Goal: Task Accomplishment & Management: Manage account settings

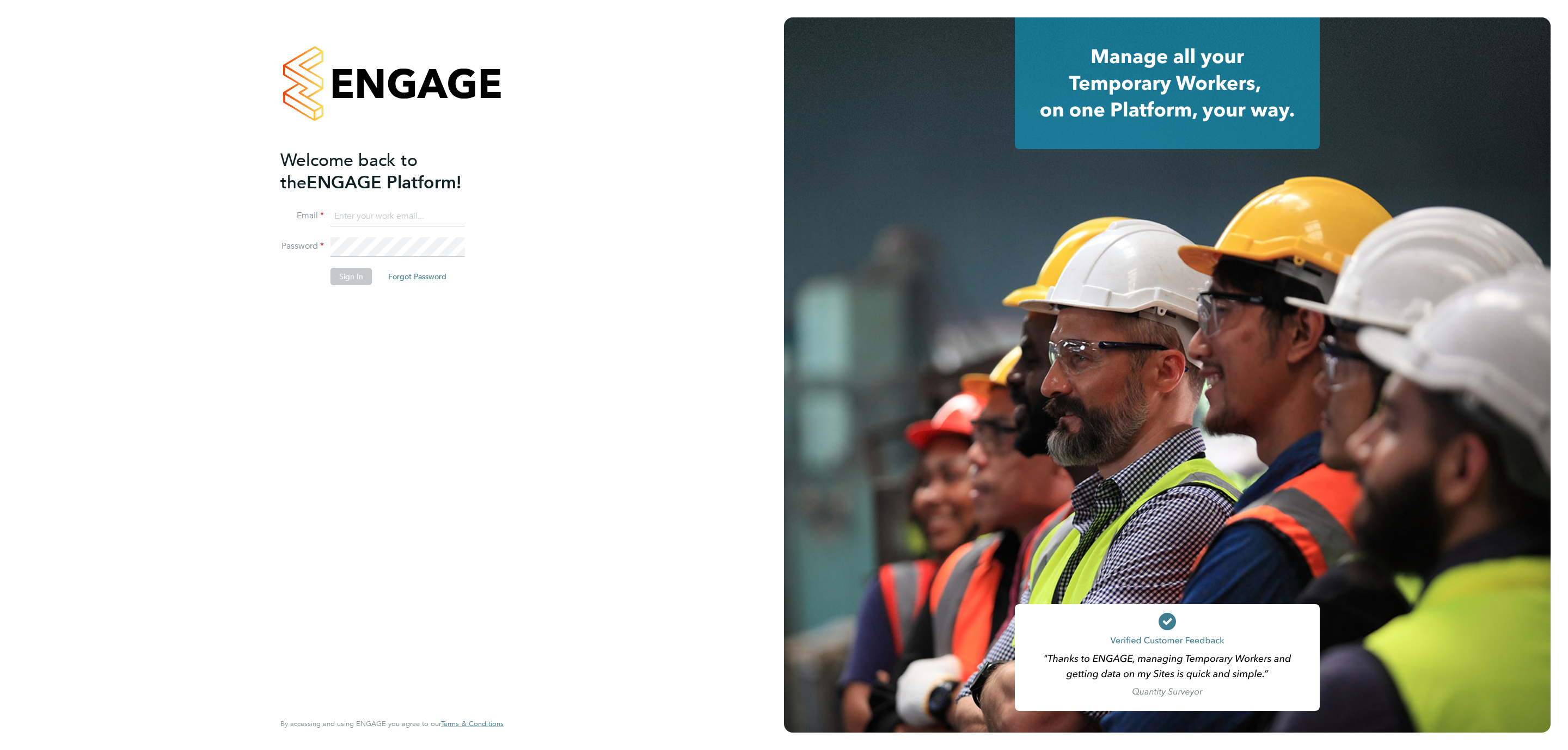
type input "danielle.hughes@nowcareers.co.uk"
click at [355, 281] on button "Sign In" at bounding box center [351, 277] width 42 height 17
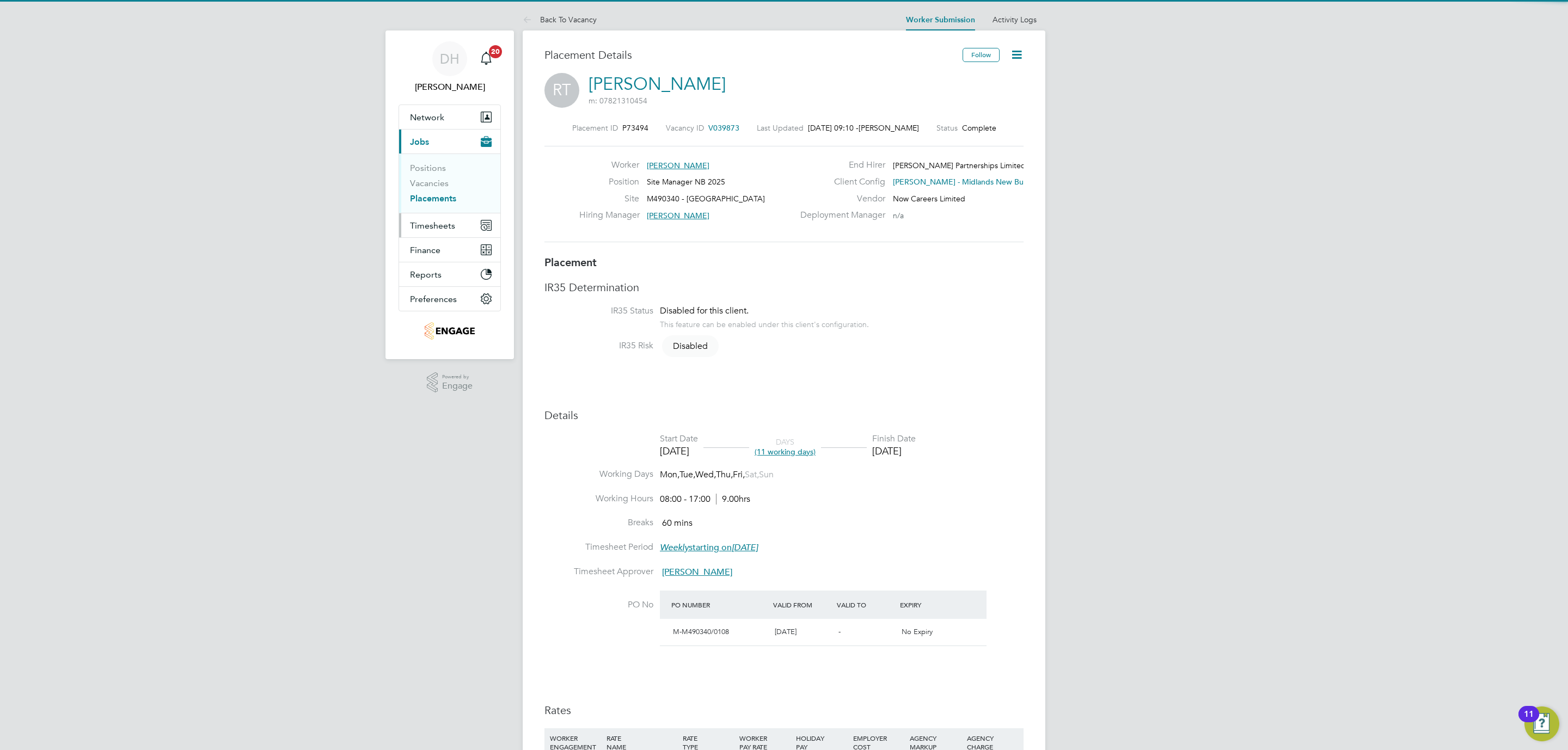
click at [424, 227] on span "Timesheets" at bounding box center [432, 225] width 45 height 10
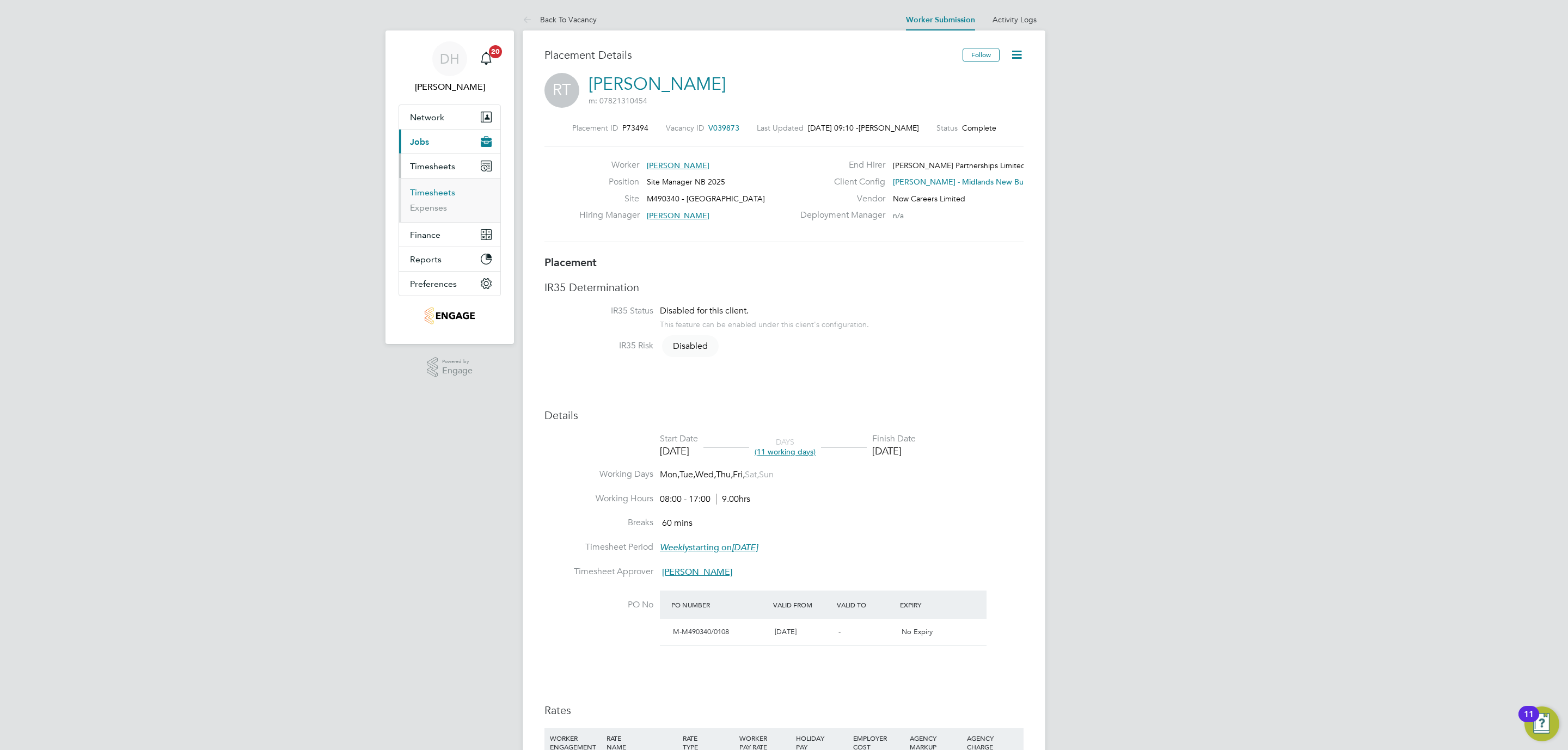
click at [436, 193] on link "Timesheets" at bounding box center [432, 192] width 45 height 10
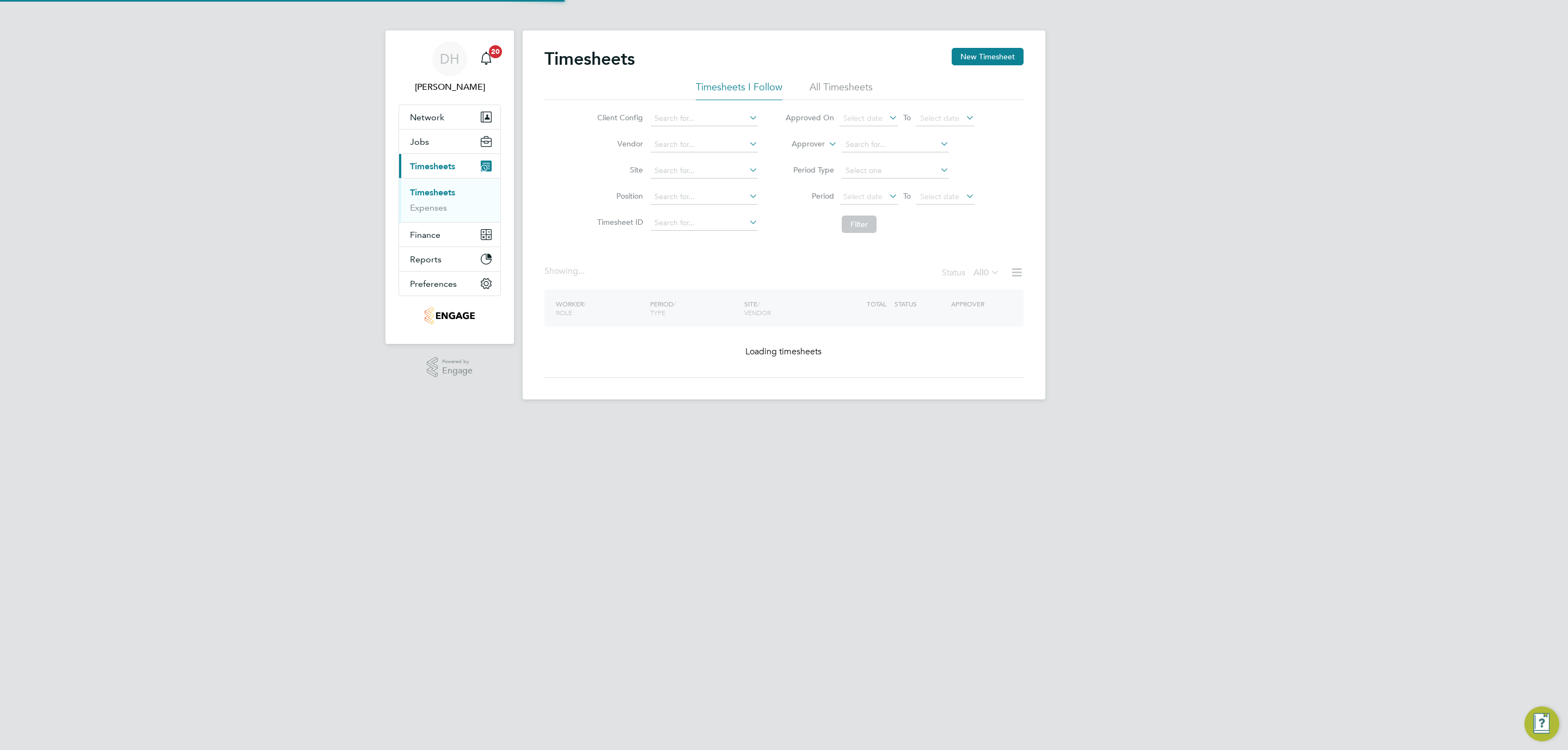
click at [1321, 299] on div "DH Danielle Hughes Notifications 20 Applications: Network Team Members Business…" at bounding box center [784, 208] width 1568 height 417
click at [995, 58] on button "New Timesheet" at bounding box center [987, 56] width 72 height 17
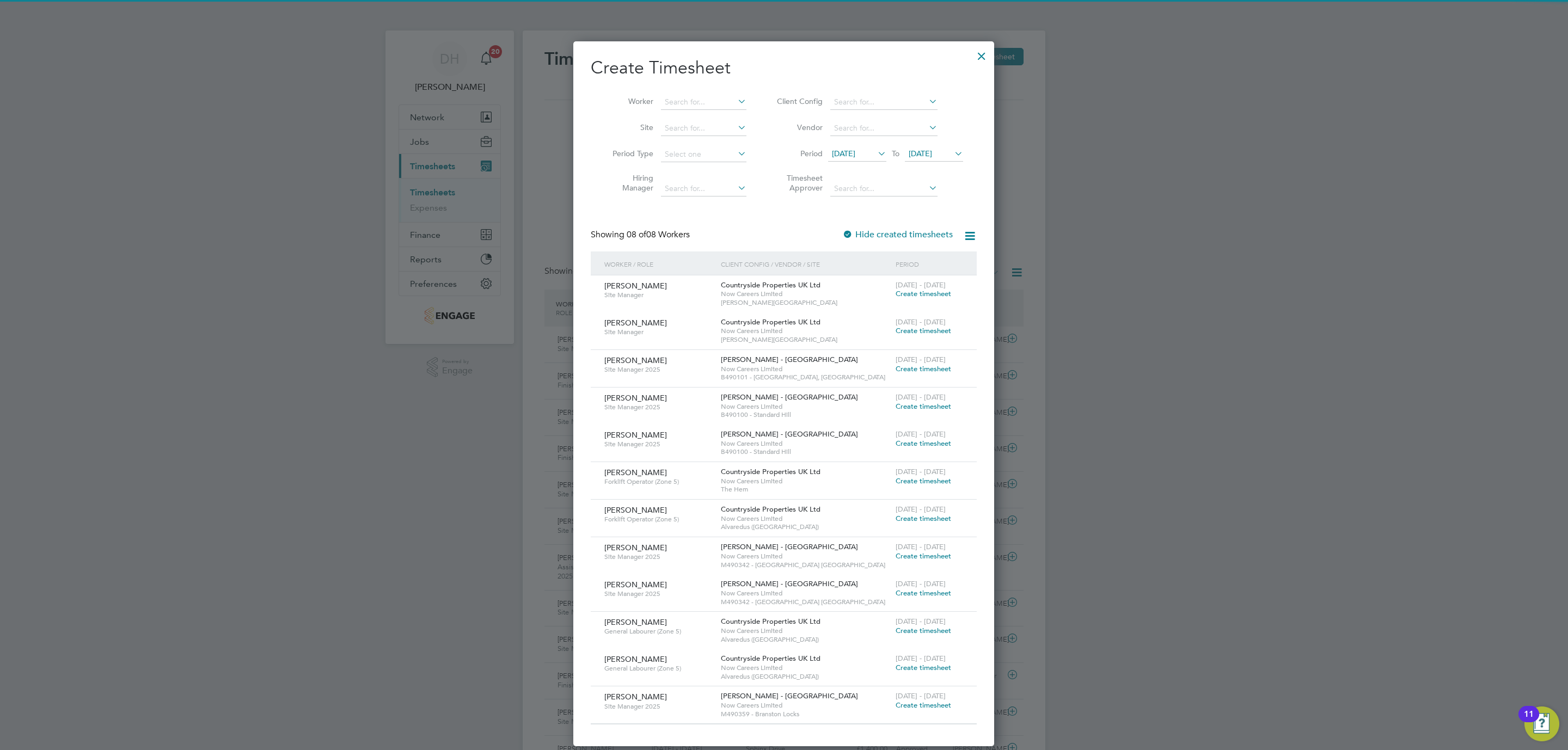
click at [851, 152] on span "21 Aug 2025" at bounding box center [843, 153] width 23 height 10
click at [845, 282] on span "25" at bounding box center [846, 277] width 21 height 21
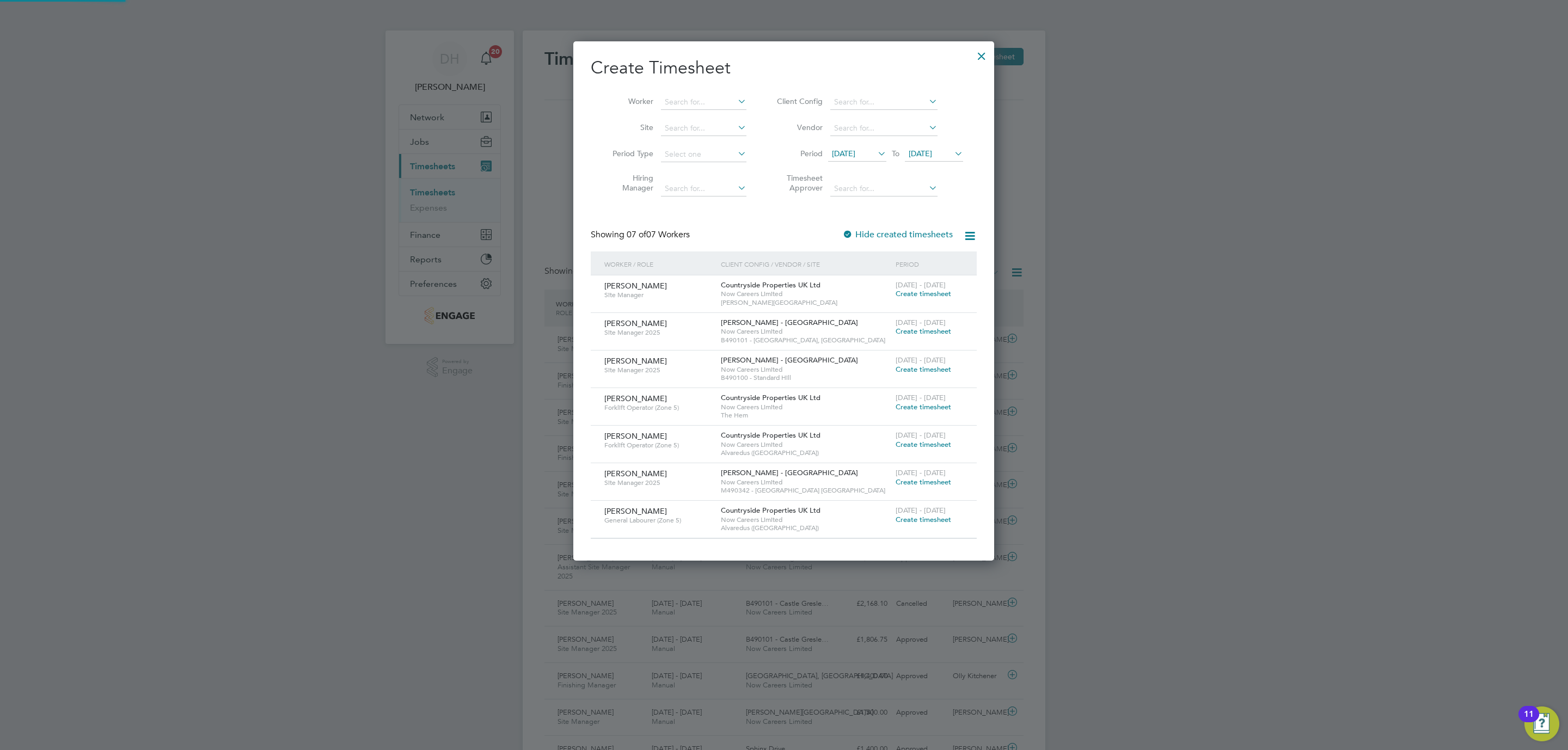
click at [932, 155] on span "28 Aug 2025" at bounding box center [920, 153] width 23 height 10
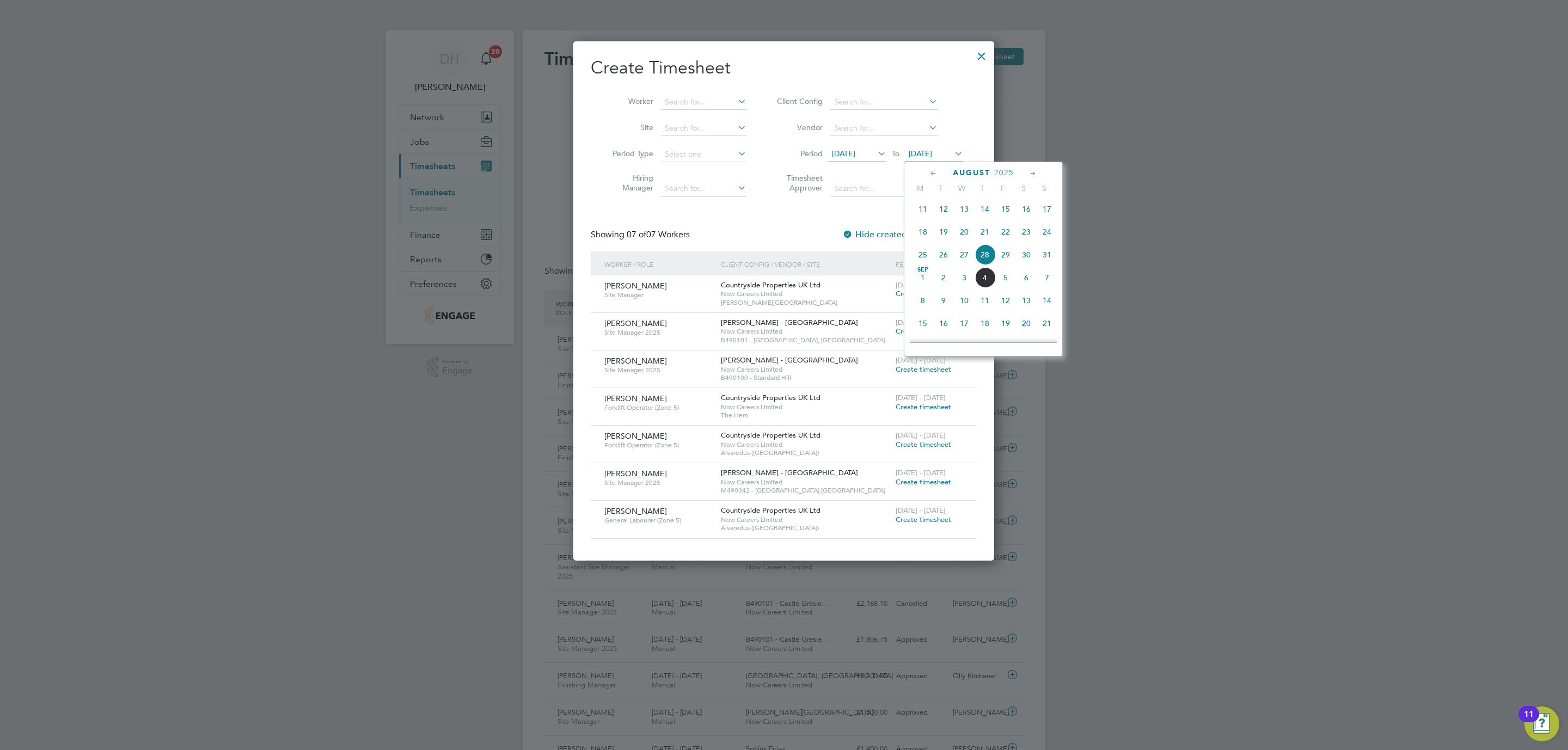
click at [1047, 252] on span "31" at bounding box center [1046, 255] width 21 height 21
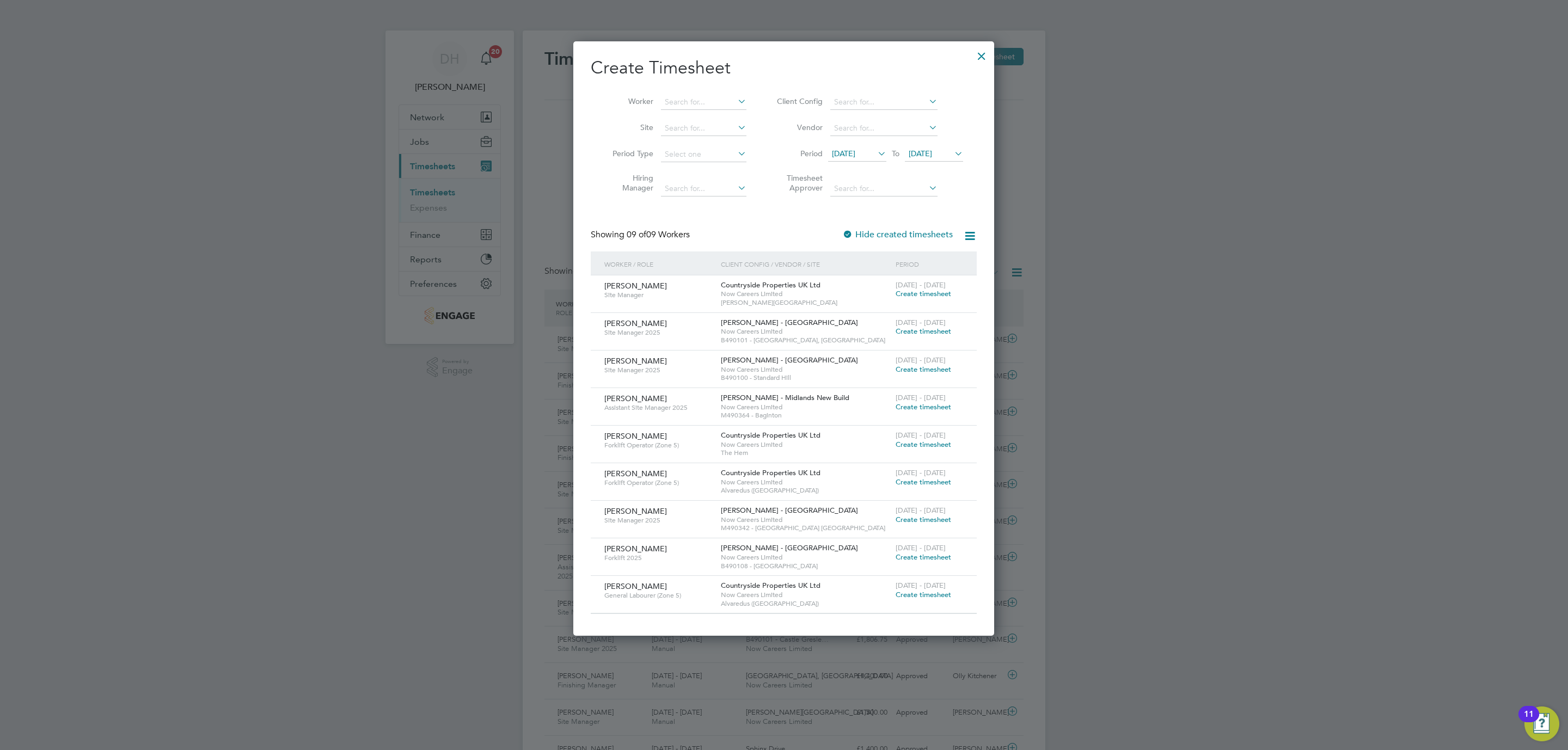
click at [583, 334] on div "Create Timesheet Worker Site Period Type Hiring Manager Client Config Vendor Pe…" at bounding box center [784, 338] width 421 height 595
click at [584, 325] on div "Create Timesheet Worker Site Period Type Hiring Manager Client Config Vendor Pe…" at bounding box center [784, 338] width 421 height 595
click at [585, 322] on div "Create Timesheet Worker Site Period Type Hiring Manager Client Config Vendor Pe…" at bounding box center [784, 338] width 421 height 595
click at [943, 335] on span "Create timesheet" at bounding box center [923, 331] width 56 height 9
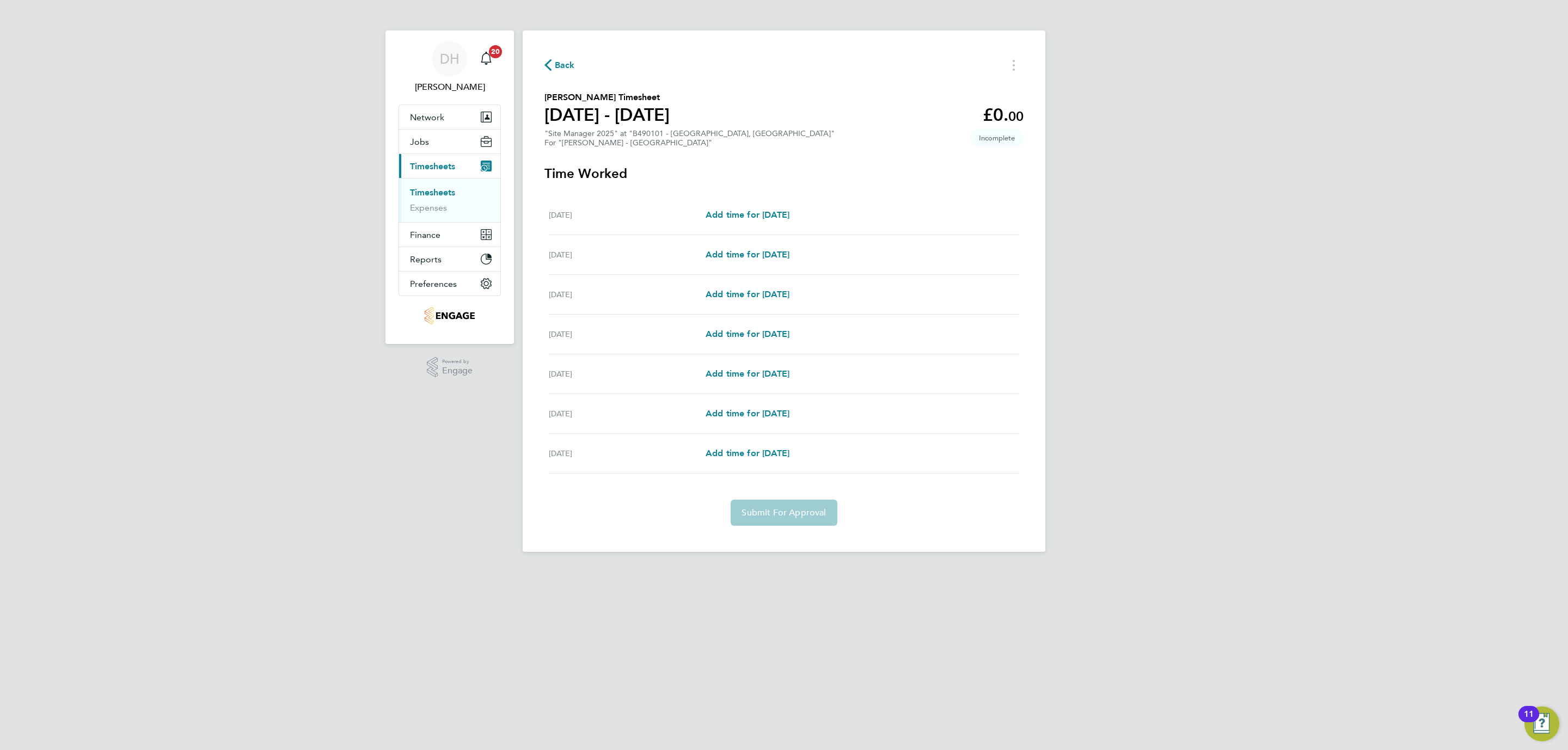
click at [570, 58] on button "Back" at bounding box center [559, 65] width 30 height 13
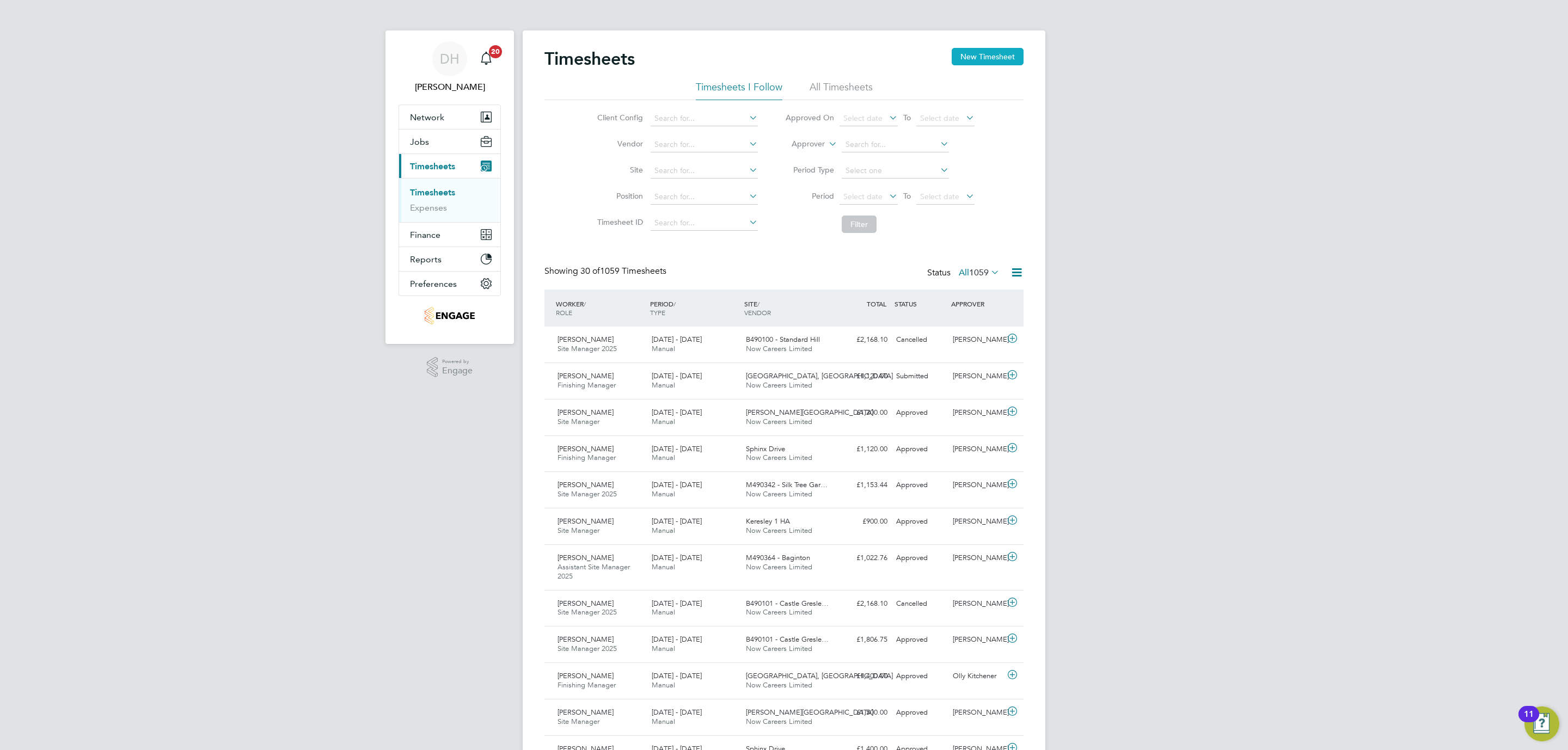
click at [1003, 56] on button "New Timesheet" at bounding box center [987, 56] width 72 height 17
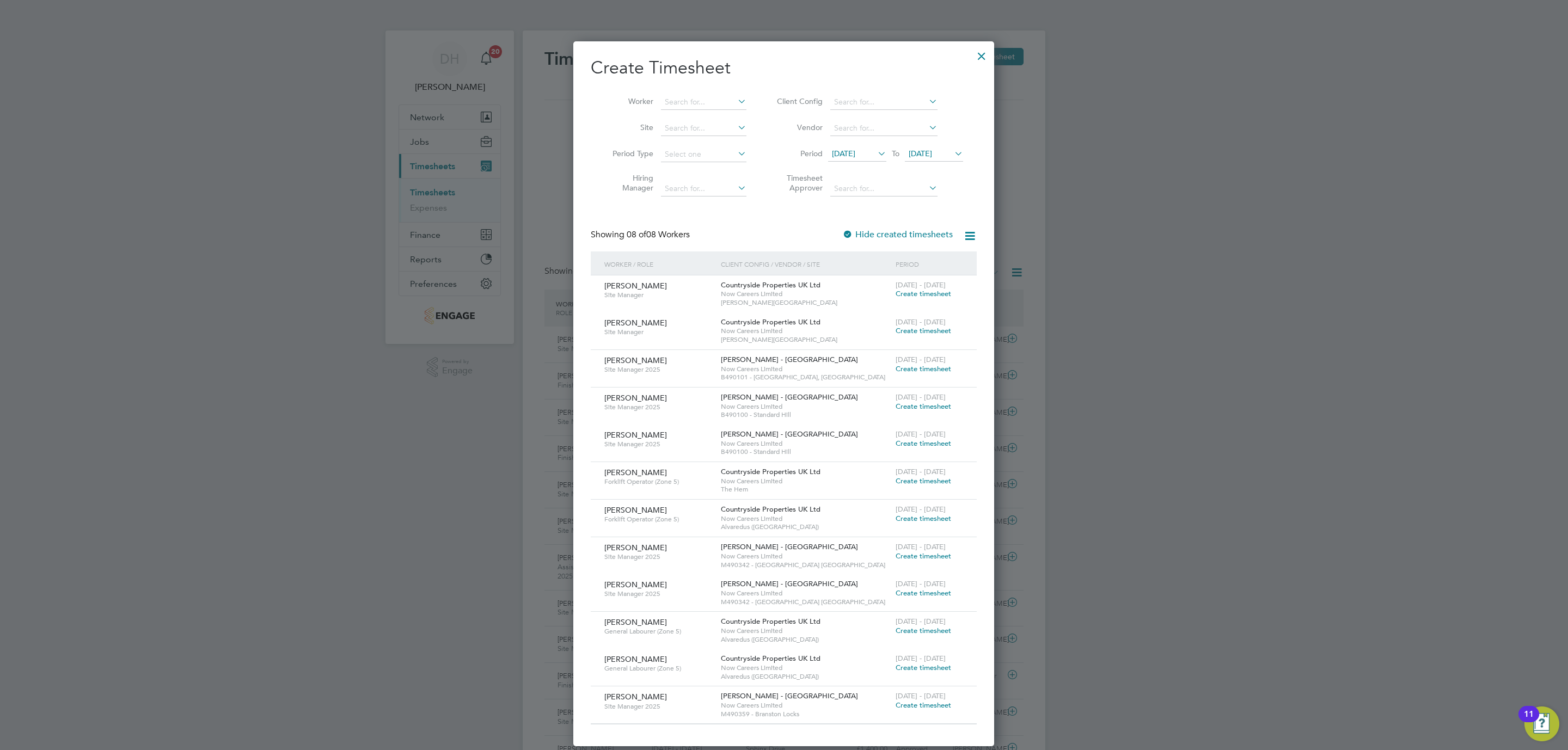
click at [861, 160] on span "21 Aug 2025" at bounding box center [857, 154] width 58 height 15
drag, startPoint x: 847, startPoint y: 282, endPoint x: 908, endPoint y: 198, distance: 103.8
click at [847, 282] on span "25" at bounding box center [846, 277] width 21 height 21
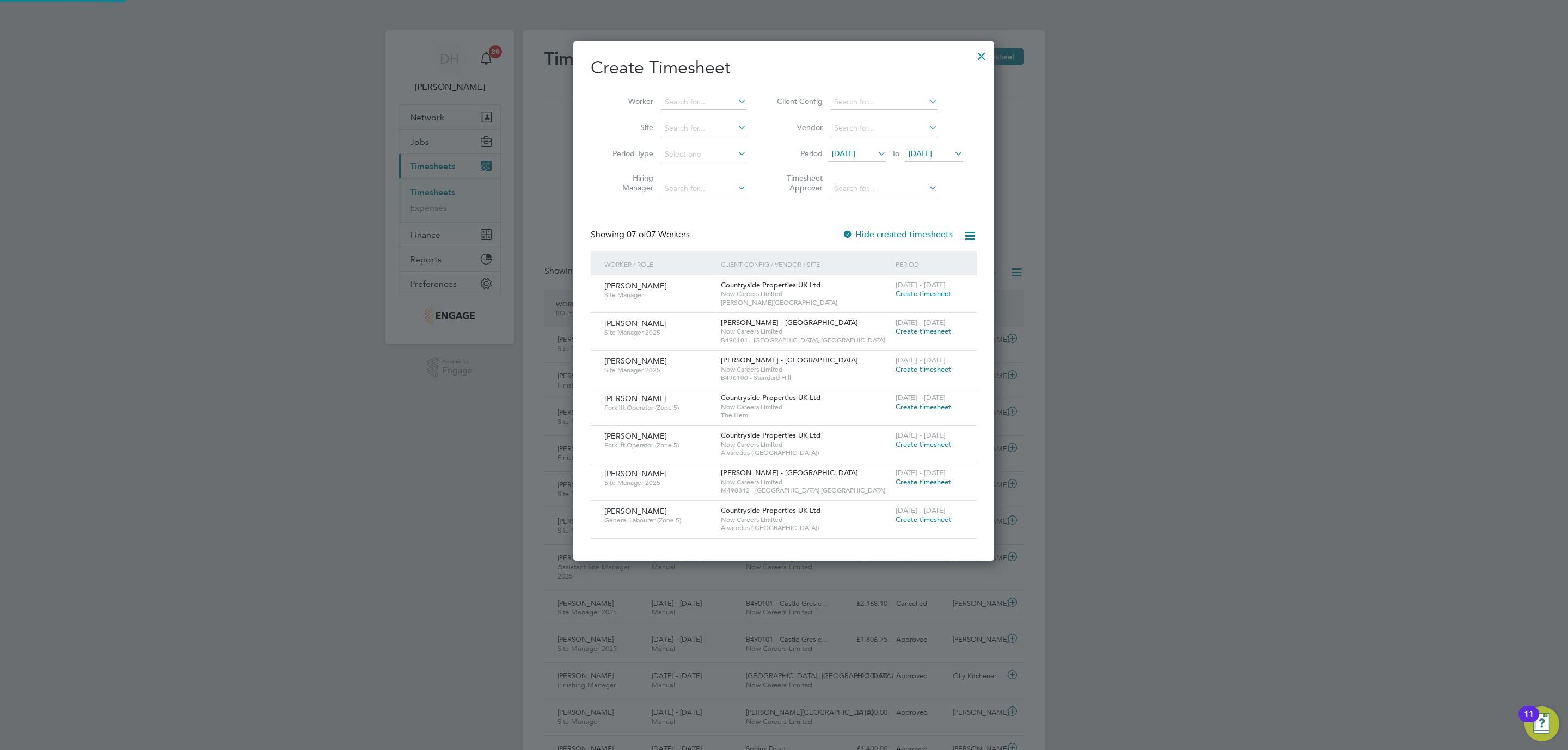
click at [920, 147] on span "28 Aug 2025" at bounding box center [934, 154] width 58 height 15
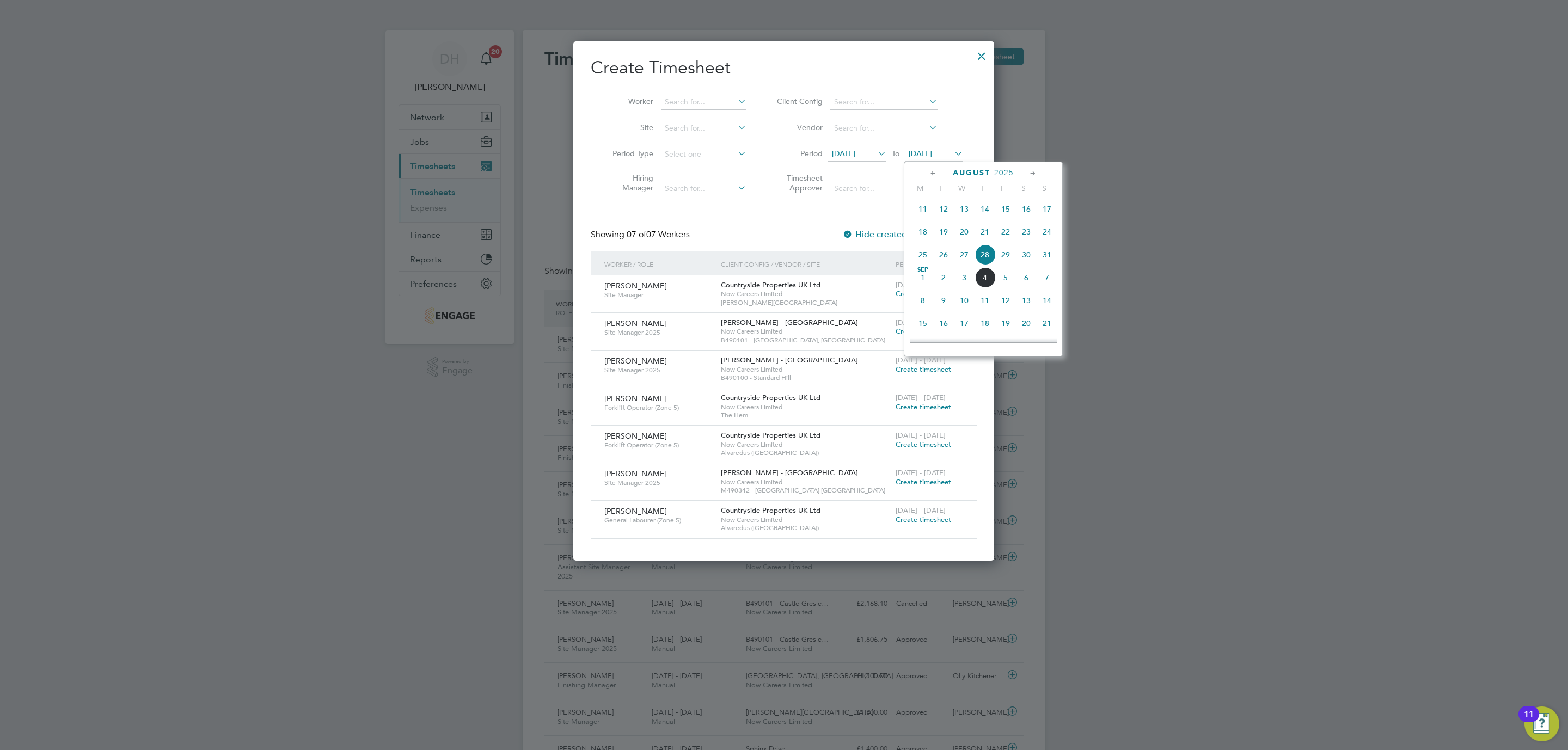
click at [1047, 255] on span "31" at bounding box center [1046, 255] width 21 height 21
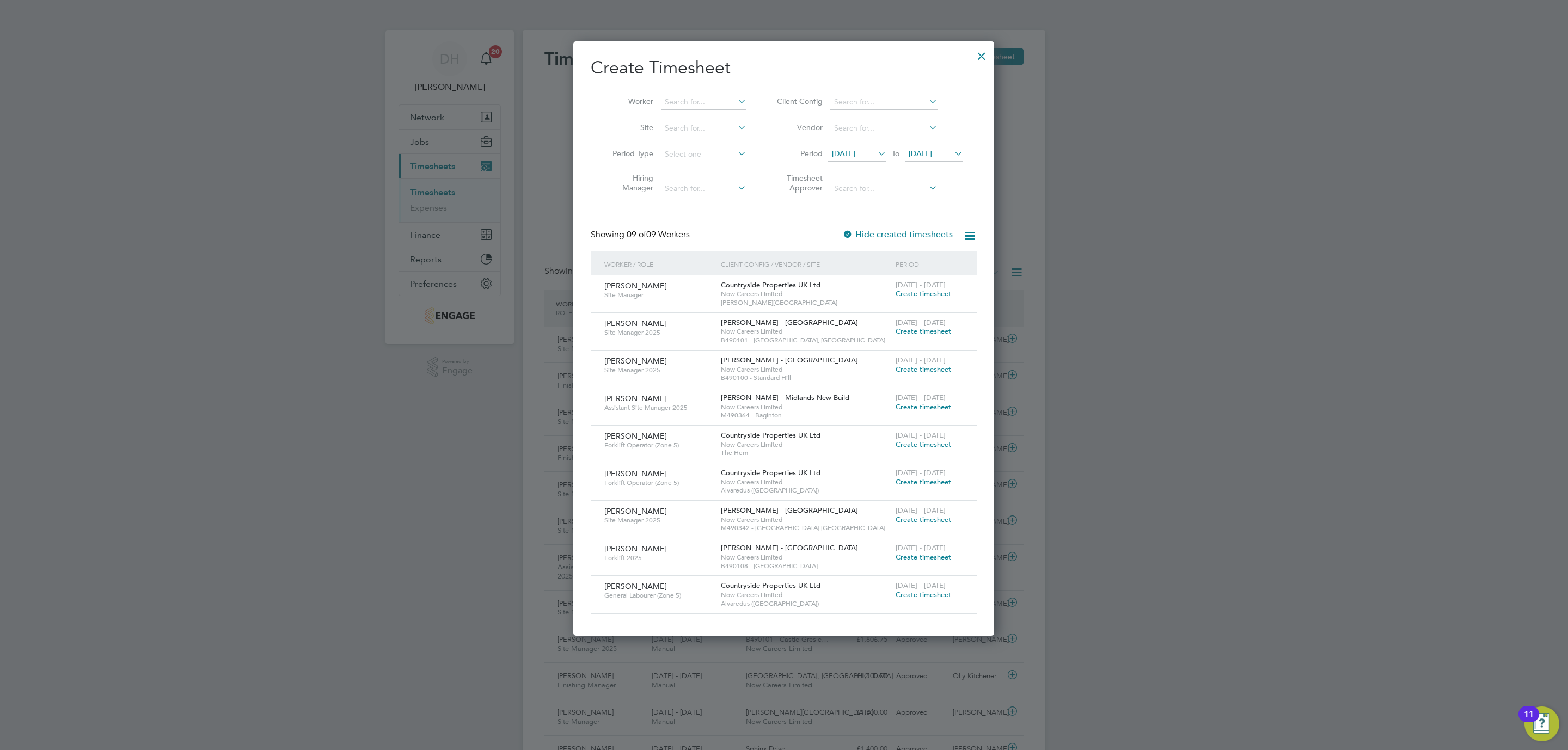
click at [931, 369] on span "Create timesheet" at bounding box center [923, 369] width 56 height 9
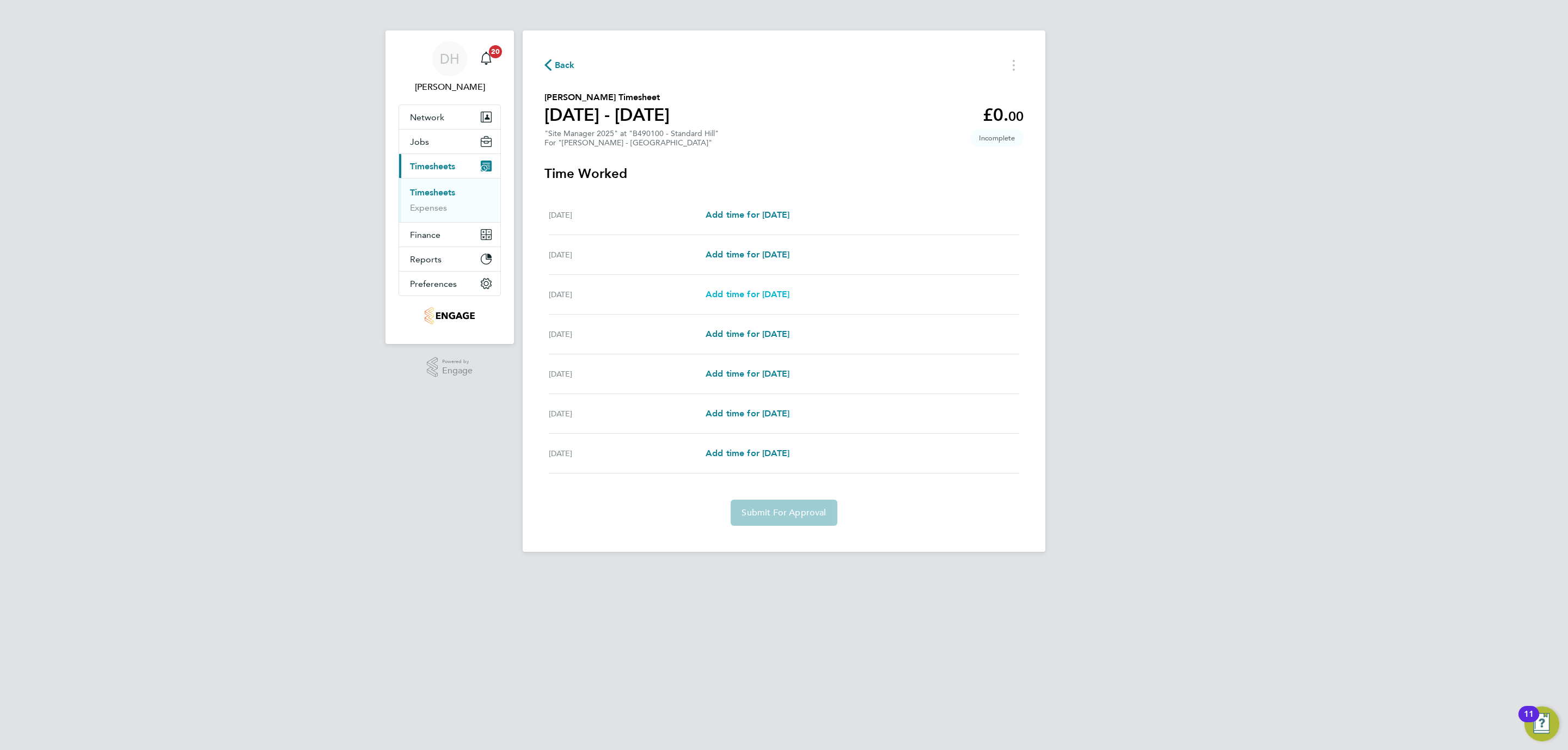
click at [768, 294] on span "Add time for [DATE]" at bounding box center [747, 294] width 84 height 10
select select "60"
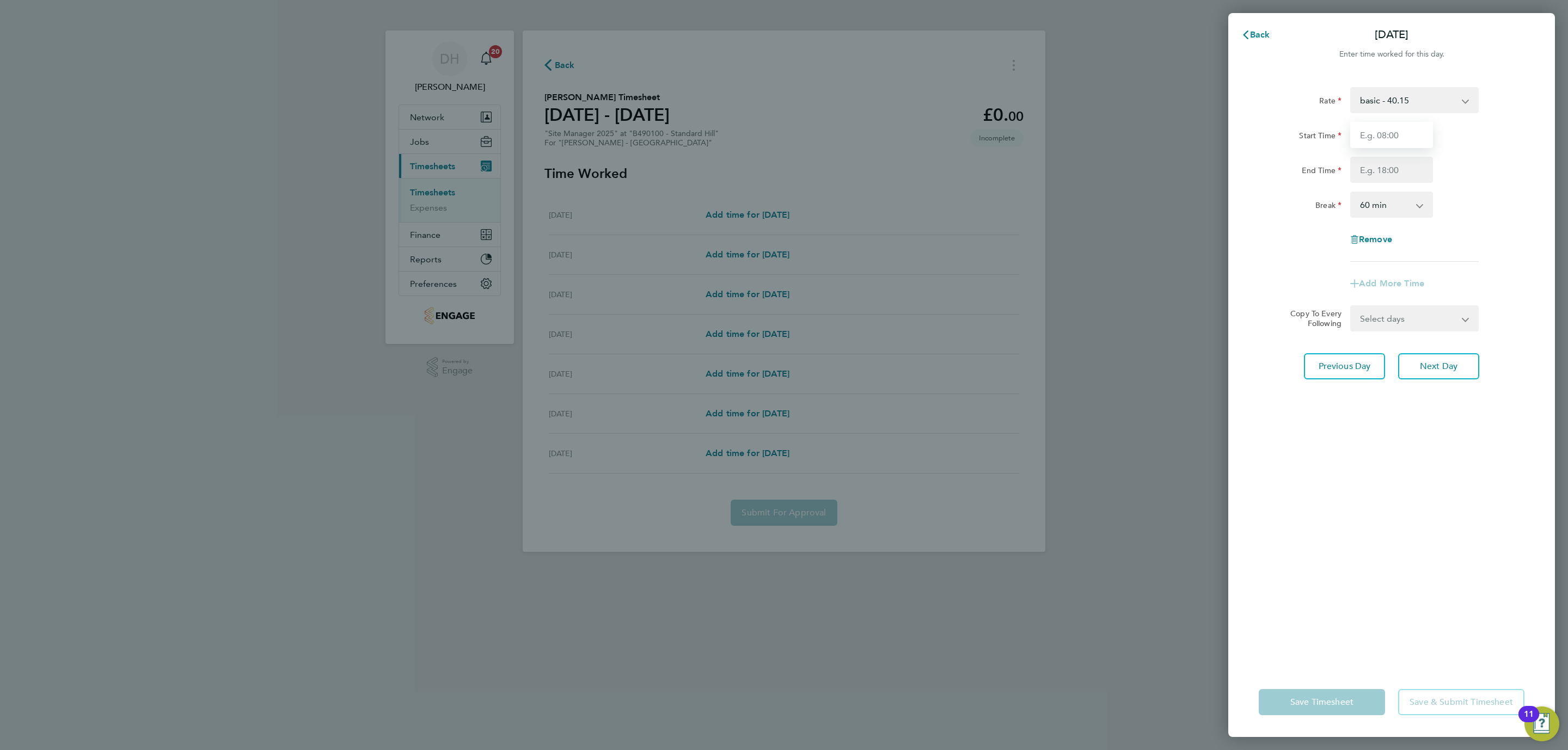
click at [1377, 136] on input "Start Time" at bounding box center [1391, 135] width 82 height 26
type input "07:30"
click at [1395, 174] on input "End Time" at bounding box center [1391, 170] width 82 height 26
type input "17:00"
click at [1402, 206] on select "0 min 15 min 30 min 45 min 60 min 75 min 90 min" at bounding box center [1385, 204] width 68 height 24
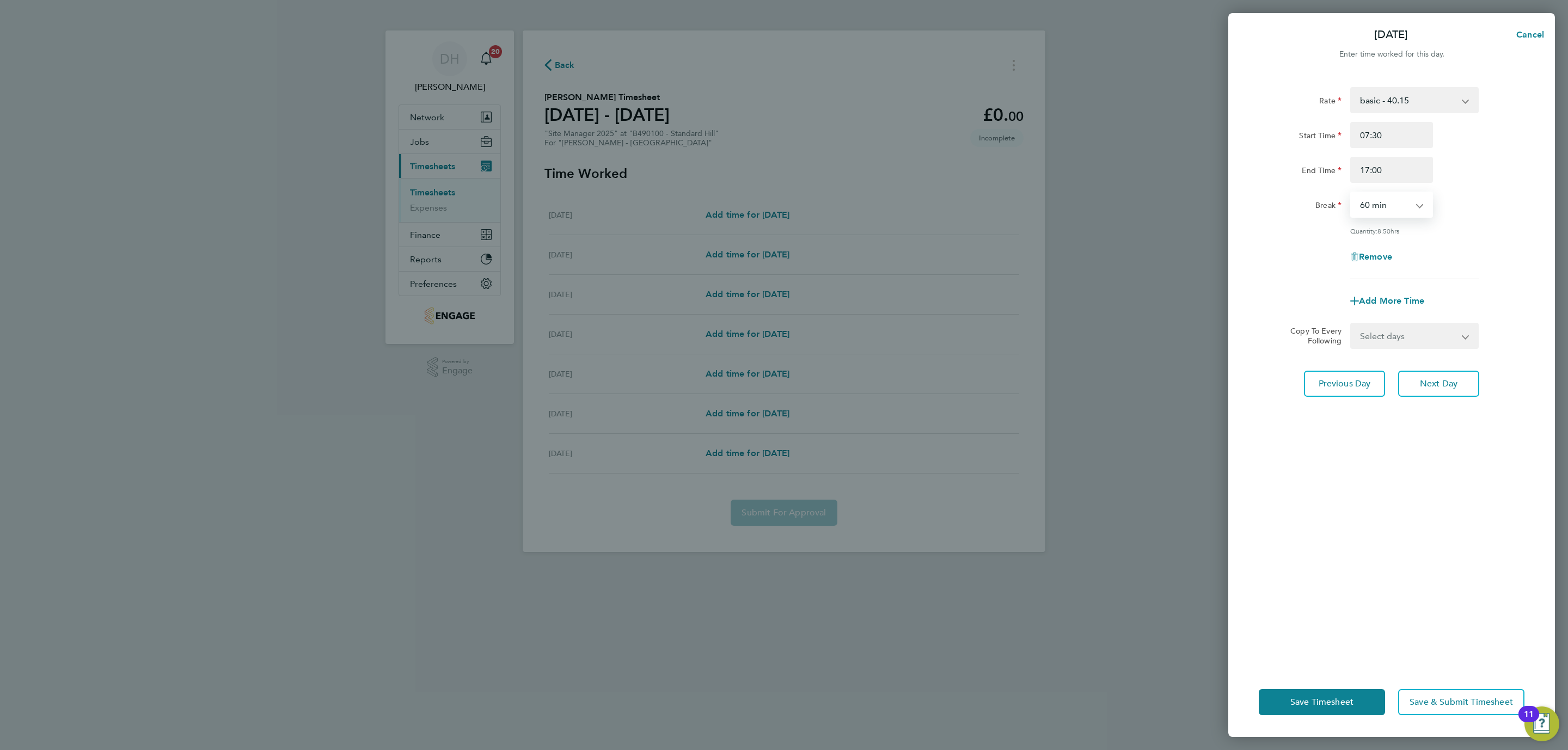
select select "30"
click at [1351, 192] on select "0 min 15 min 30 min 45 min 60 min 75 min 90 min" at bounding box center [1385, 204] width 68 height 24
click at [1397, 442] on div "Rate basic - 40.15 Start Time 07:30 End Time 17:00 Break 0 min 15 min 30 min 45…" at bounding box center [1391, 370] width 326 height 593
click at [1435, 379] on span "Next Day" at bounding box center [1439, 383] width 38 height 11
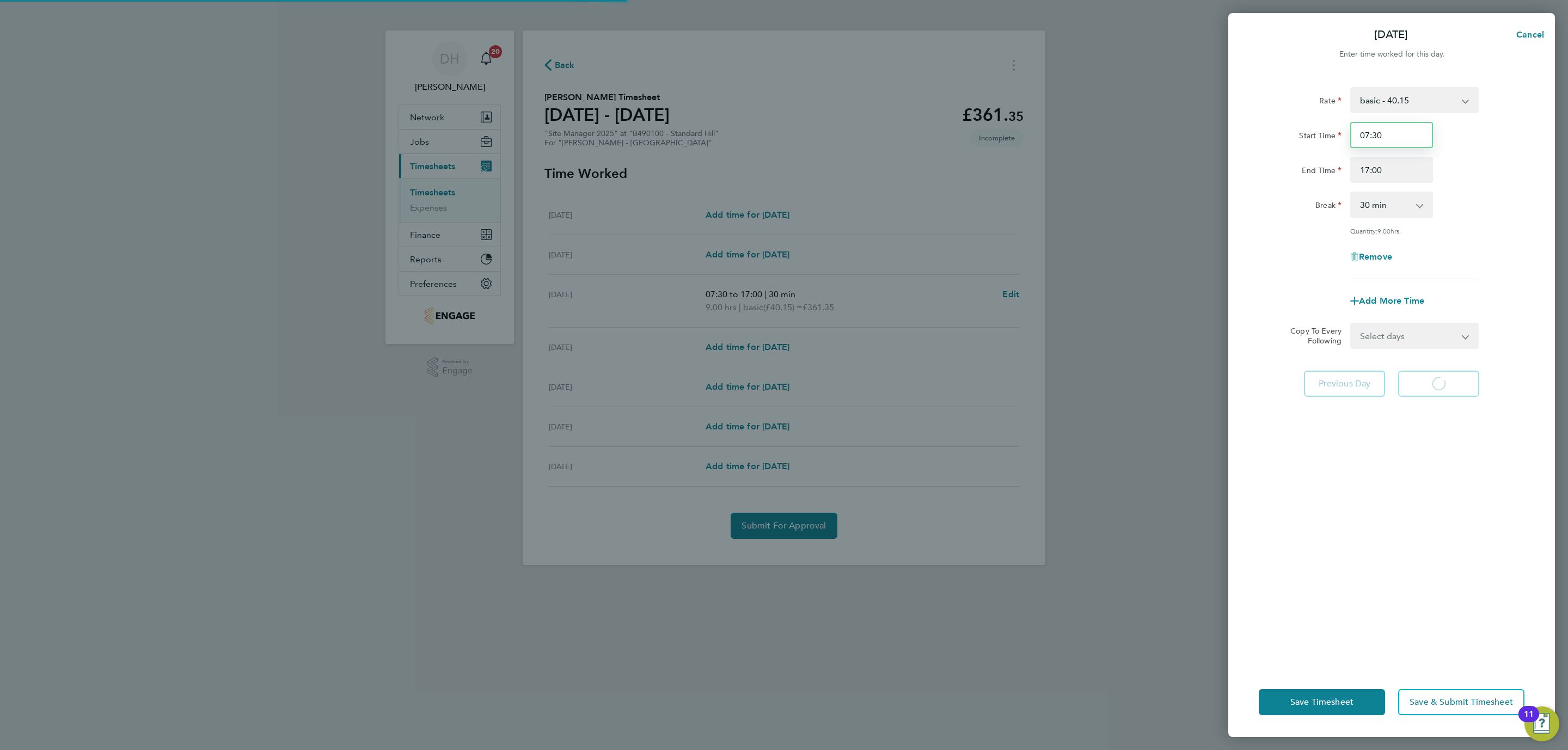
click at [1379, 139] on input "07:30" at bounding box center [1391, 135] width 82 height 26
select select "60"
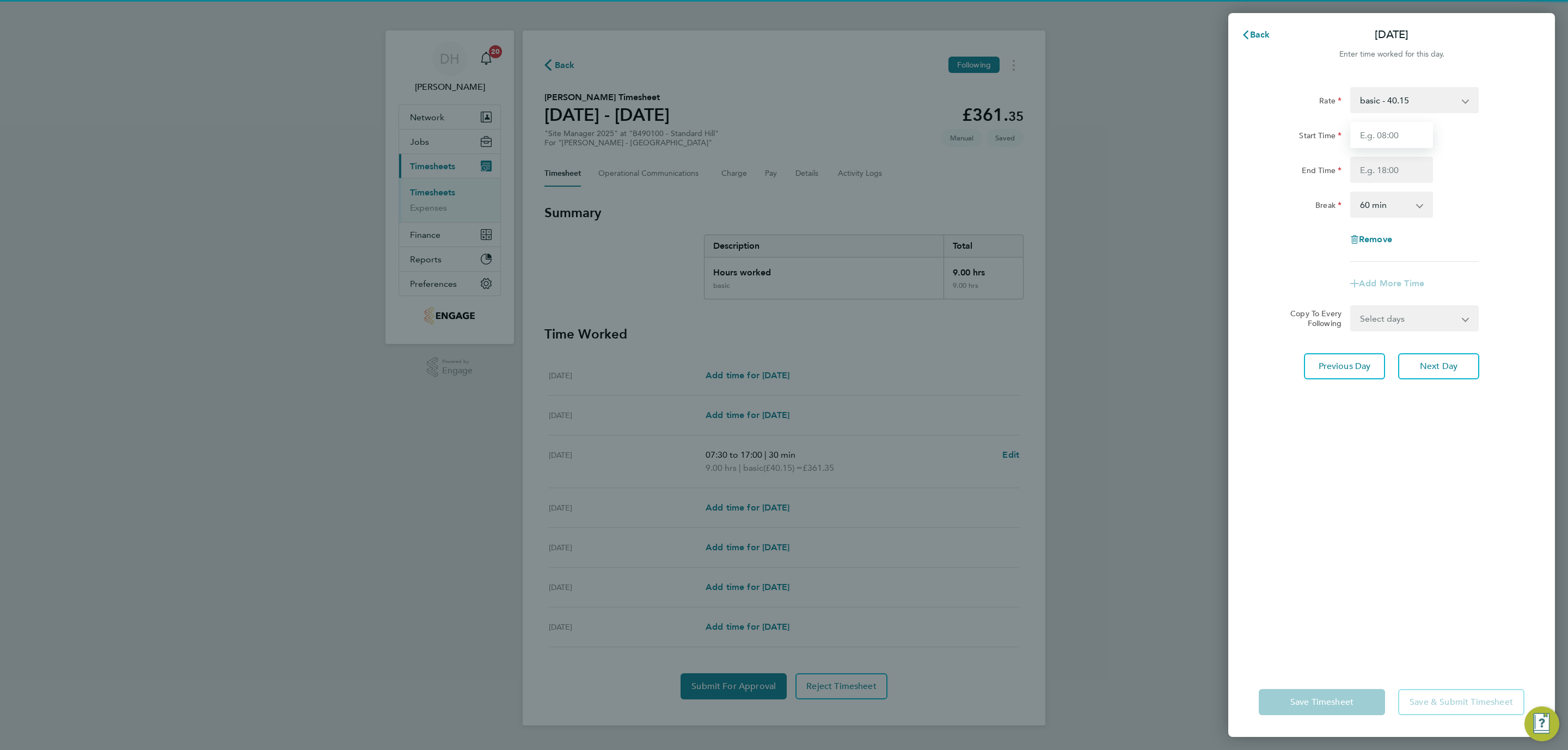
click at [1397, 132] on input "Start Time" at bounding box center [1391, 135] width 82 height 26
type input "07:30"
click at [1390, 175] on input "End Time" at bounding box center [1391, 170] width 82 height 26
type input "17:00"
click at [1386, 202] on select "0 min 15 min 30 min 45 min 60 min 75 min 90 min" at bounding box center [1385, 204] width 68 height 24
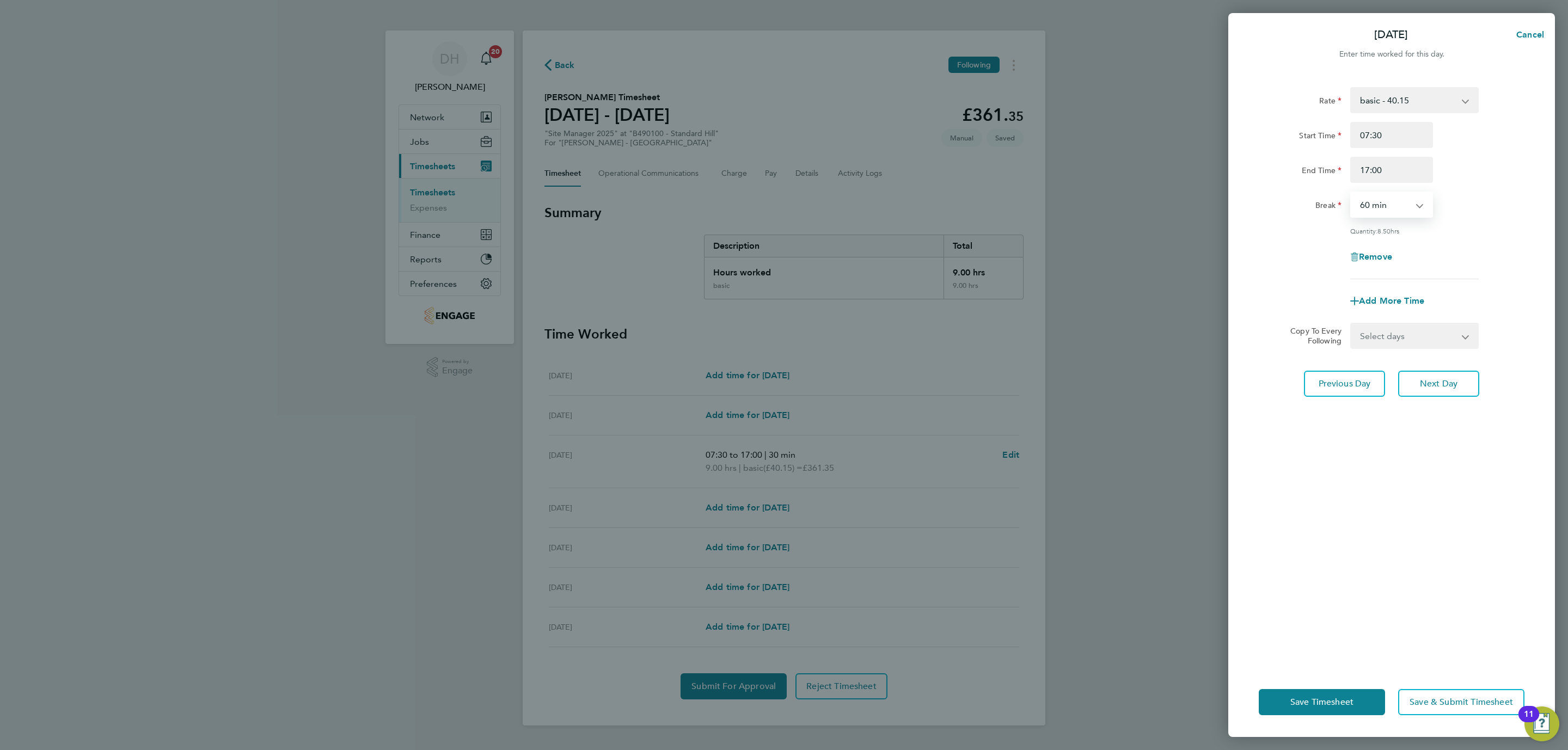
select select "30"
click at [1351, 192] on select "0 min 15 min 30 min 45 min 60 min 75 min 90 min" at bounding box center [1385, 204] width 68 height 24
click at [1380, 479] on div "Rate basic - 40.15 Start Time 07:30 End Time 17:00 Break 0 min 15 min 30 min 45…" at bounding box center [1391, 370] width 326 height 593
click at [1427, 395] on div "Rate basic - 40.15 Start Time 07:30 End Time 17:00 Break 0 min 15 min 30 min 45…" at bounding box center [1391, 370] width 326 height 593
click at [1426, 382] on span "Next Day" at bounding box center [1439, 383] width 38 height 11
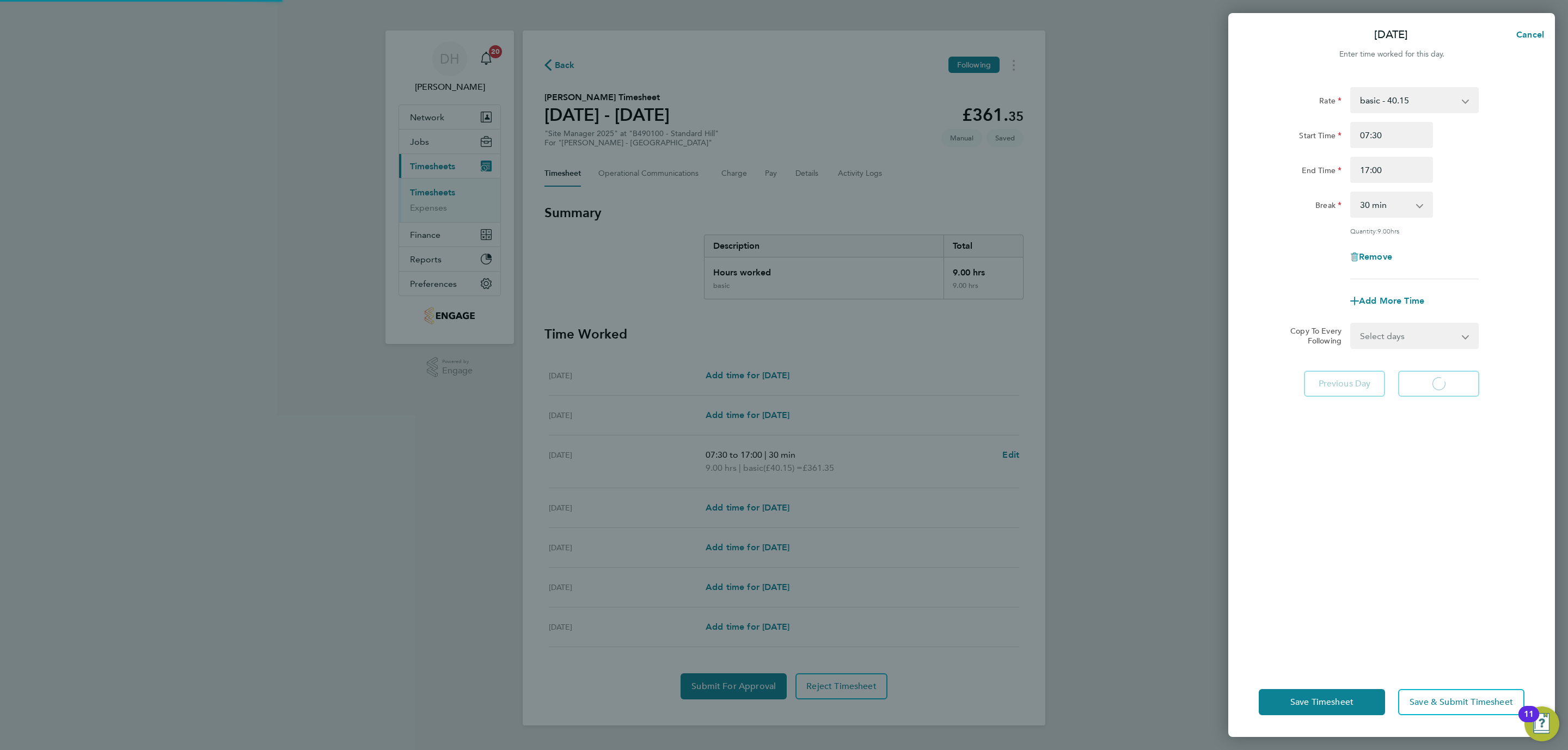
select select "60"
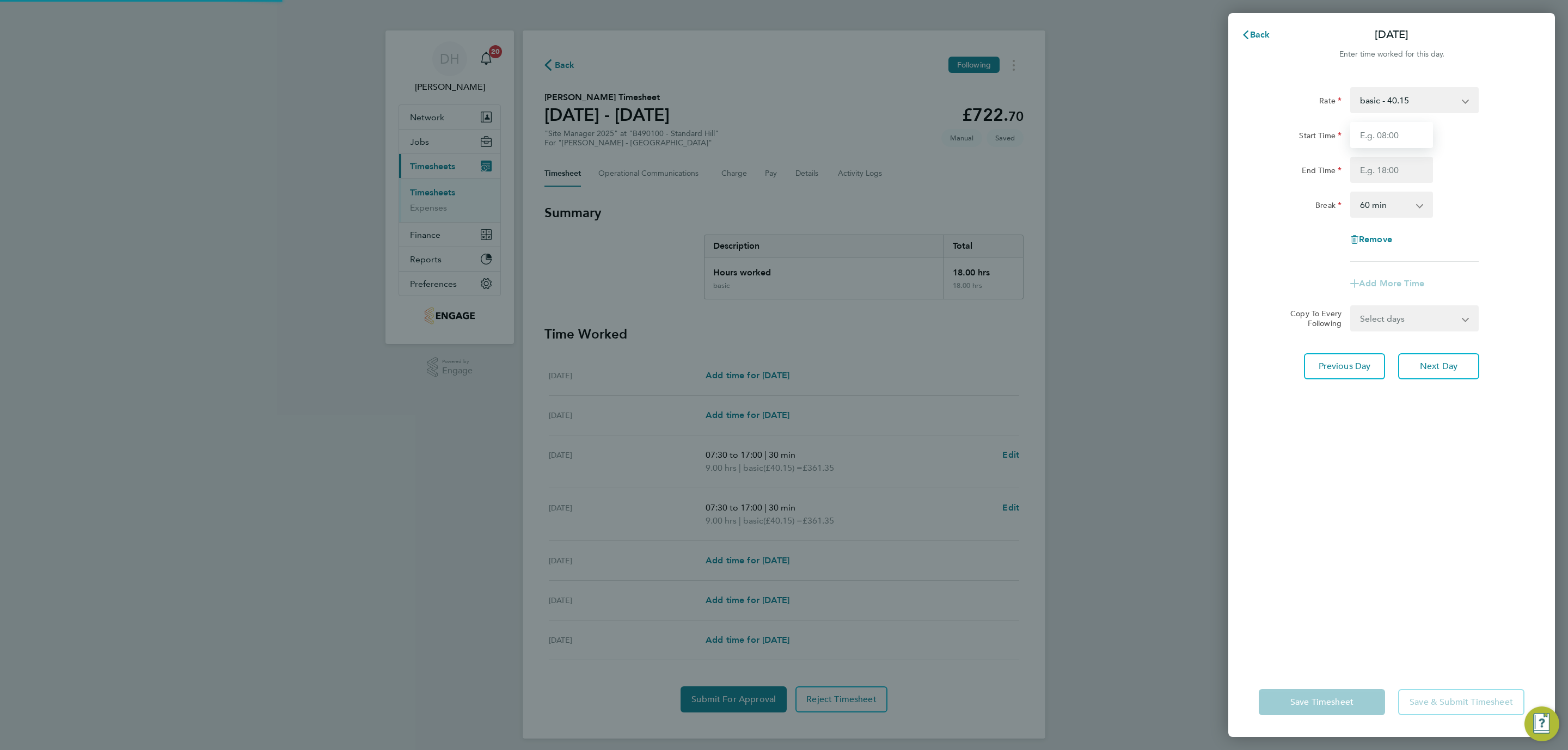
click at [1372, 137] on input "Start Time" at bounding box center [1391, 135] width 82 height 26
type input "07:30"
click at [1377, 164] on input "End Time" at bounding box center [1391, 170] width 82 height 26
type input "17:00"
click at [1374, 206] on select "0 min 15 min 30 min 45 min 60 min 75 min 90 min" at bounding box center [1385, 204] width 68 height 24
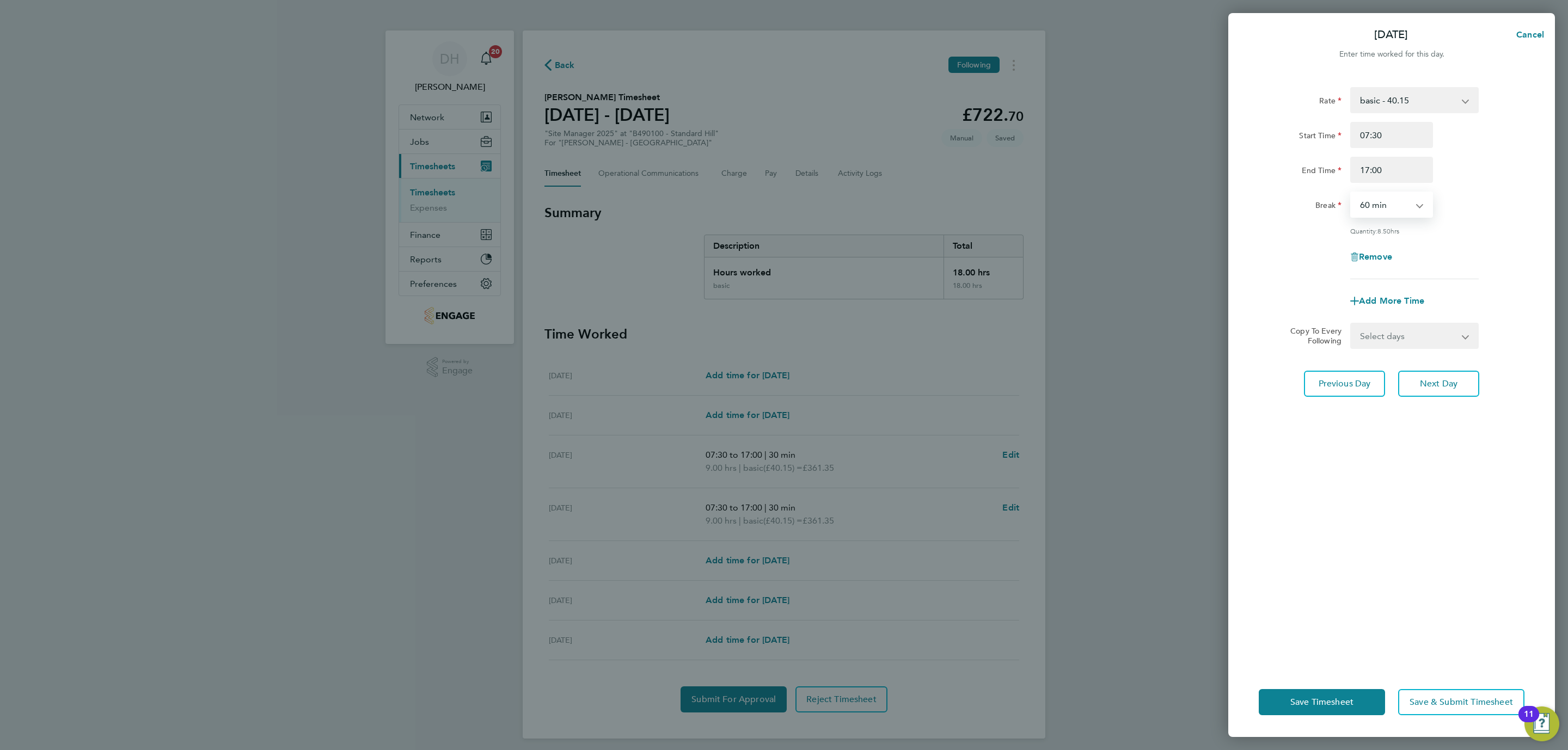
select select "30"
click at [1351, 192] on select "0 min 15 min 30 min 45 min 60 min 75 min 90 min" at bounding box center [1385, 204] width 68 height 24
click at [1383, 520] on div "Rate basic - 40.15 Start Time 07:30 End Time 17:00 Break 0 min 15 min 30 min 45…" at bounding box center [1391, 370] width 326 height 593
click at [1441, 384] on span "Next Day" at bounding box center [1439, 383] width 38 height 11
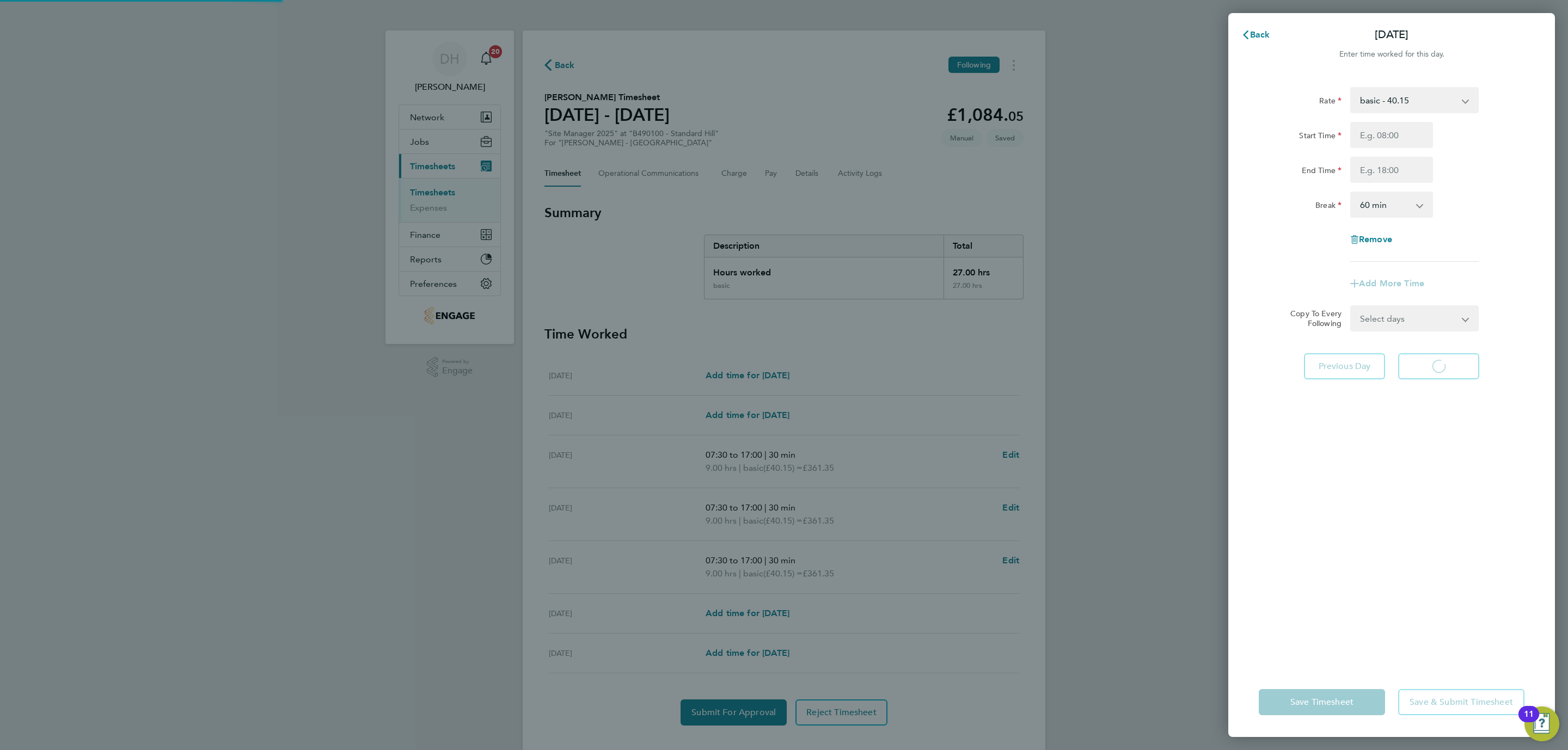
select select "60"
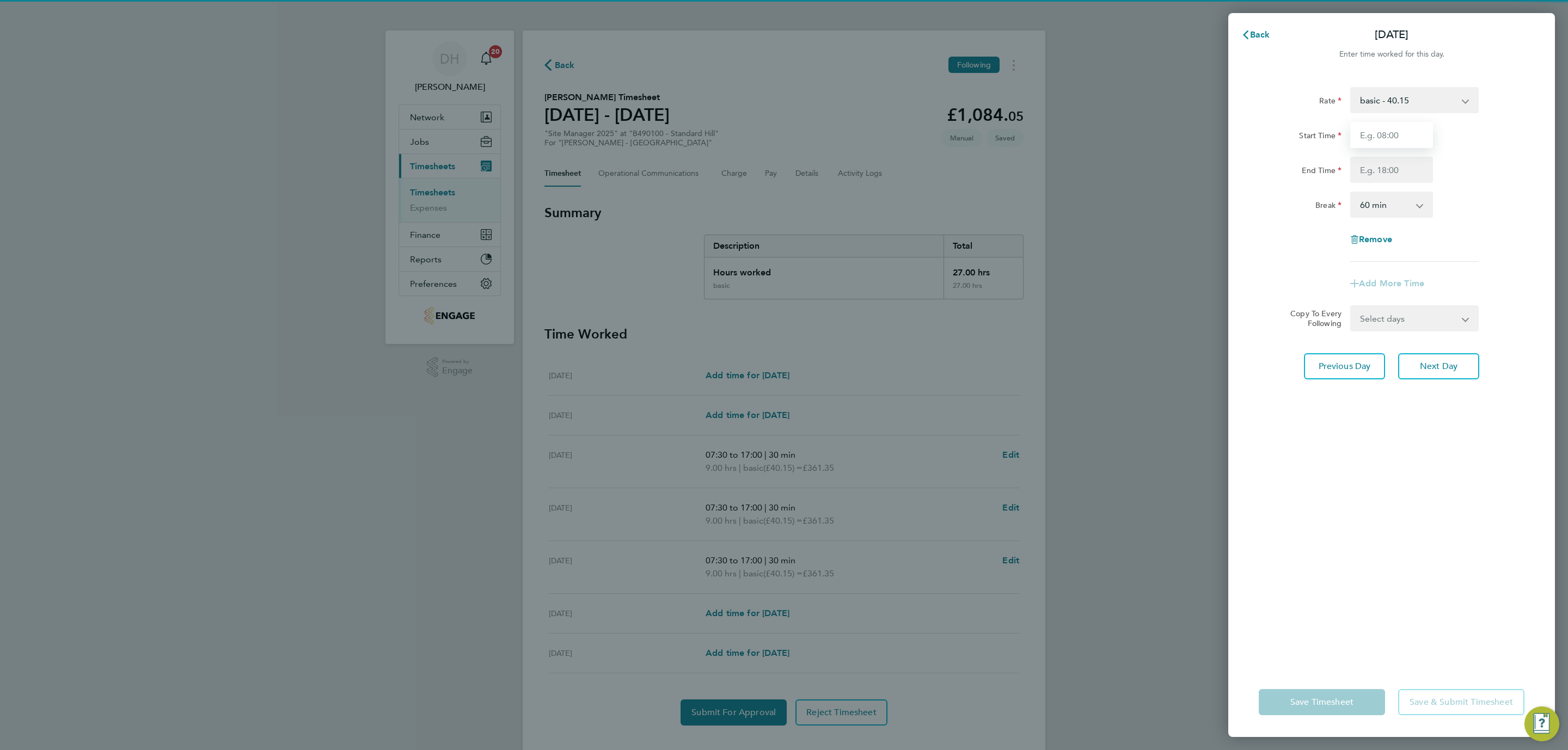
click at [1389, 133] on input "Start Time" at bounding box center [1391, 135] width 82 height 26
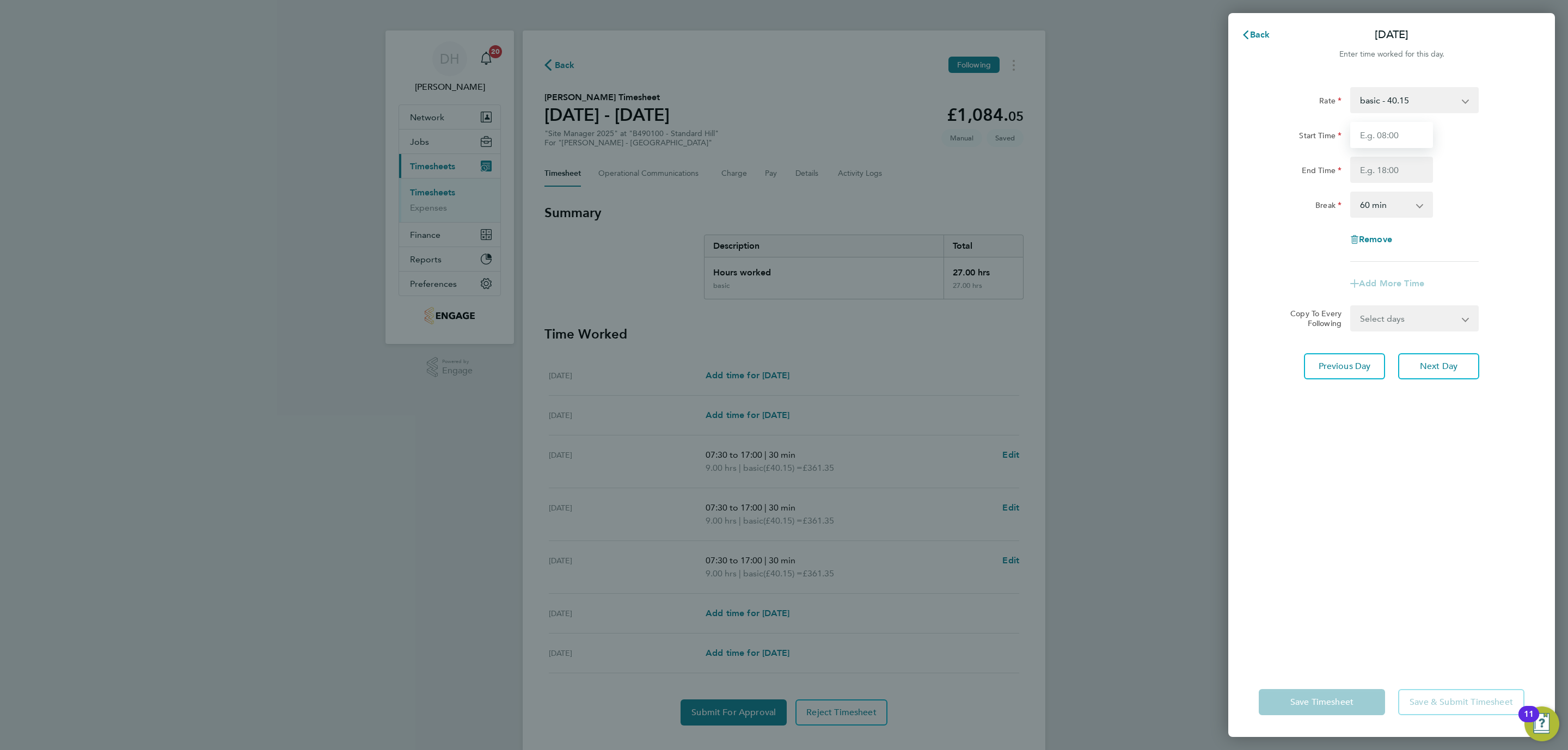
type input "07:30"
click at [1400, 164] on input "End Time" at bounding box center [1391, 170] width 82 height 26
type input "17:00"
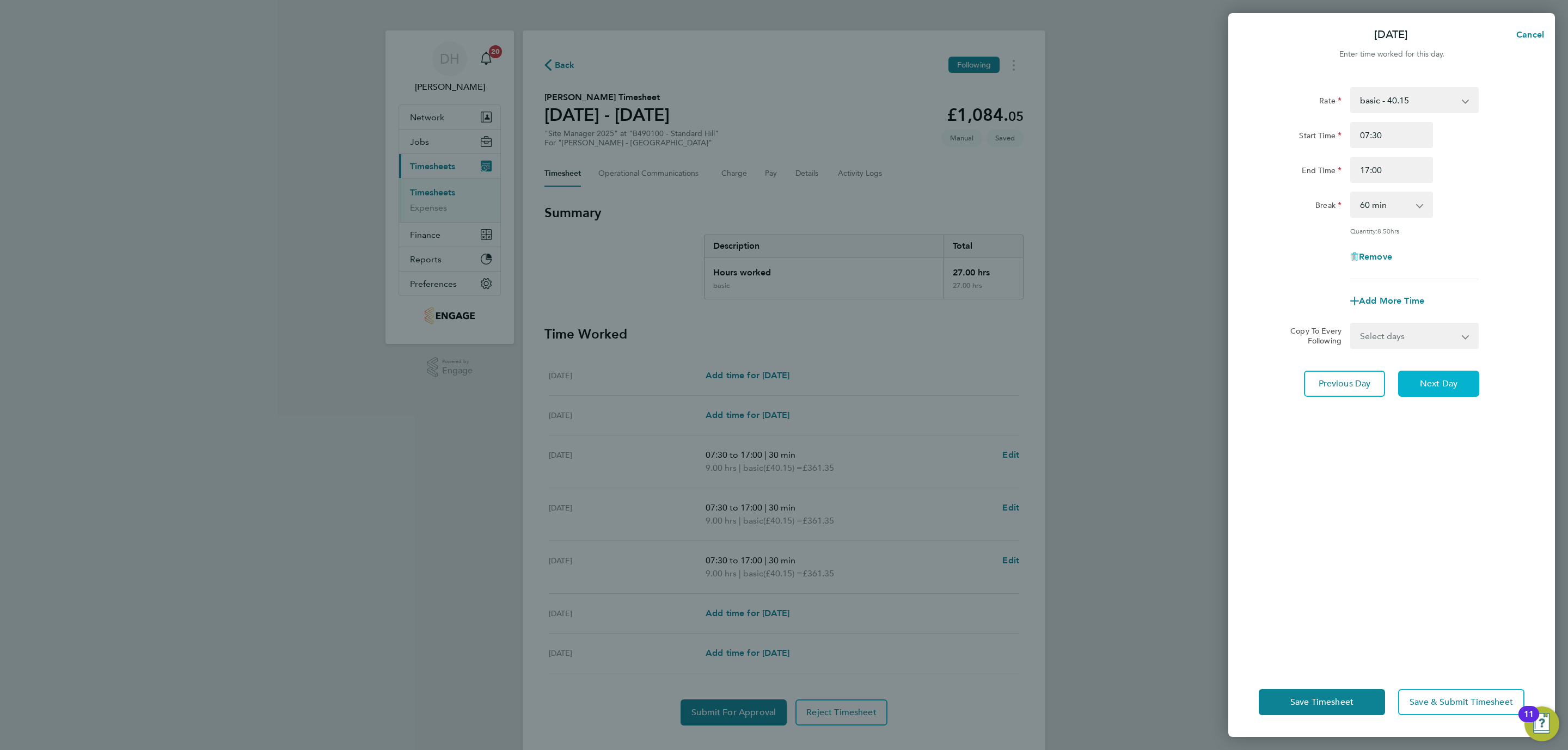
drag, startPoint x: 1389, startPoint y: 457, endPoint x: 1423, endPoint y: 375, distance: 88.8
click at [1390, 440] on div "Rate basic - 40.15 Start Time 07:30 End Time 17:00 Break 0 min 15 min 30 min 45…" at bounding box center [1391, 370] width 326 height 593
click at [1377, 201] on select "0 min 15 min 30 min 45 min 60 min 75 min 90 min" at bounding box center [1385, 204] width 68 height 24
select select "30"
click at [1351, 192] on select "0 min 15 min 30 min 45 min 60 min 75 min 90 min" at bounding box center [1385, 204] width 68 height 24
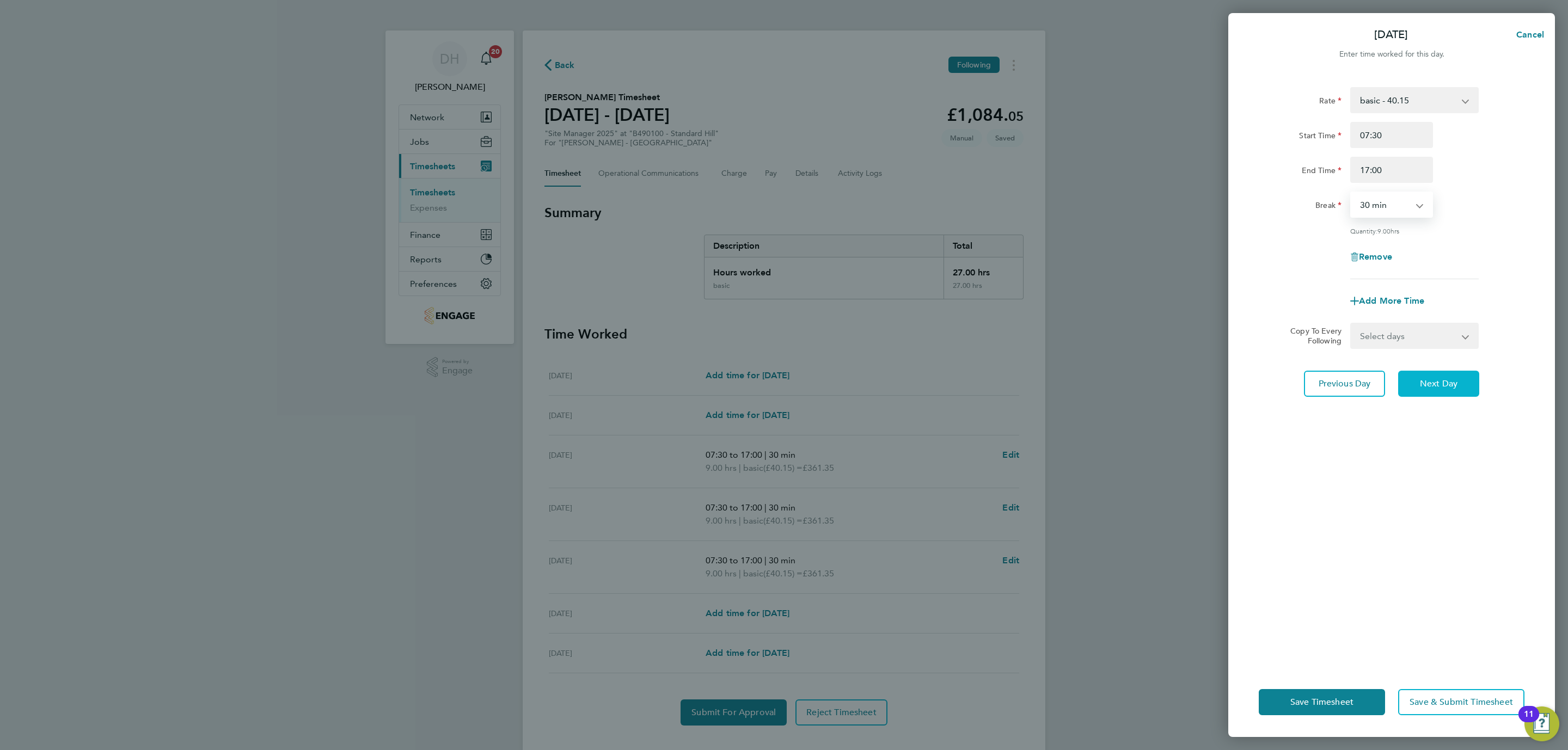
drag, startPoint x: 1418, startPoint y: 442, endPoint x: 1433, endPoint y: 389, distance: 55.1
click at [1419, 434] on div "Rate basic - 40.15 Start Time 07:30 End Time 17:00 Break 0 min 15 min 30 min 45…" at bounding box center [1391, 370] width 326 height 593
click at [1433, 389] on button "Next Day" at bounding box center [1438, 383] width 81 height 26
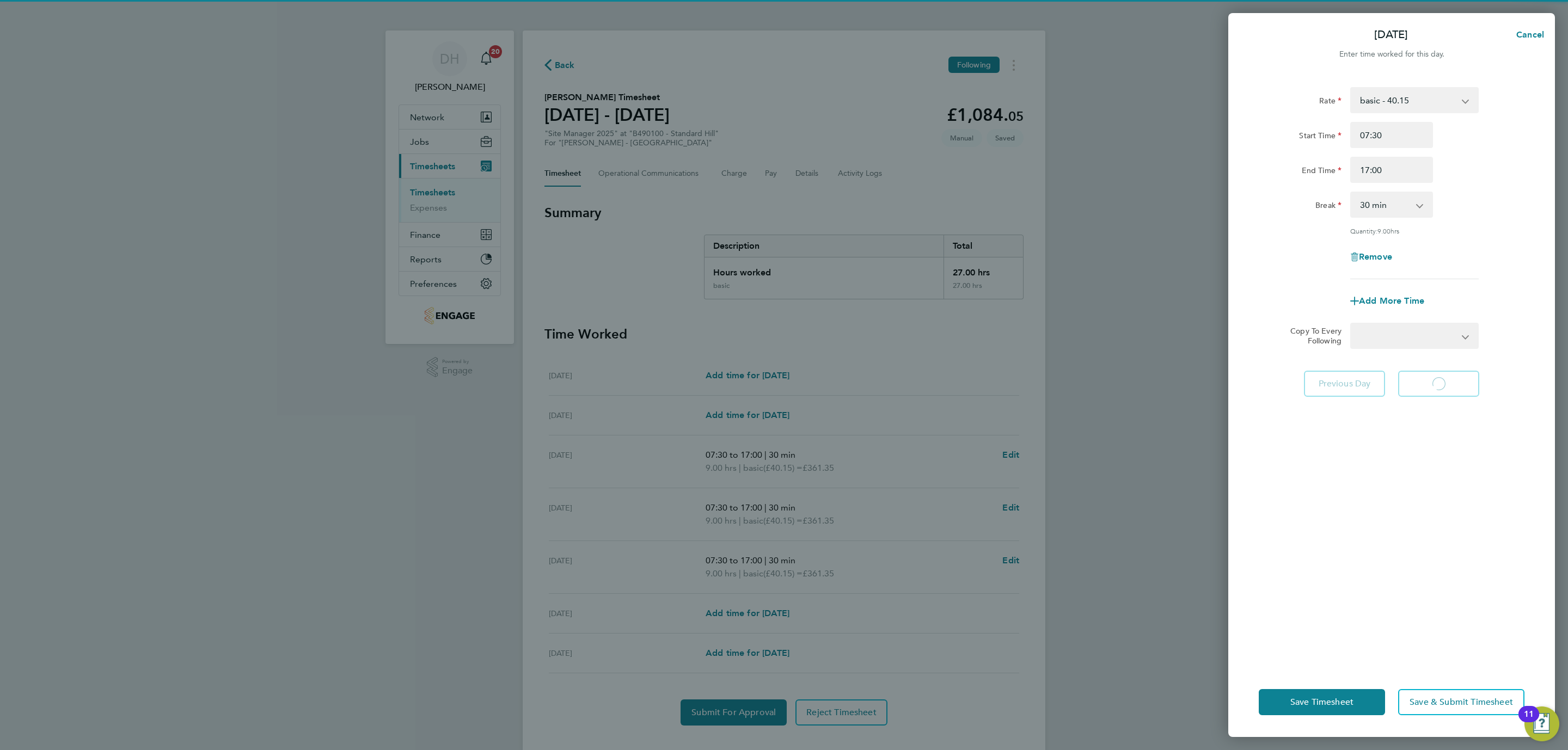
select select "60"
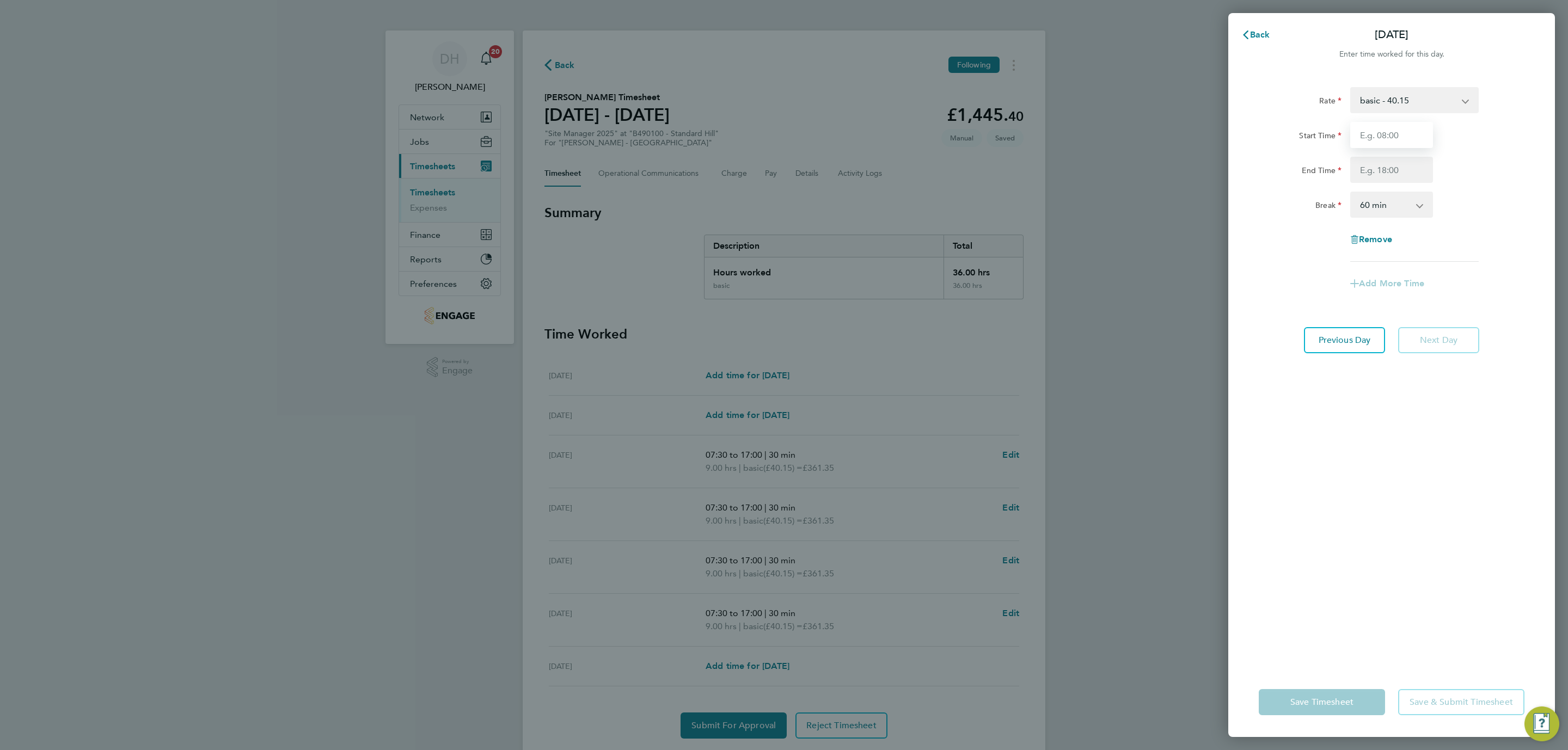
drag, startPoint x: 1368, startPoint y: 139, endPoint x: 1382, endPoint y: 133, distance: 15.2
click at [1382, 133] on input "Start Time" at bounding box center [1391, 135] width 82 height 26
type input "07:30"
click at [1383, 165] on input "End Time" at bounding box center [1391, 170] width 82 height 26
click at [1376, 161] on input "End Time" at bounding box center [1391, 170] width 82 height 26
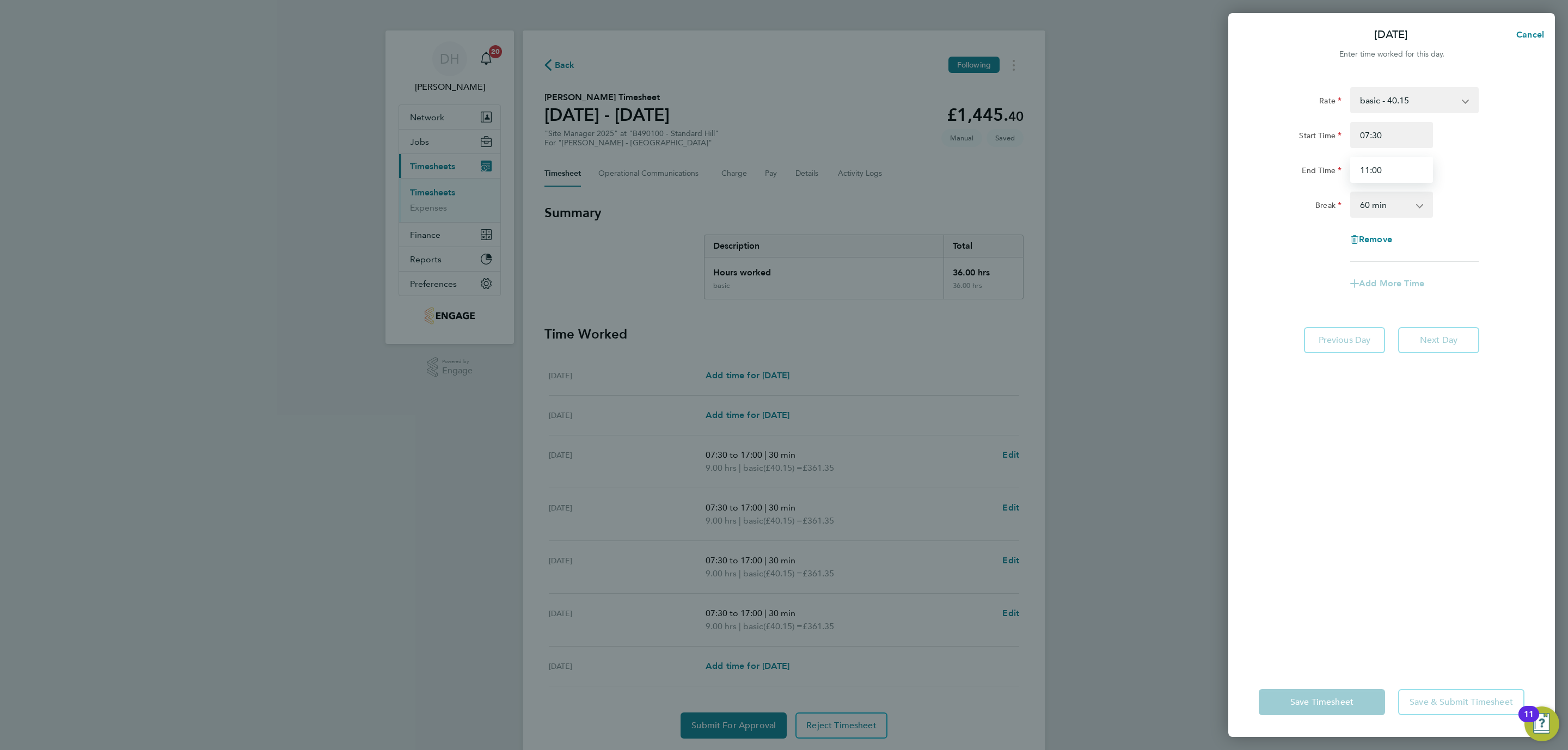
type input "11:00"
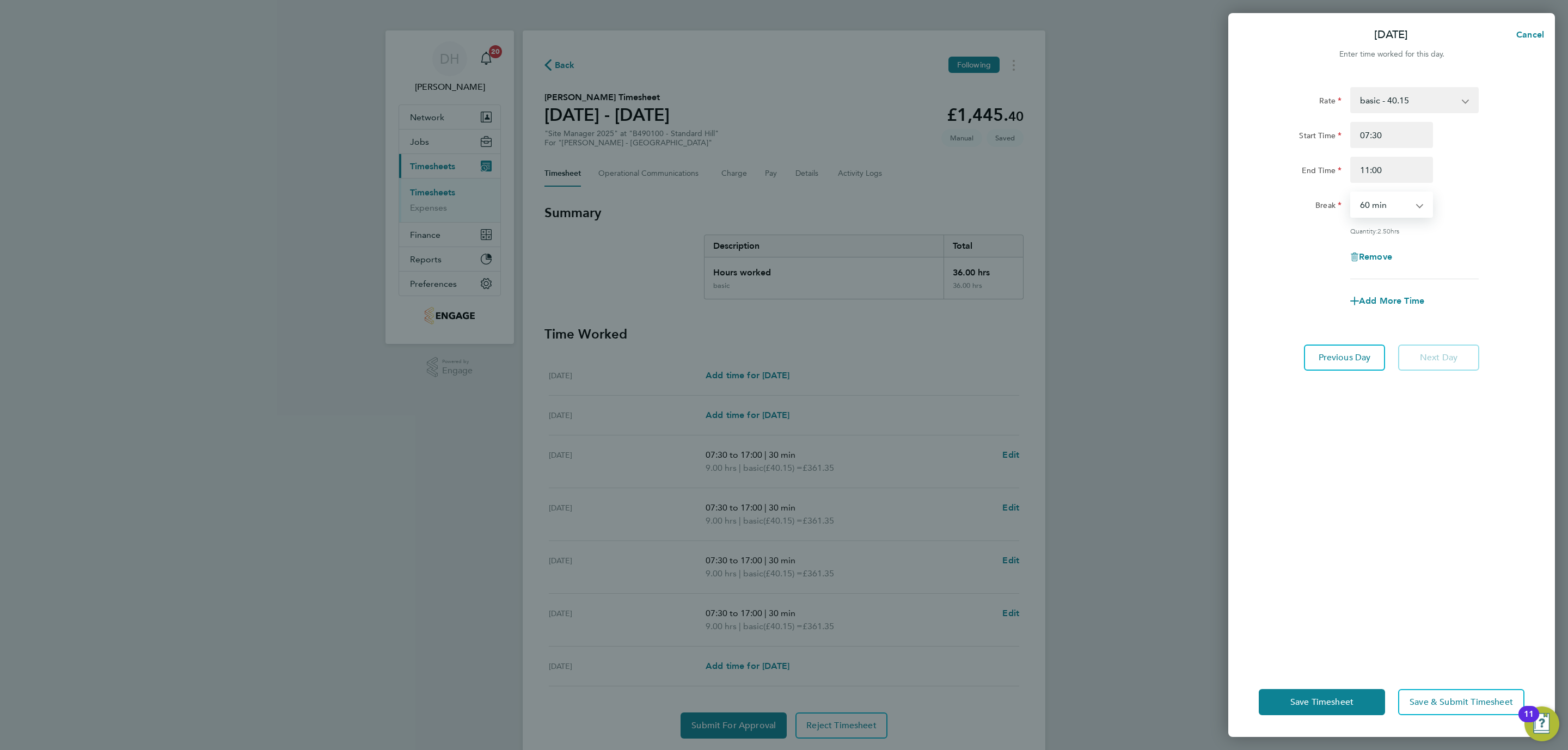
click at [1418, 214] on select "0 min 15 min 30 min 45 min 60 min 75 min 90 min" at bounding box center [1385, 204] width 68 height 24
select select "30"
click at [1351, 192] on select "0 min 15 min 30 min 45 min 60 min 75 min 90 min" at bounding box center [1385, 204] width 68 height 24
click at [1435, 542] on div "Rate basic - 40.15 Start Time 07:30 End Time 11:00 Break 0 min 15 min 30 min 45…" at bounding box center [1391, 370] width 326 height 593
click at [1378, 588] on div "Rate basic - 40.15 Start Time 07:30 End Time 11:00 Break 0 min 15 min 30 min 45…" at bounding box center [1391, 370] width 326 height 593
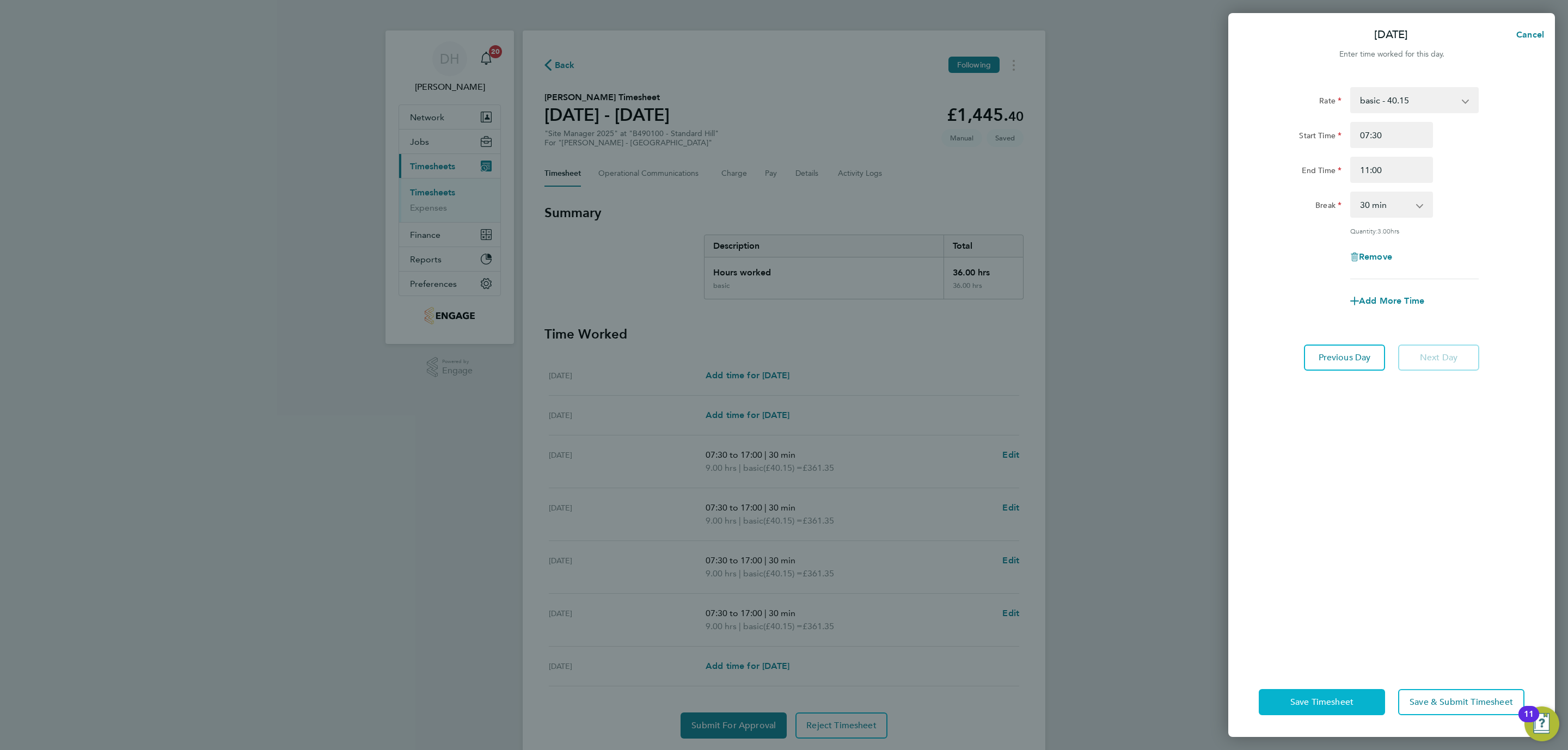
click at [1317, 698] on span "Save Timesheet" at bounding box center [1322, 702] width 63 height 11
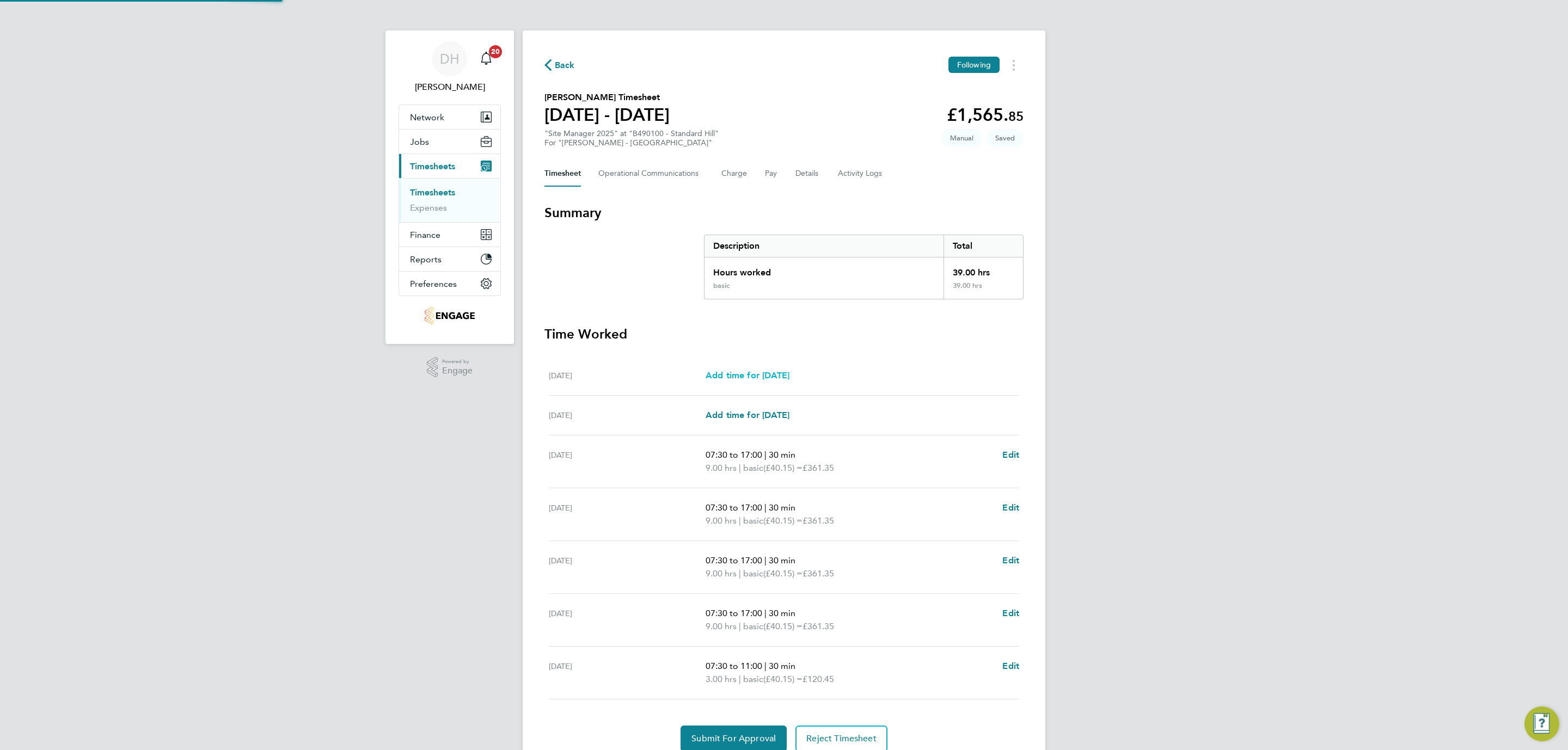
click at [735, 372] on span "Add time for Sat 23 Aug" at bounding box center [747, 375] width 84 height 10
select select "60"
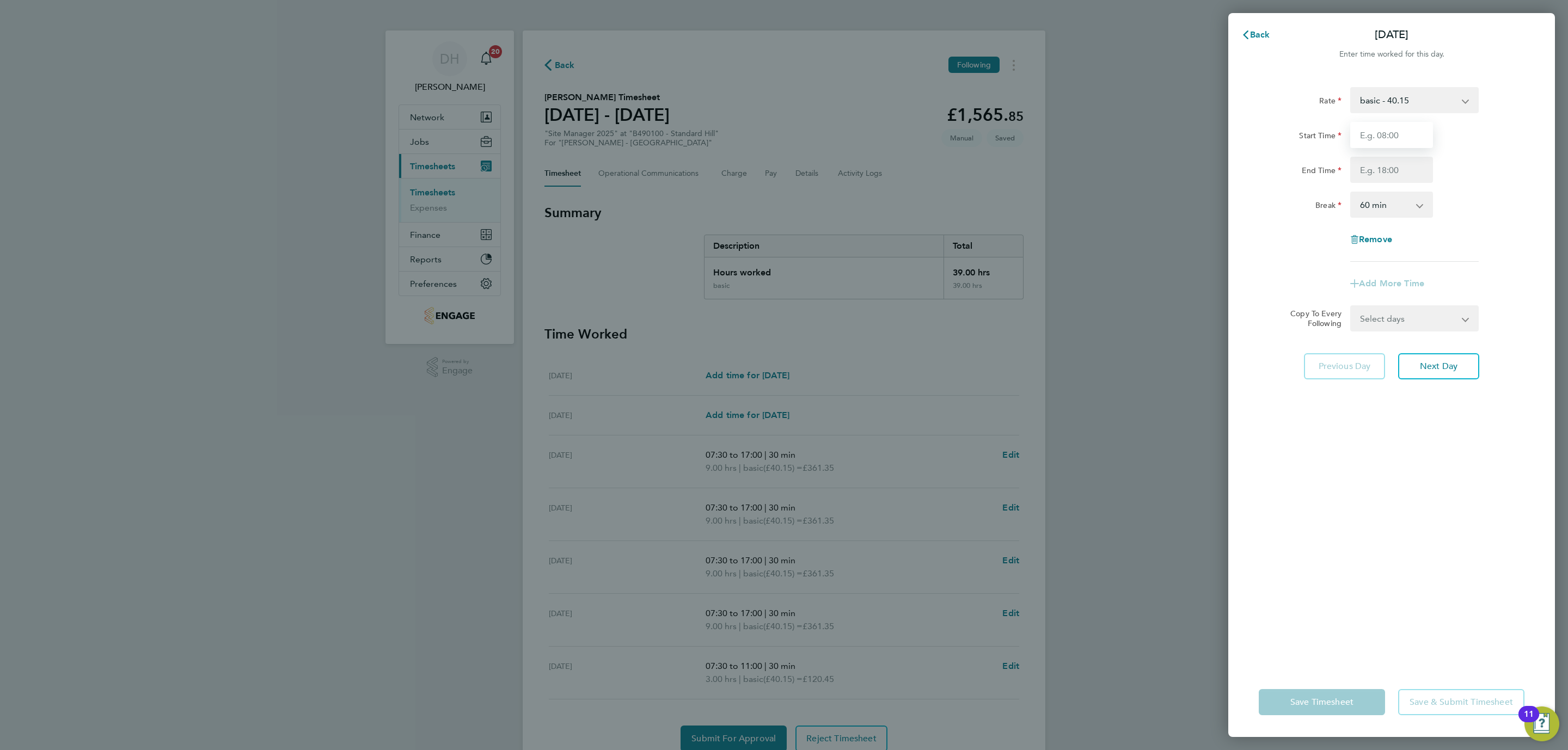
click at [1418, 128] on input "Start Time" at bounding box center [1391, 135] width 82 height 26
type input "07:30"
click at [1386, 177] on input "End Time" at bounding box center [1391, 170] width 82 height 26
type input "17:00"
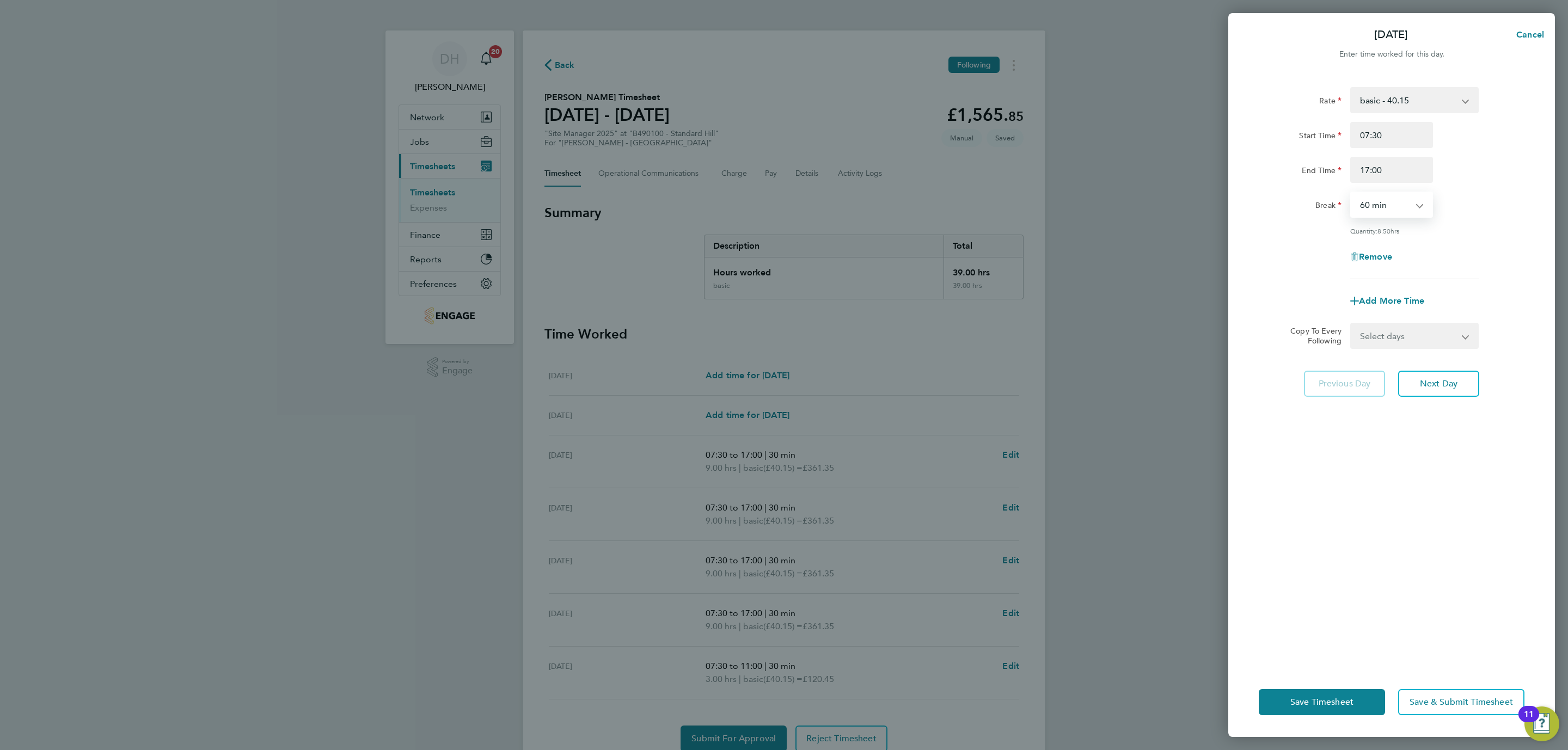
click at [1382, 203] on select "0 min 15 min 30 min 45 min 60 min 75 min 90 min" at bounding box center [1385, 204] width 68 height 24
select select "30"
click at [1351, 192] on select "0 min 15 min 30 min 45 min 60 min 75 min 90 min" at bounding box center [1385, 204] width 68 height 24
drag, startPoint x: 1354, startPoint y: 592, endPoint x: 1313, endPoint y: 700, distance: 115.5
click at [1351, 599] on div "Rate basic - 40.15 Start Time 07:30 End Time 17:00 Break 0 min 15 min 30 min 45…" at bounding box center [1391, 370] width 326 height 593
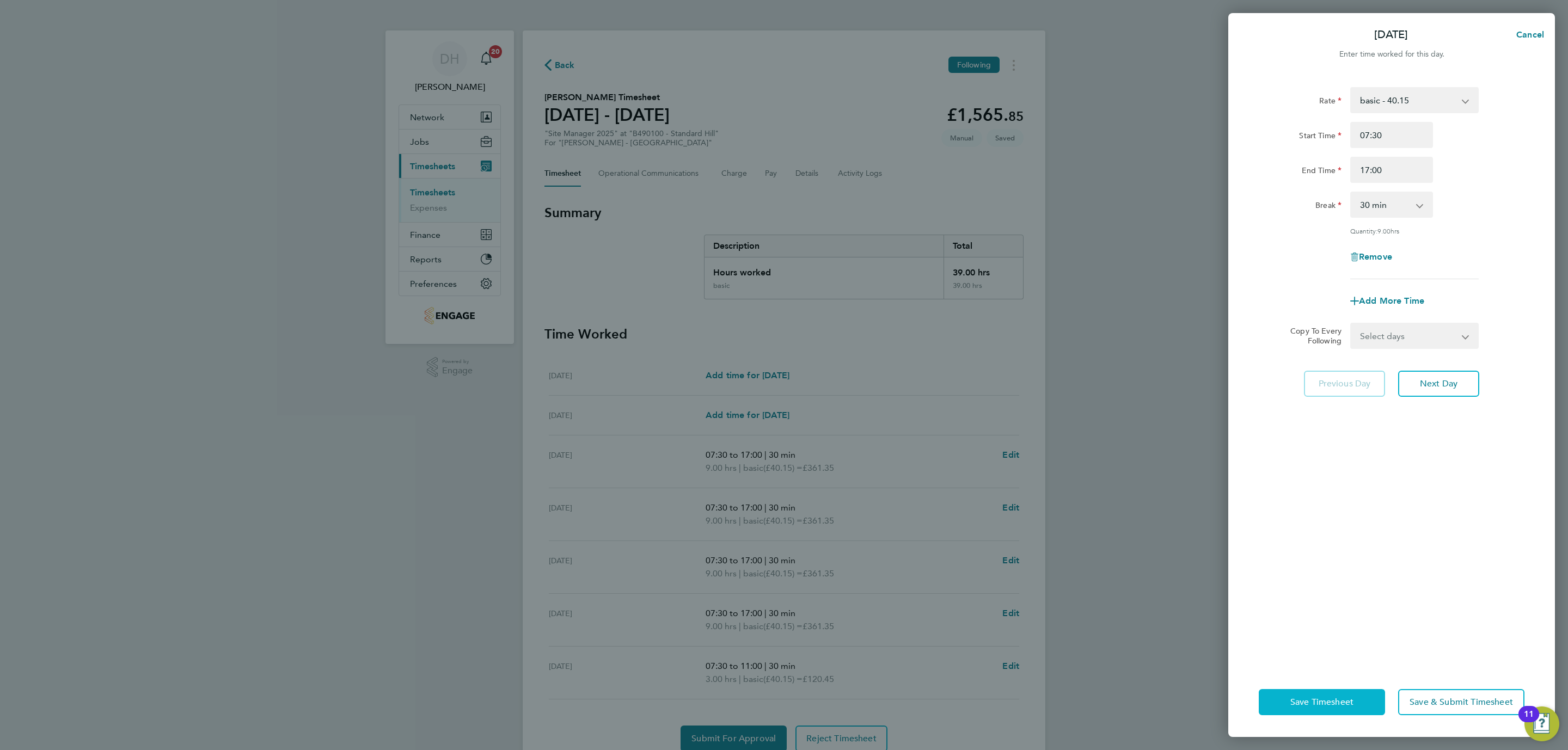
click at [1313, 700] on span "Save Timesheet" at bounding box center [1322, 702] width 63 height 11
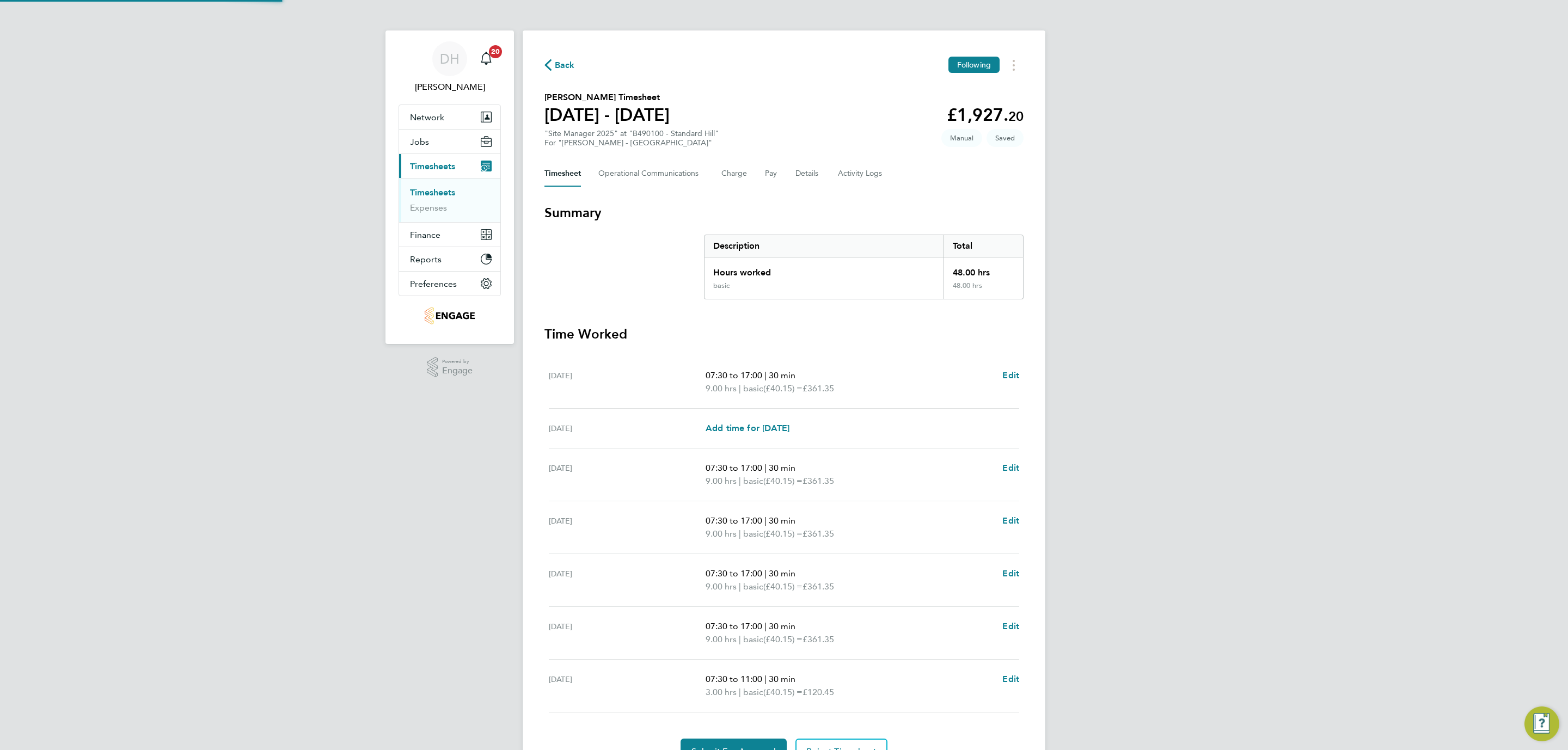
drag, startPoint x: 1280, startPoint y: 601, endPoint x: 923, endPoint y: 547, distance: 361.1
click at [1264, 592] on div "DH Danielle Hughes Notifications 20 Applications: Network Team Members Business…" at bounding box center [784, 404] width 1568 height 808
click at [498, 506] on div "DH Danielle Hughes Notifications 20 Applications: Network Team Members Business…" at bounding box center [784, 404] width 1568 height 808
drag, startPoint x: 1305, startPoint y: 491, endPoint x: 1108, endPoint y: 468, distance: 198.3
click at [1244, 473] on div "DH Danielle Hughes Notifications 20 Applications: Network Team Members Business…" at bounding box center [784, 404] width 1568 height 808
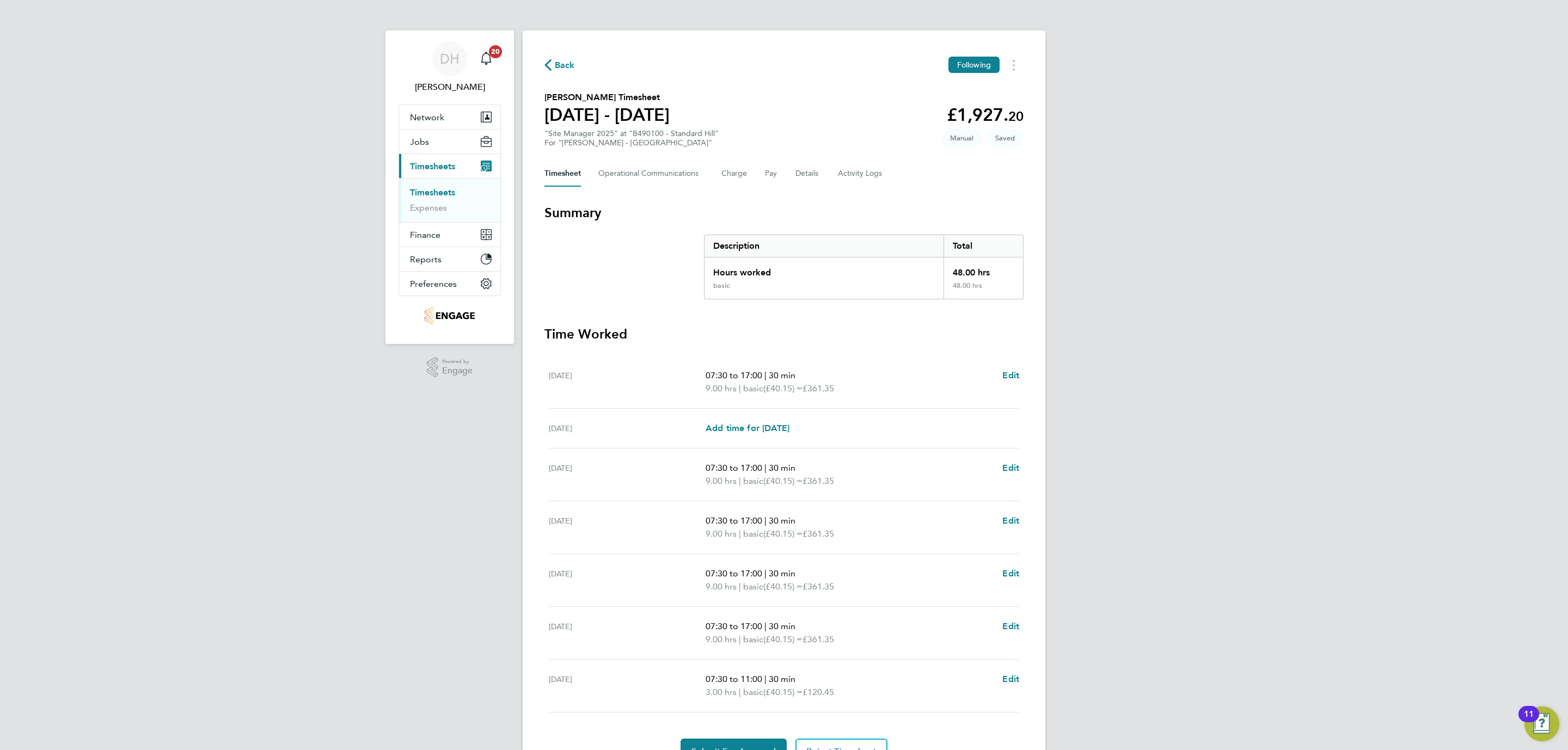
click at [1408, 367] on div "DH Danielle Hughes Notifications 20 Applications: Network Team Members Business…" at bounding box center [784, 404] width 1568 height 808
click at [428, 440] on div "DH Danielle Hughes Notifications 20 Applications: Network Team Members Business…" at bounding box center [784, 404] width 1568 height 808
click at [1280, 353] on div "DH Danielle Hughes Notifications 20 Applications: Network Team Members Business…" at bounding box center [784, 404] width 1568 height 808
click at [302, 379] on div "DH Danielle Hughes Notifications 20 Applications: Network Team Members Business…" at bounding box center [784, 404] width 1568 height 808
click at [1338, 340] on div "DH Danielle Hughes Notifications 20 Applications: Network Team Members Business…" at bounding box center [784, 404] width 1568 height 808
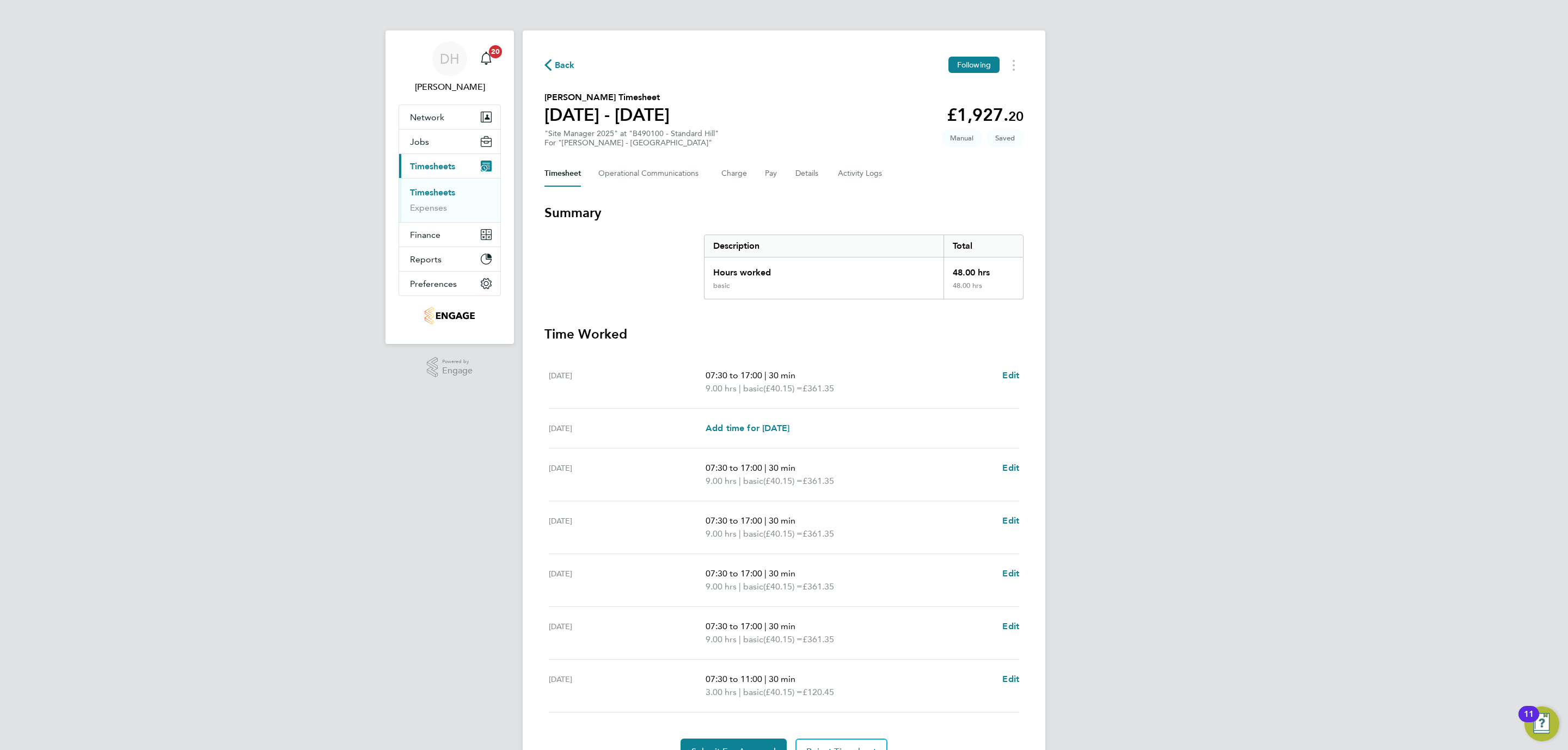
click at [308, 366] on div "DH Danielle Hughes Notifications 20 Applications: Network Team Members Business…" at bounding box center [784, 404] width 1568 height 808
click at [1315, 273] on div "DH Danielle Hughes Notifications 20 Applications: Network Team Members Business…" at bounding box center [784, 404] width 1568 height 808
click at [283, 206] on div "DH Danielle Hughes Notifications 20 Applications: Network Team Members Business…" at bounding box center [784, 404] width 1568 height 808
click at [1380, 240] on div "DH Danielle Hughes Notifications 20 Applications: Network Team Members Business…" at bounding box center [784, 404] width 1568 height 808
click at [247, 308] on div "DH Danielle Hughes Notifications 20 Applications: Network Team Members Business…" at bounding box center [784, 404] width 1568 height 808
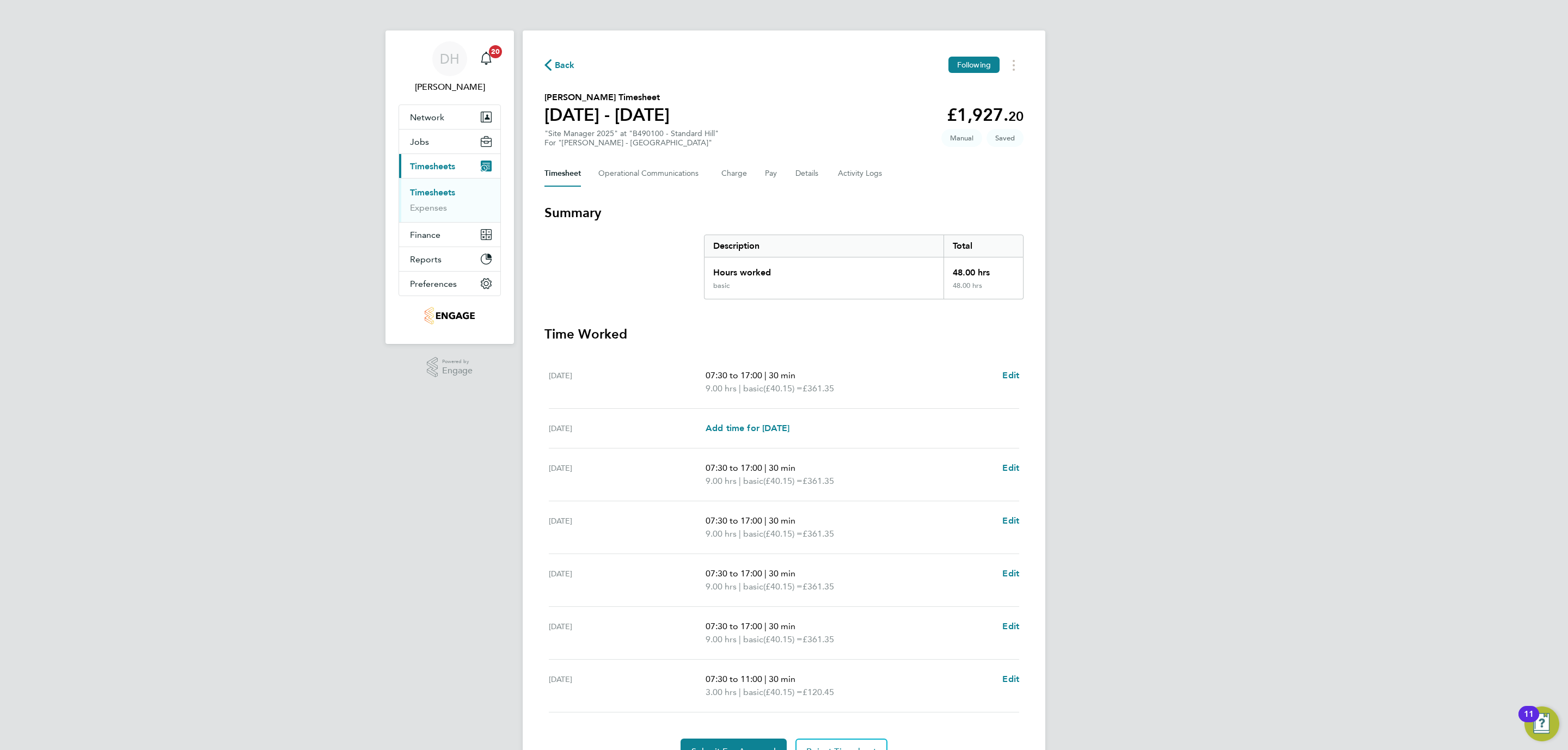
click at [247, 308] on div "DH Danielle Hughes Notifications 20 Applications: Network Team Members Business…" at bounding box center [784, 404] width 1568 height 808
click at [253, 158] on div "DH Danielle Hughes Notifications 20 Applications: Network Team Members Business…" at bounding box center [784, 404] width 1568 height 808
click at [223, 336] on div "DH Danielle Hughes Notifications 20 Applications: Network Team Members Business…" at bounding box center [784, 404] width 1568 height 808
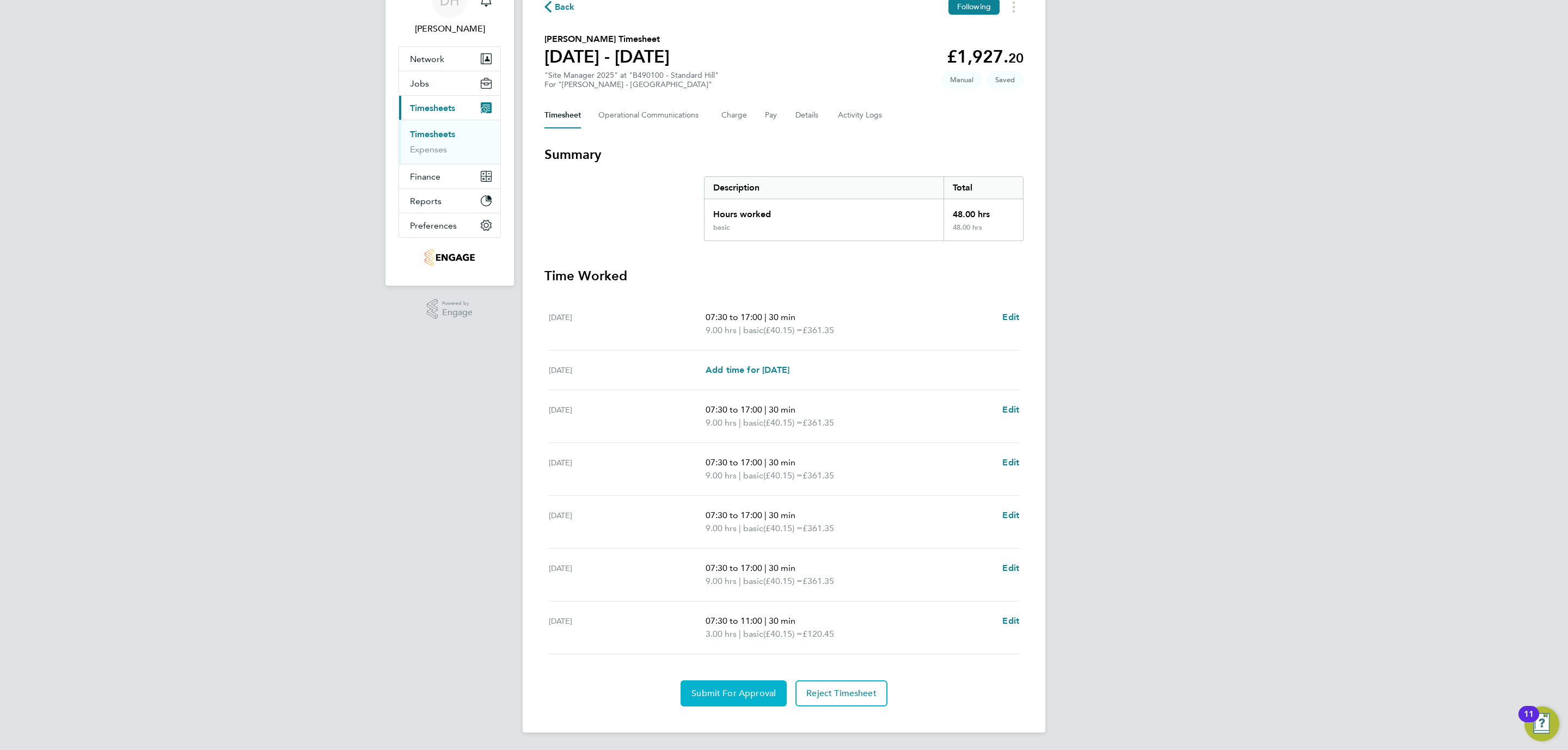
click at [727, 694] on span "Submit For Approval" at bounding box center [733, 693] width 84 height 11
click at [815, 113] on button "Details" at bounding box center [807, 115] width 25 height 26
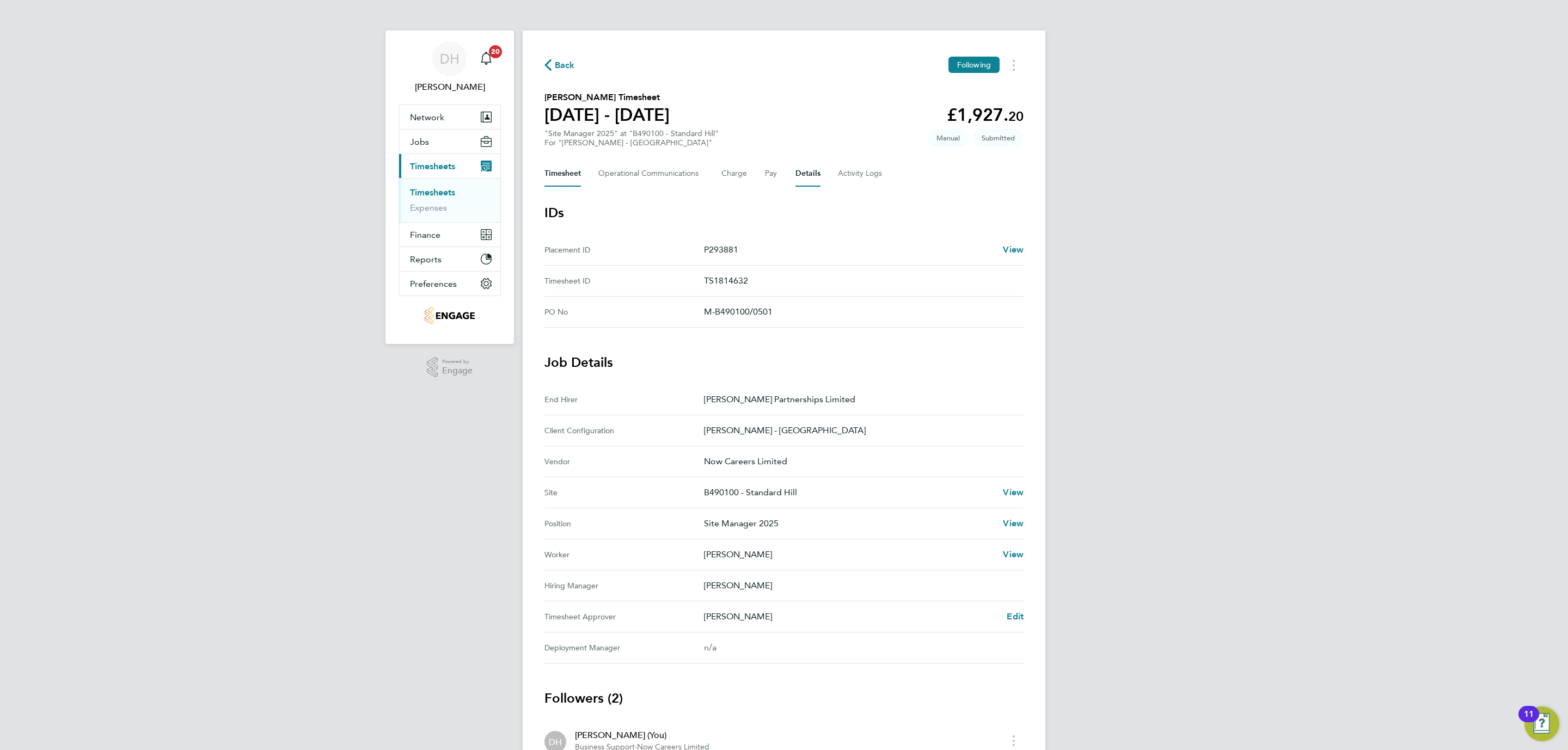
click at [554, 172] on button "Timesheet" at bounding box center [562, 174] width 36 height 26
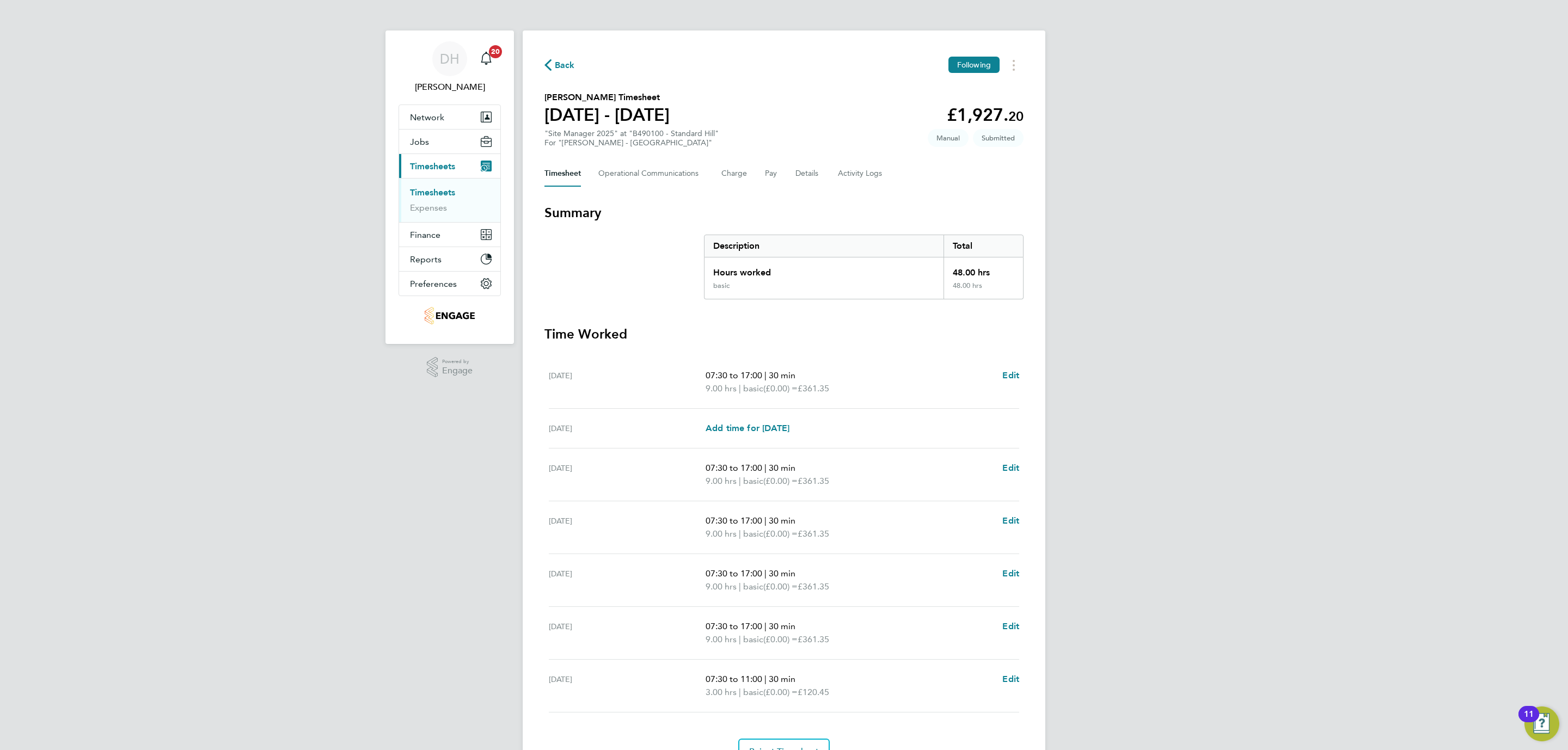
drag, startPoint x: 296, startPoint y: 166, endPoint x: 251, endPoint y: 1, distance: 171.0
click at [291, 123] on div "DH Danielle Hughes Notifications 20 Applications: Network Team Members Business…" at bounding box center [784, 404] width 1568 height 808
click at [143, 268] on div "DH Danielle Hughes Notifications 20 Applications: Network Team Members Business…" at bounding box center [784, 404] width 1568 height 808
drag, startPoint x: 175, startPoint y: 90, endPoint x: 173, endPoint y: 56, distance: 34.1
click at [173, 80] on div "DH Danielle Hughes Notifications 20 Applications: Network Team Members Business…" at bounding box center [784, 404] width 1568 height 808
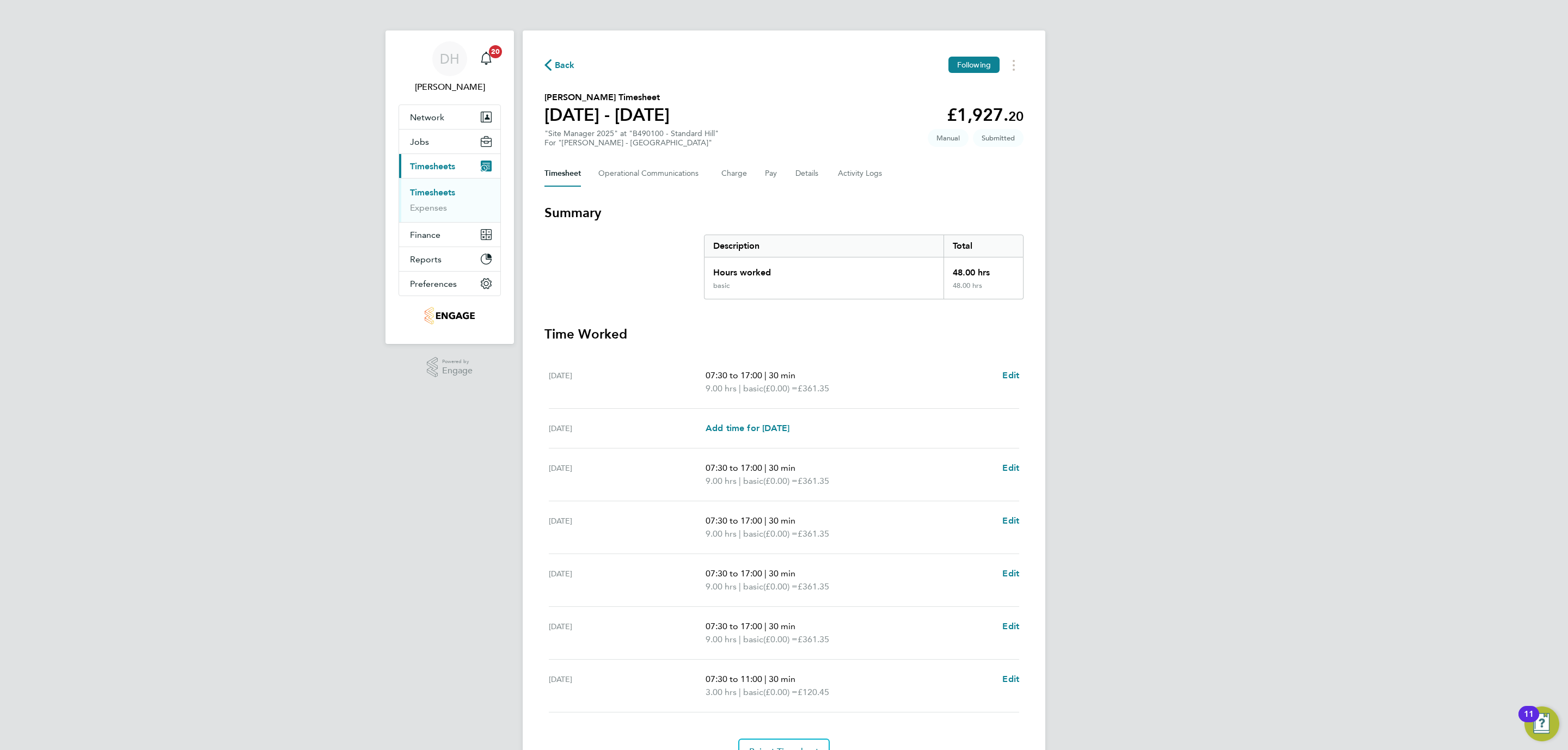
click at [433, 193] on link "Timesheets" at bounding box center [432, 192] width 45 height 10
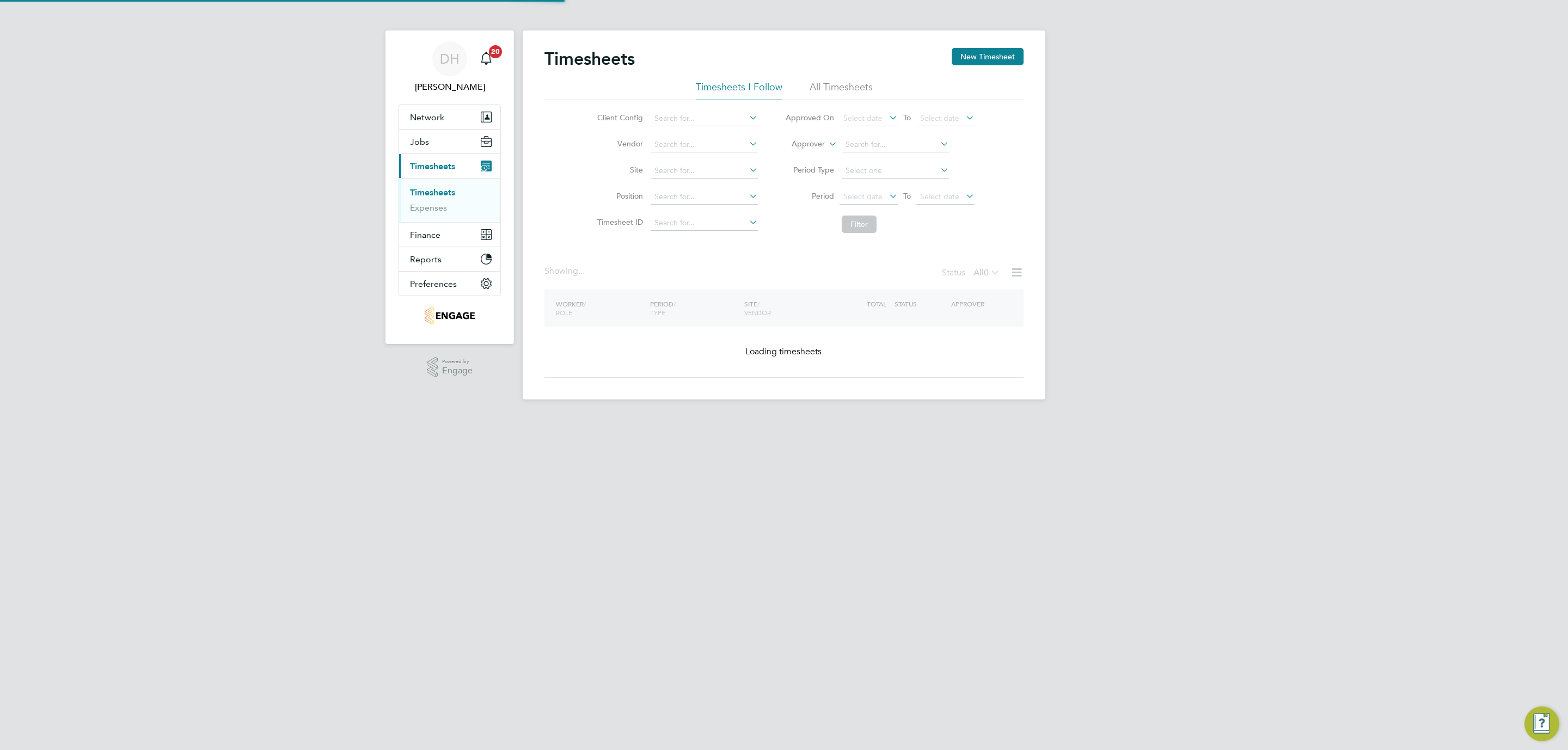
click at [1406, 417] on div "DH Danielle Hughes Notifications 20 Applications: Network Team Members Business…" at bounding box center [784, 208] width 1568 height 417
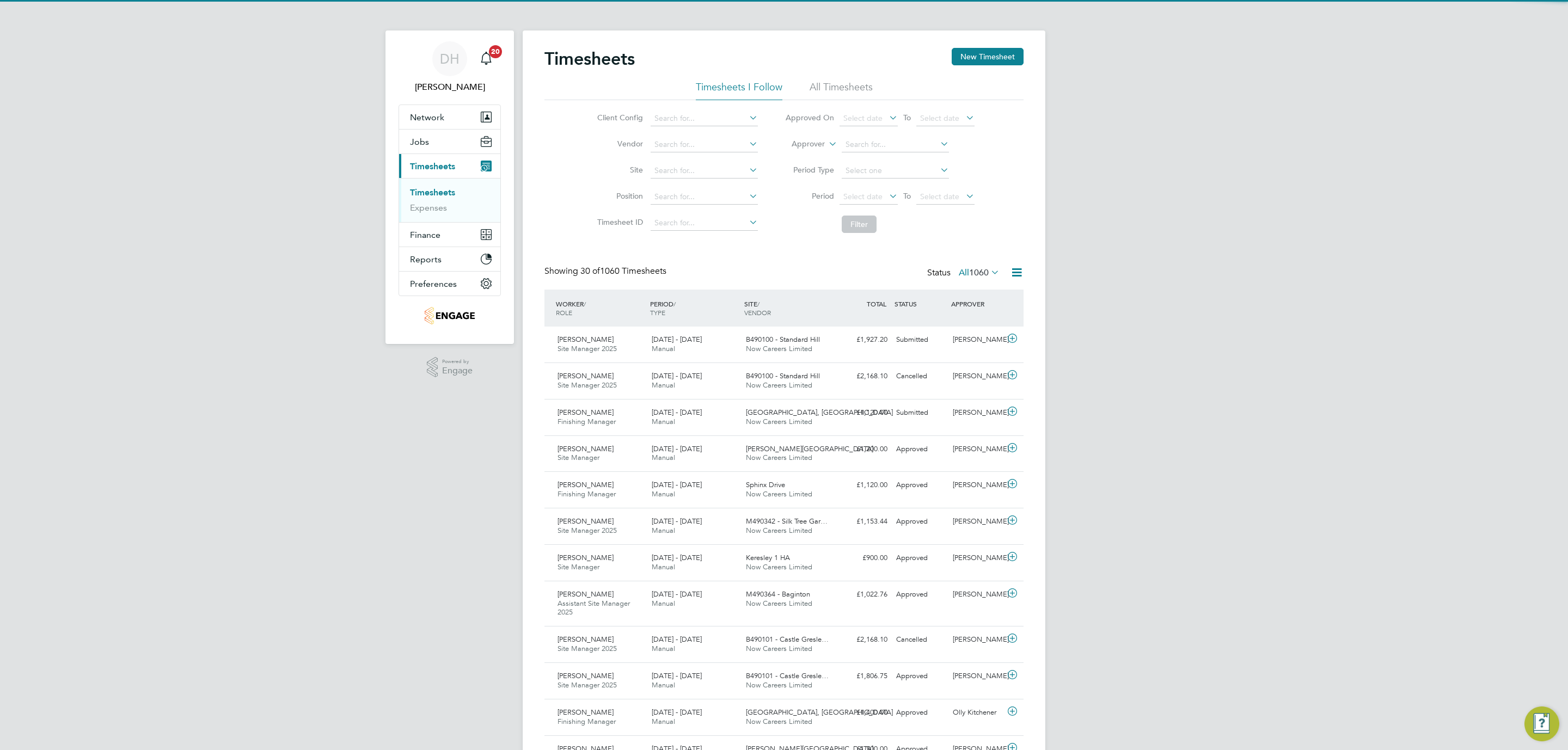
scroll to position [27, 95]
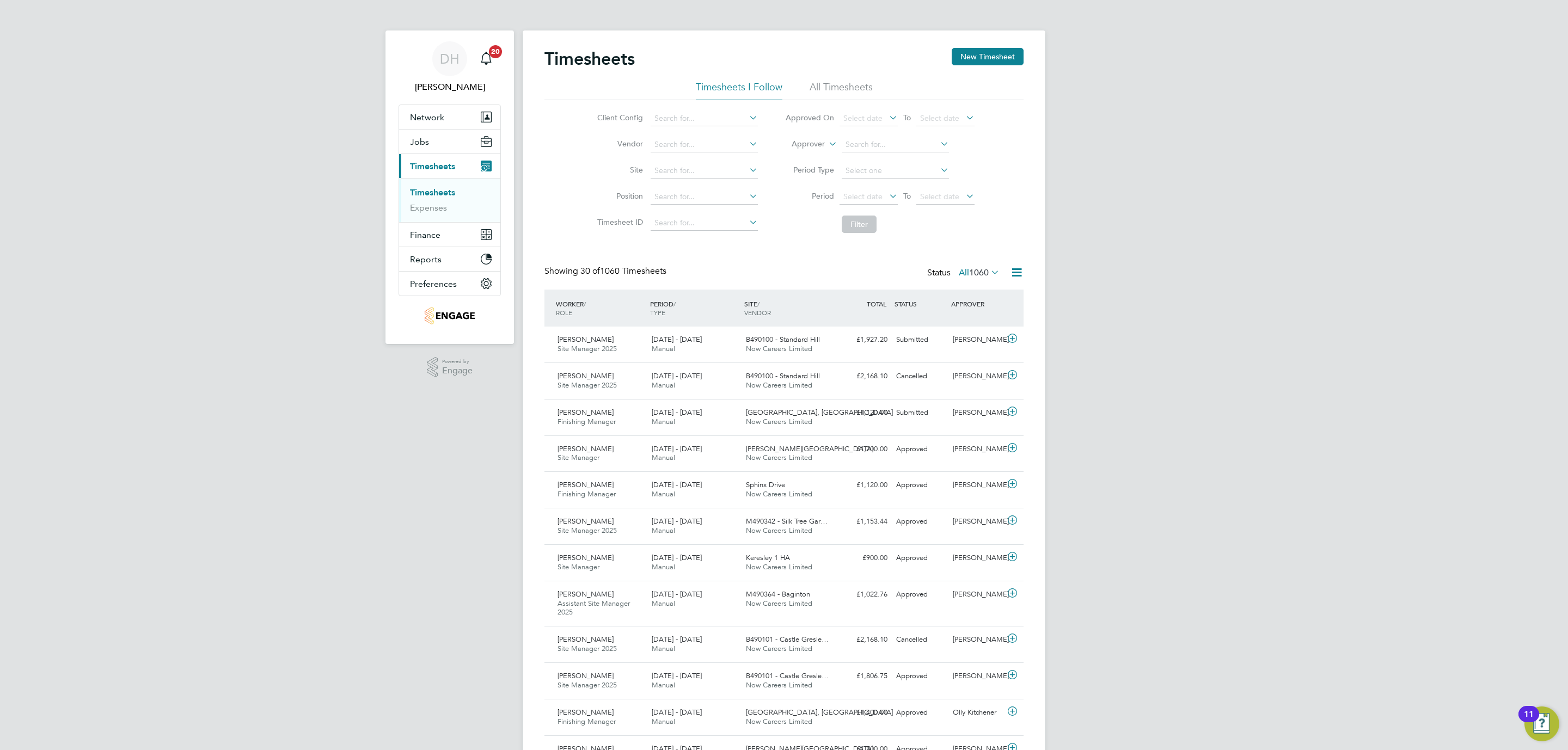
click at [981, 271] on span "1060" at bounding box center [978, 273] width 19 height 11
click at [963, 324] on li "Submitted" at bounding box center [963, 323] width 50 height 15
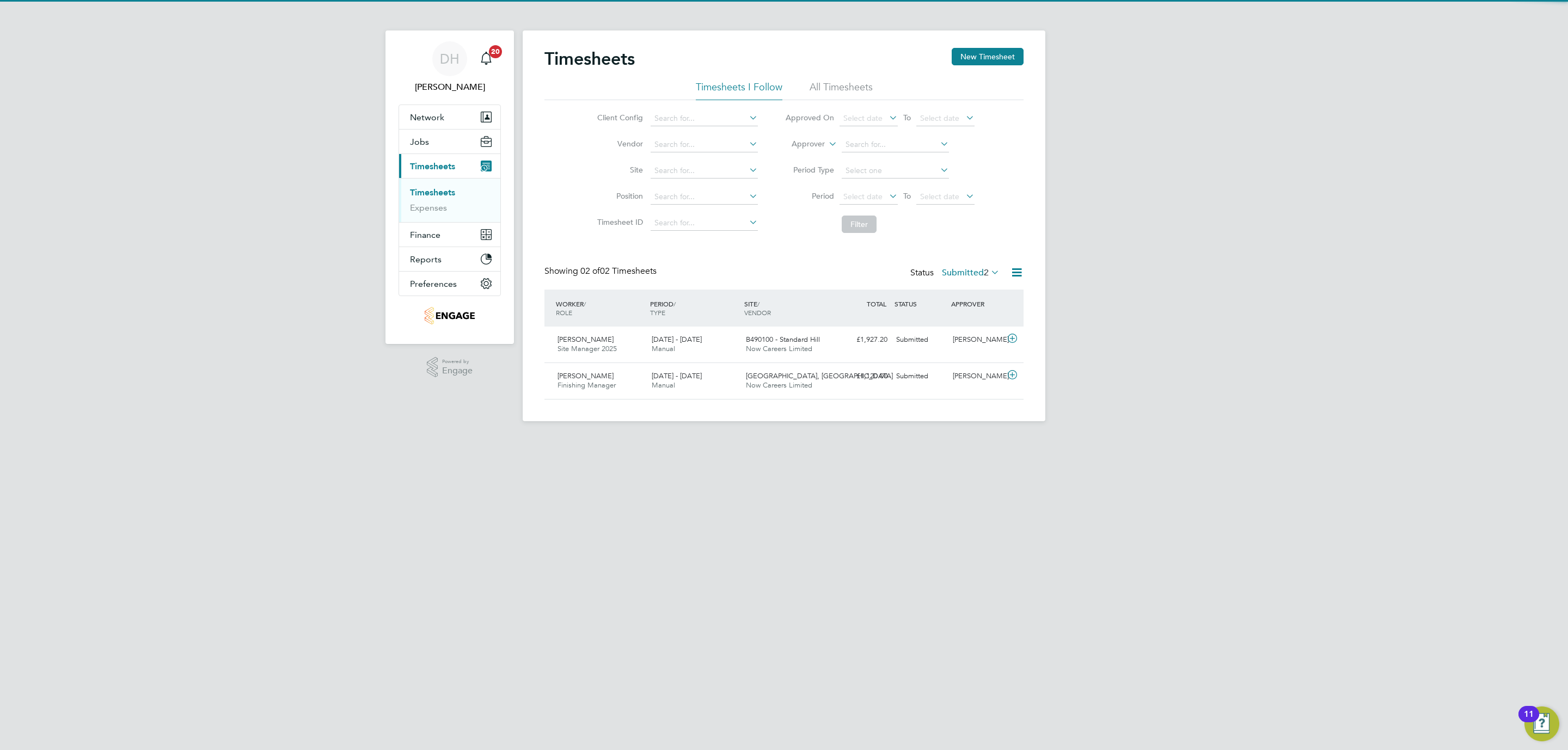
click at [410, 439] on html "DH Danielle Hughes Notifications 20 Applications: Network Team Members Business…" at bounding box center [784, 219] width 1568 height 439
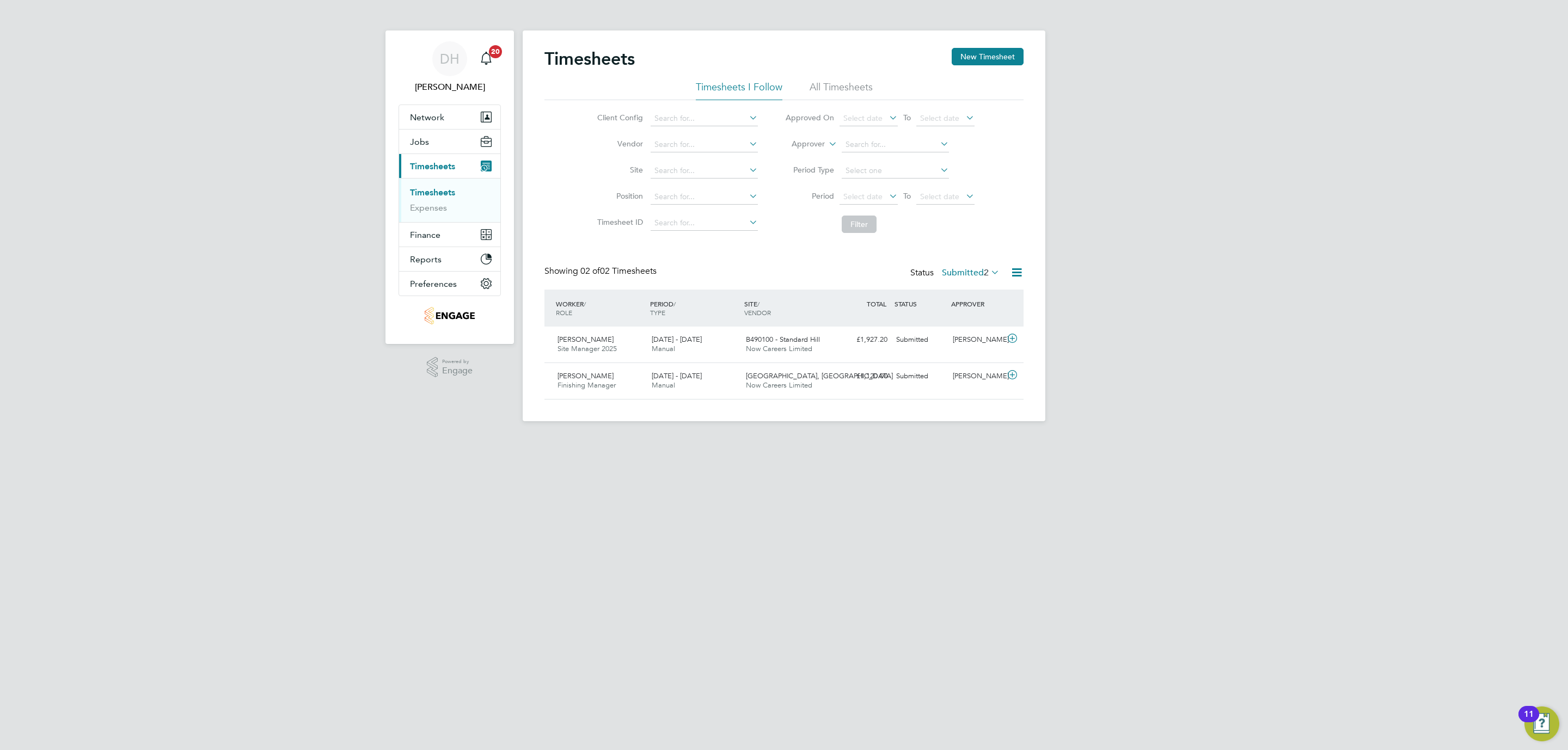
click at [636, 439] on html "DH Danielle Hughes Notifications 20 Applications: Network Team Members Business…" at bounding box center [784, 219] width 1568 height 439
click at [474, 439] on html "DH Danielle Hughes Notifications 20 Applications: Network Team Members Business…" at bounding box center [784, 219] width 1568 height 439
click at [962, 273] on label "Submitted 2" at bounding box center [971, 273] width 58 height 11
click at [949, 322] on li "Submitted" at bounding box center [956, 323] width 50 height 15
click at [1221, 333] on div "DH Danielle Hughes Notifications 20 Applications: Network Team Members Business…" at bounding box center [784, 219] width 1568 height 439
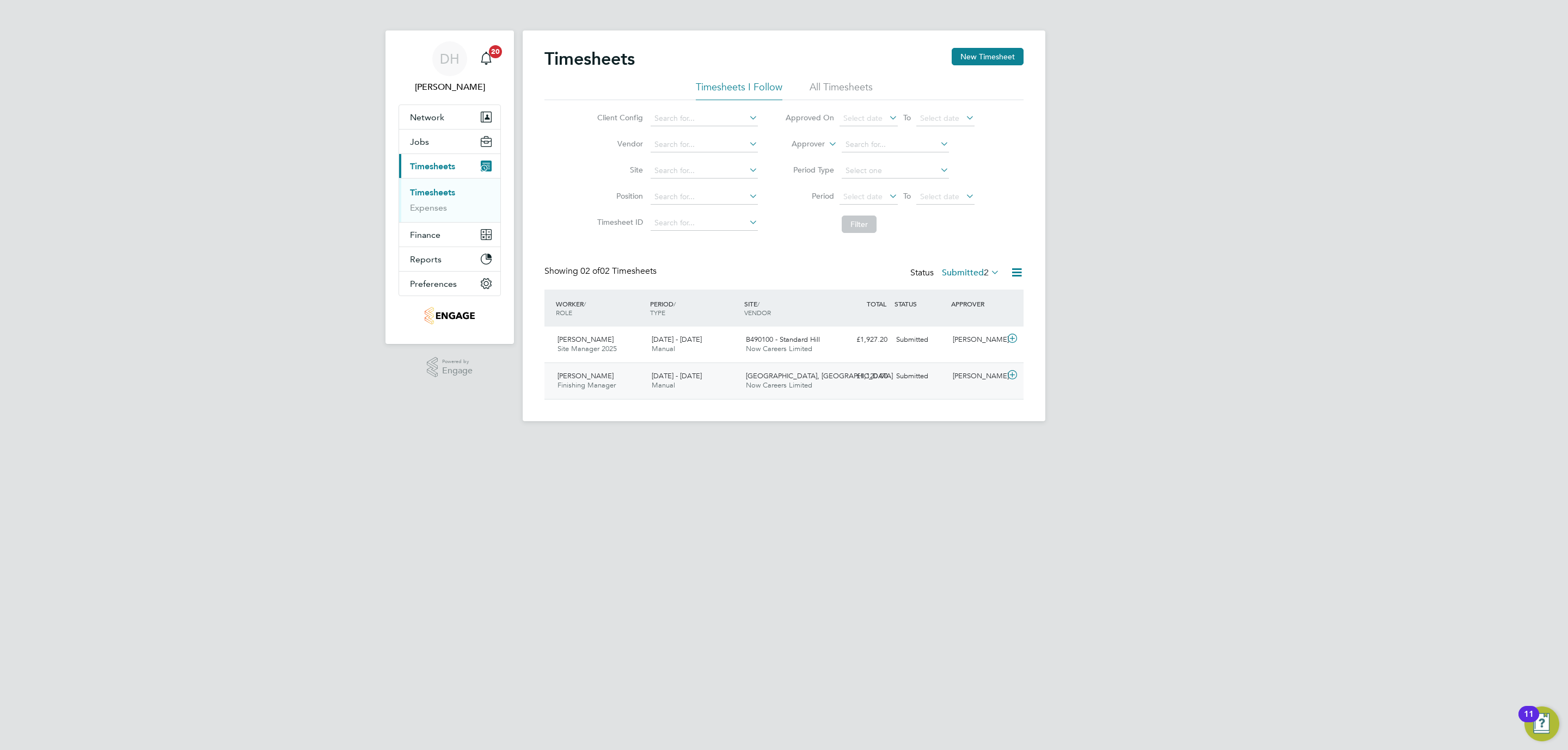
click at [652, 384] on span "Manual" at bounding box center [663, 385] width 23 height 9
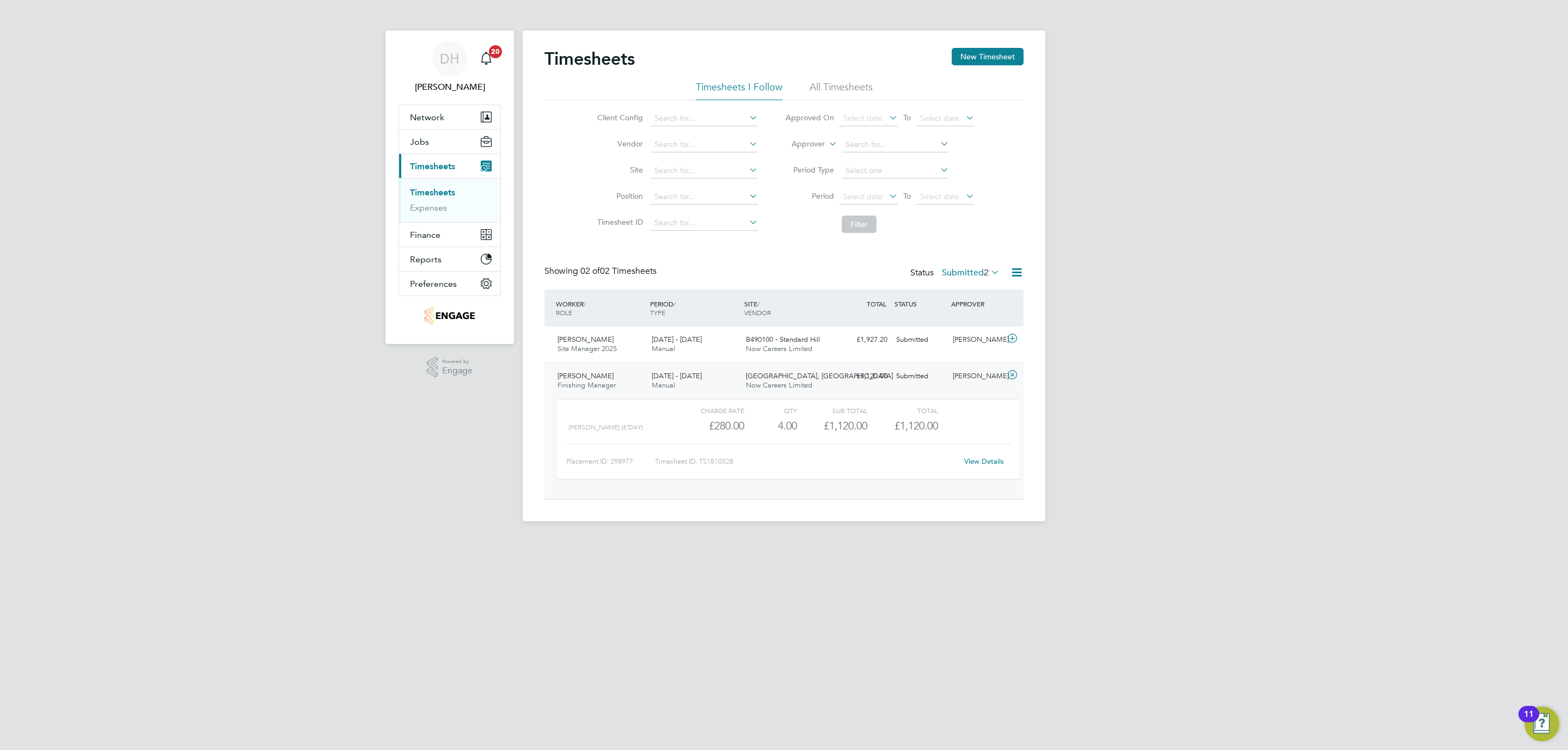
click at [974, 468] on div "View Details" at bounding box center [984, 462] width 54 height 17
click at [971, 460] on link "View Details" at bounding box center [983, 461] width 40 height 9
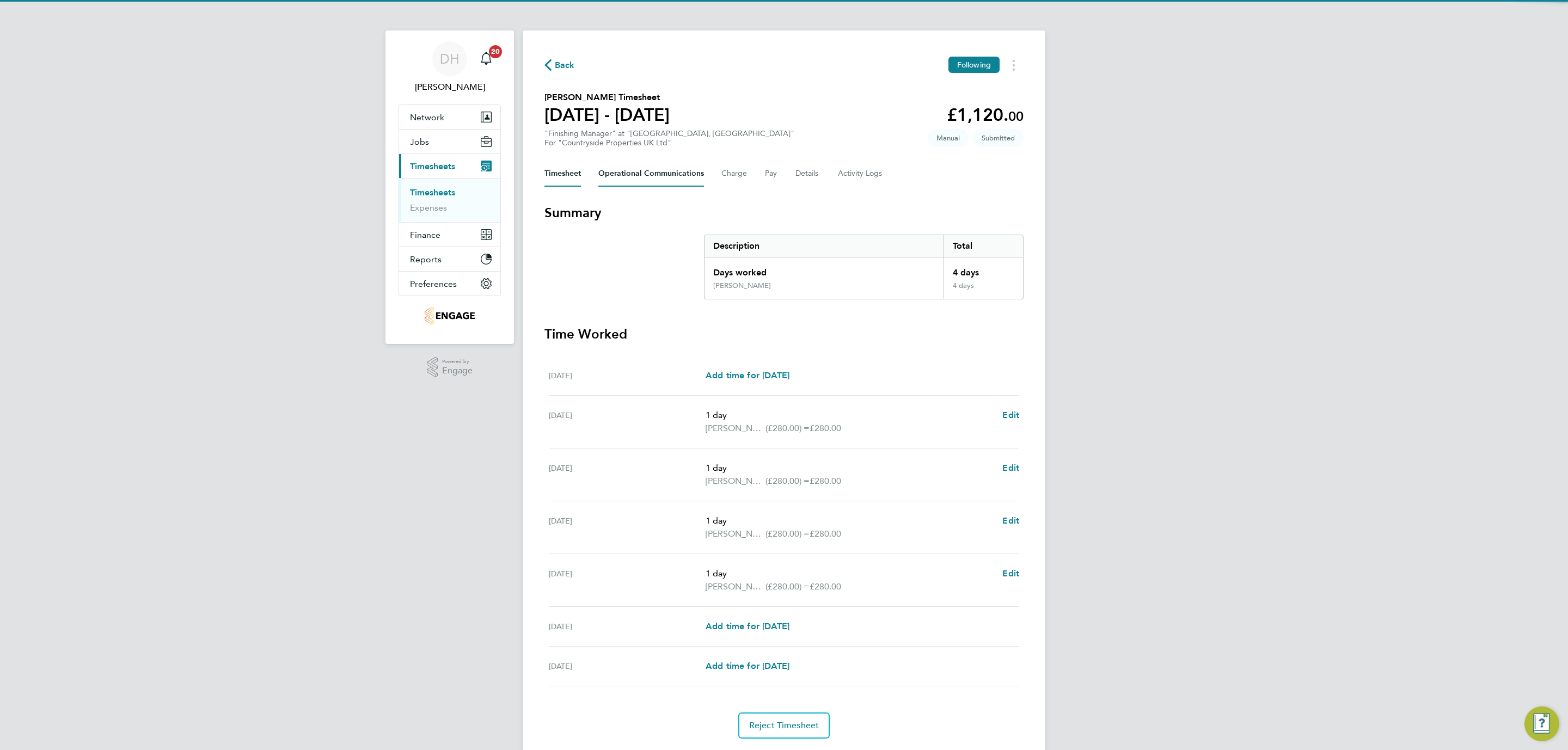
click at [623, 169] on Communications-tab "Operational Communications" at bounding box center [651, 174] width 106 height 26
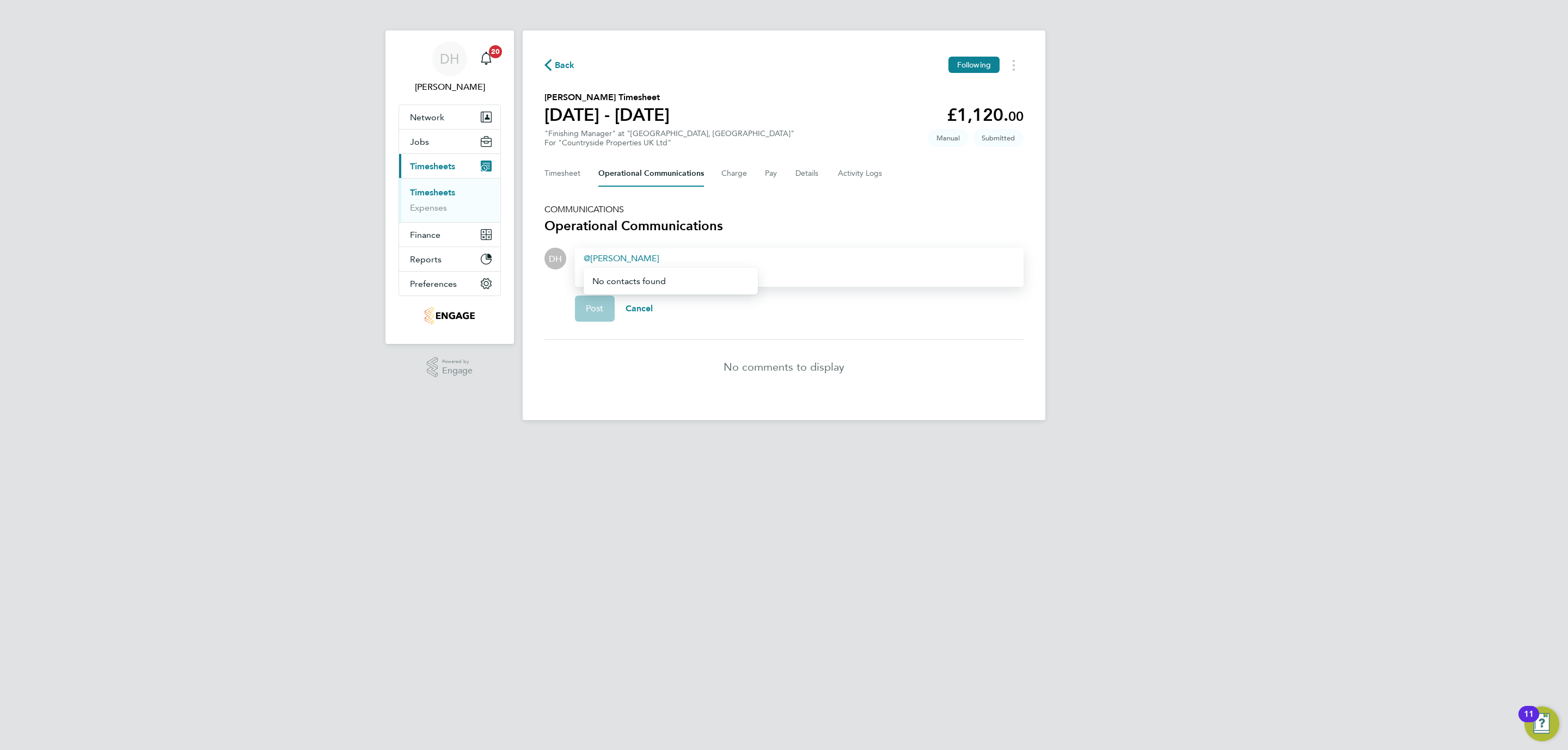
drag, startPoint x: 636, startPoint y: 250, endPoint x: 619, endPoint y: 263, distance: 21.4
click at [566, 247] on div "Drop your files here Supported files: JPG, JPEG, PNG, GIF or PDF reuben No cont…" at bounding box center [795, 288] width 457 height 82
drag, startPoint x: 597, startPoint y: 252, endPoint x: 558, endPoint y: 248, distance: 39.2
click at [558, 248] on div "DH Drop your files here Supported files: JPG, JPEG, PNG, GIF or PDF reuben No c…" at bounding box center [784, 288] width 479 height 82
drag, startPoint x: 218, startPoint y: 282, endPoint x: 532, endPoint y: 72, distance: 377.8
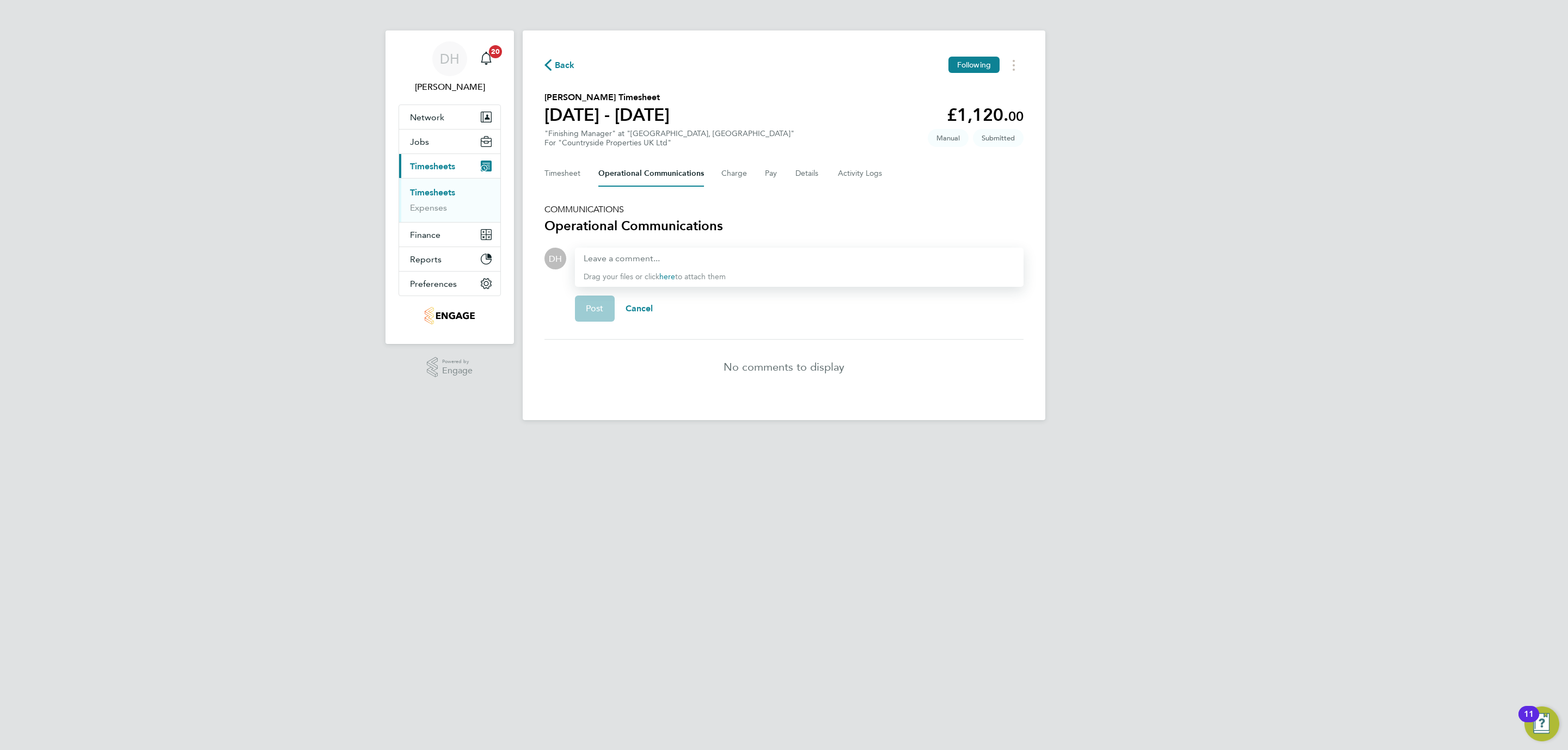
click at [250, 248] on div "DH Danielle Hughes Notifications 20 Applications: Network Team Members Business…" at bounding box center [784, 218] width 1568 height 438
click at [431, 191] on link "Timesheets" at bounding box center [432, 192] width 45 height 10
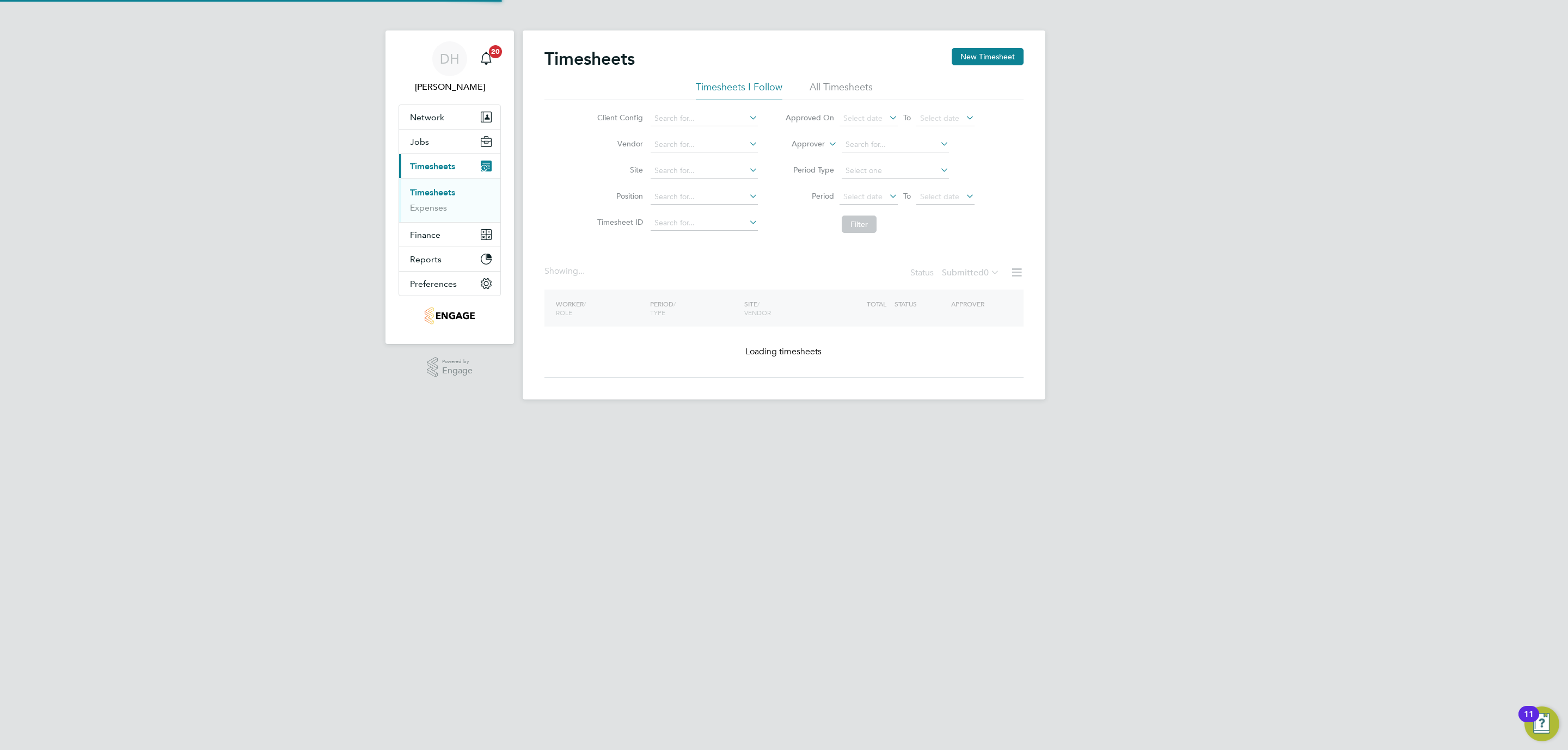
click at [270, 347] on div "DH Danielle Hughes Notifications 20 Applications: Network Team Members Business…" at bounding box center [784, 208] width 1568 height 417
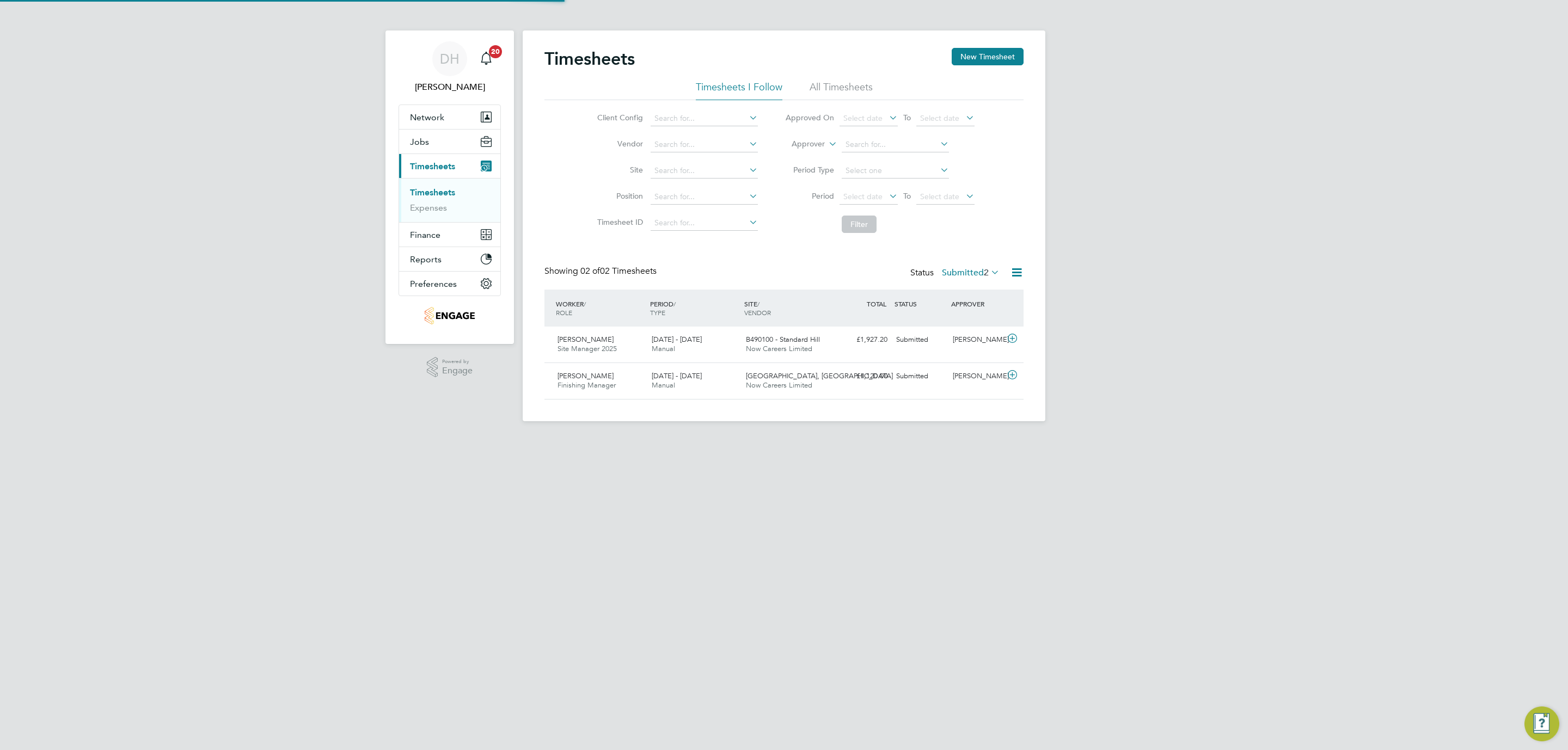
scroll to position [27, 95]
click at [1152, 325] on div "DH Danielle Hughes Notifications 20 Applications: Network Team Members Business…" at bounding box center [784, 219] width 1568 height 439
click at [966, 268] on label "Submitted 2" at bounding box center [971, 273] width 58 height 11
click at [936, 289] on li "All" at bounding box center [956, 293] width 50 height 15
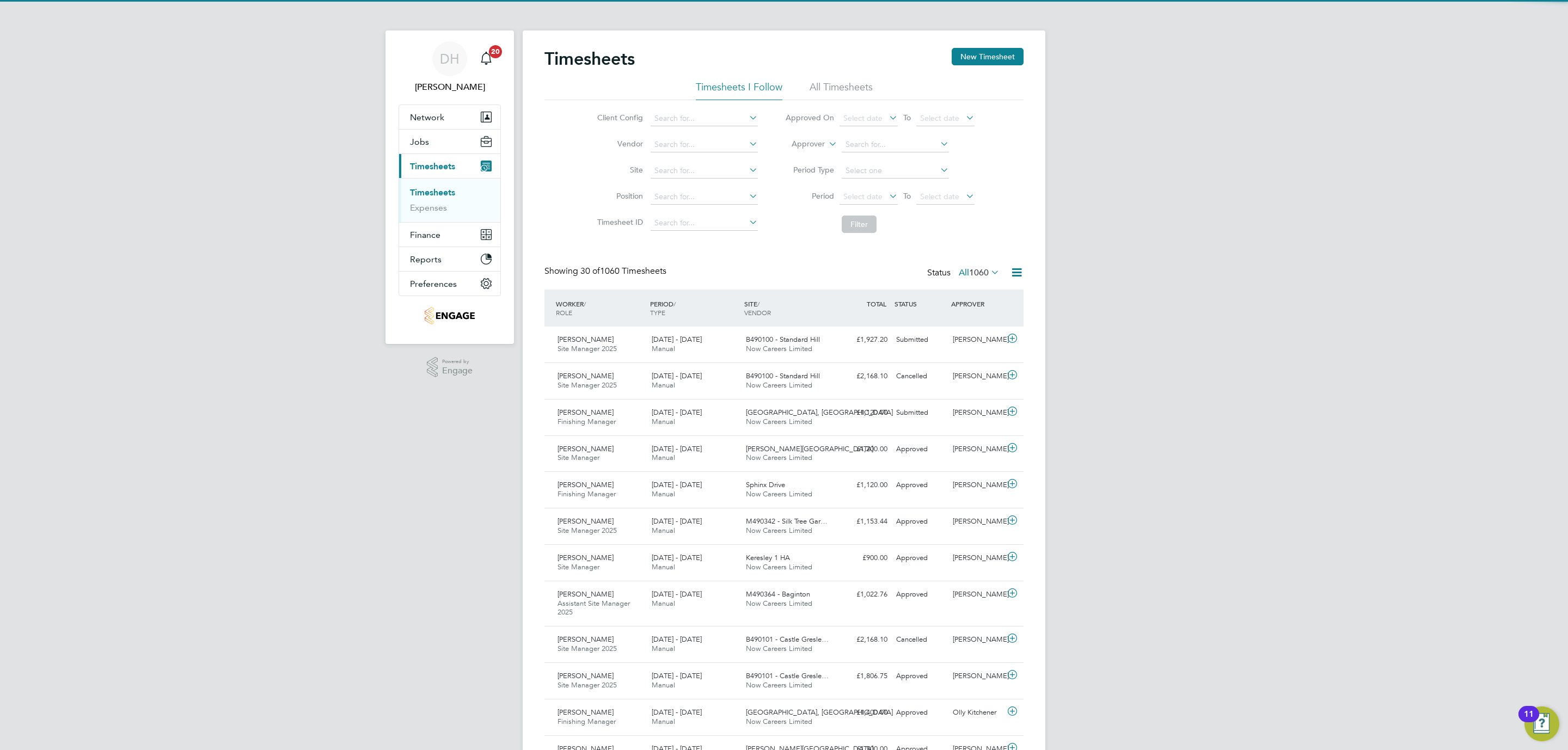
scroll to position [0, 0]
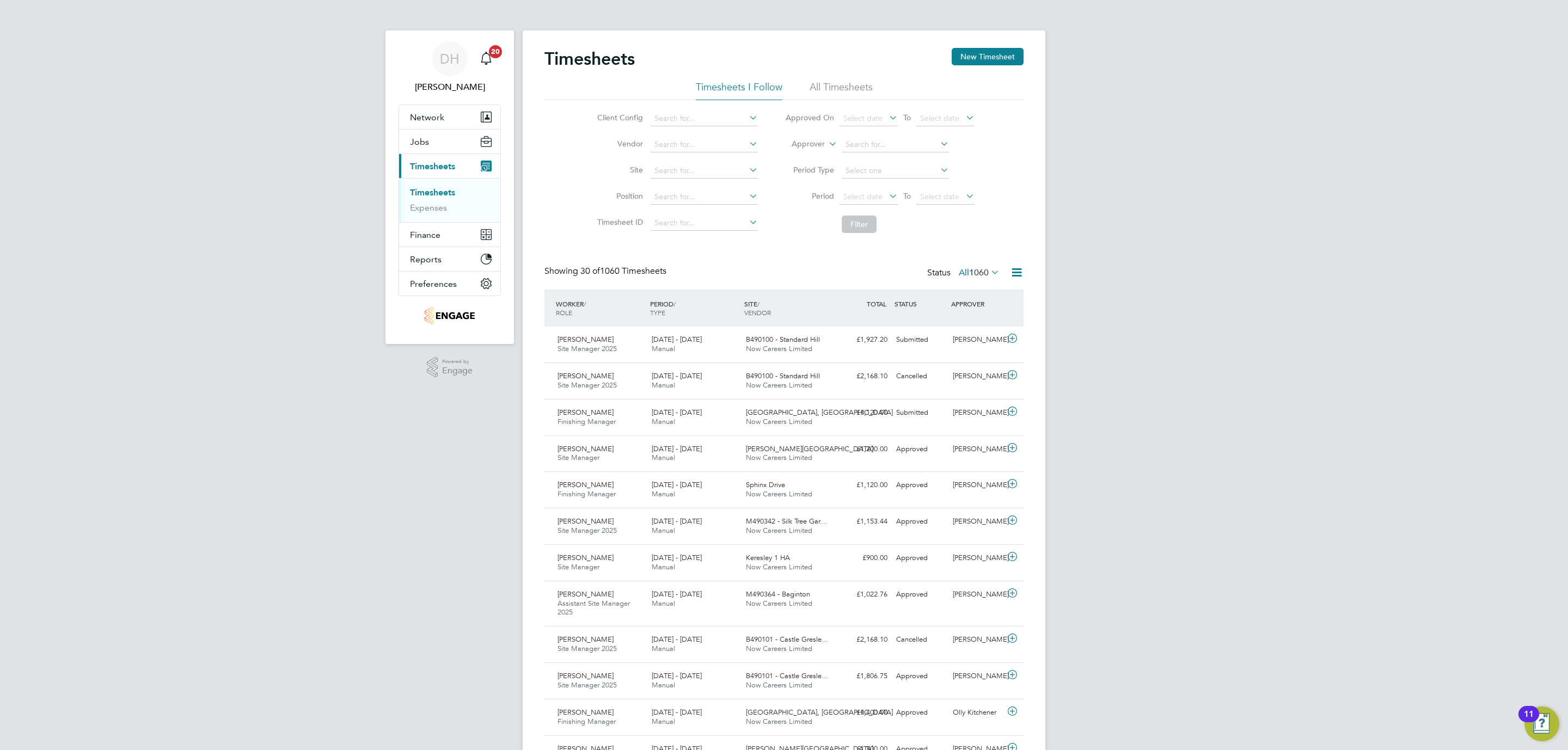
click at [822, 84] on li "All Timesheets" at bounding box center [841, 90] width 63 height 19
click at [982, 273] on span "4885" at bounding box center [978, 273] width 19 height 11
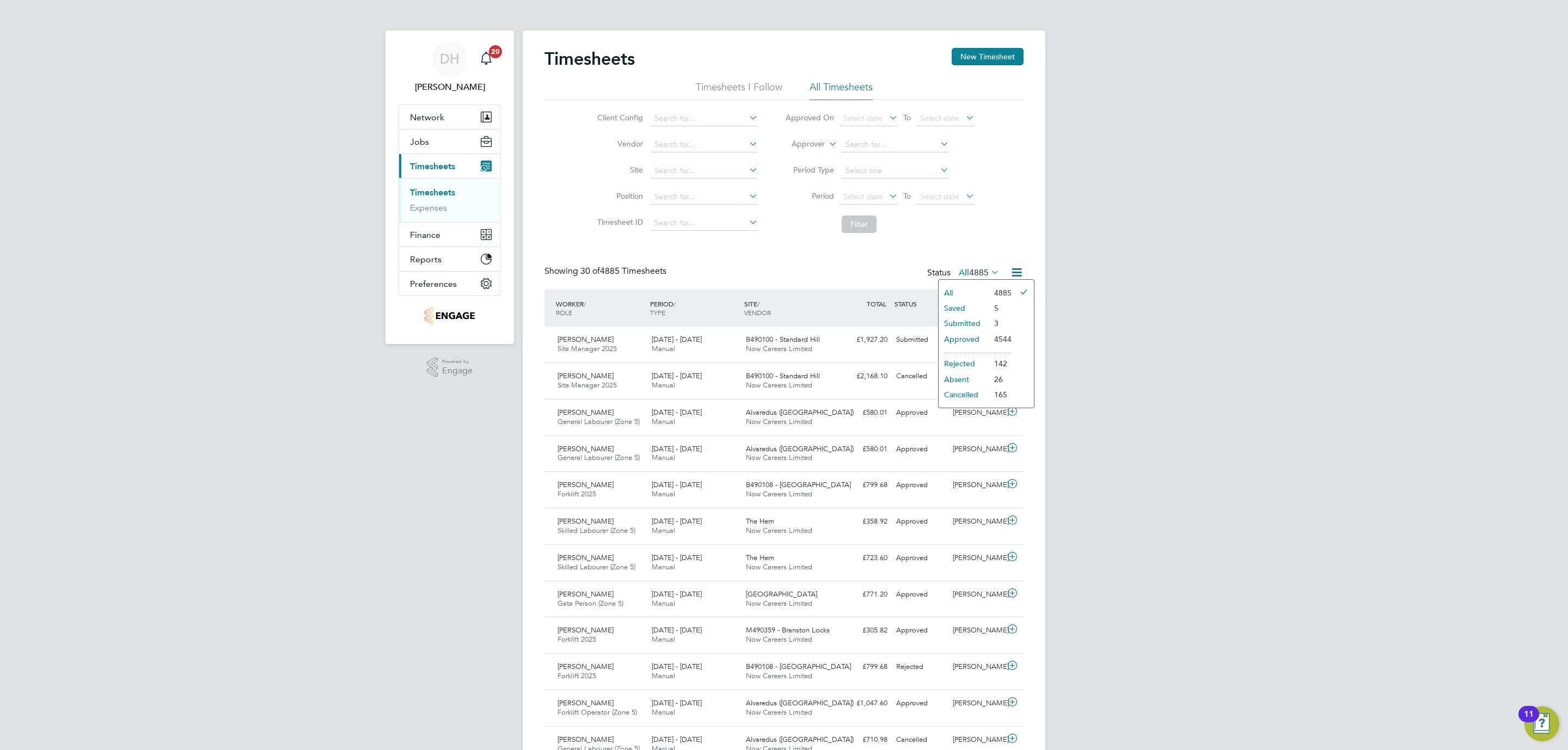
click at [959, 318] on li "Submitted" at bounding box center [963, 323] width 50 height 15
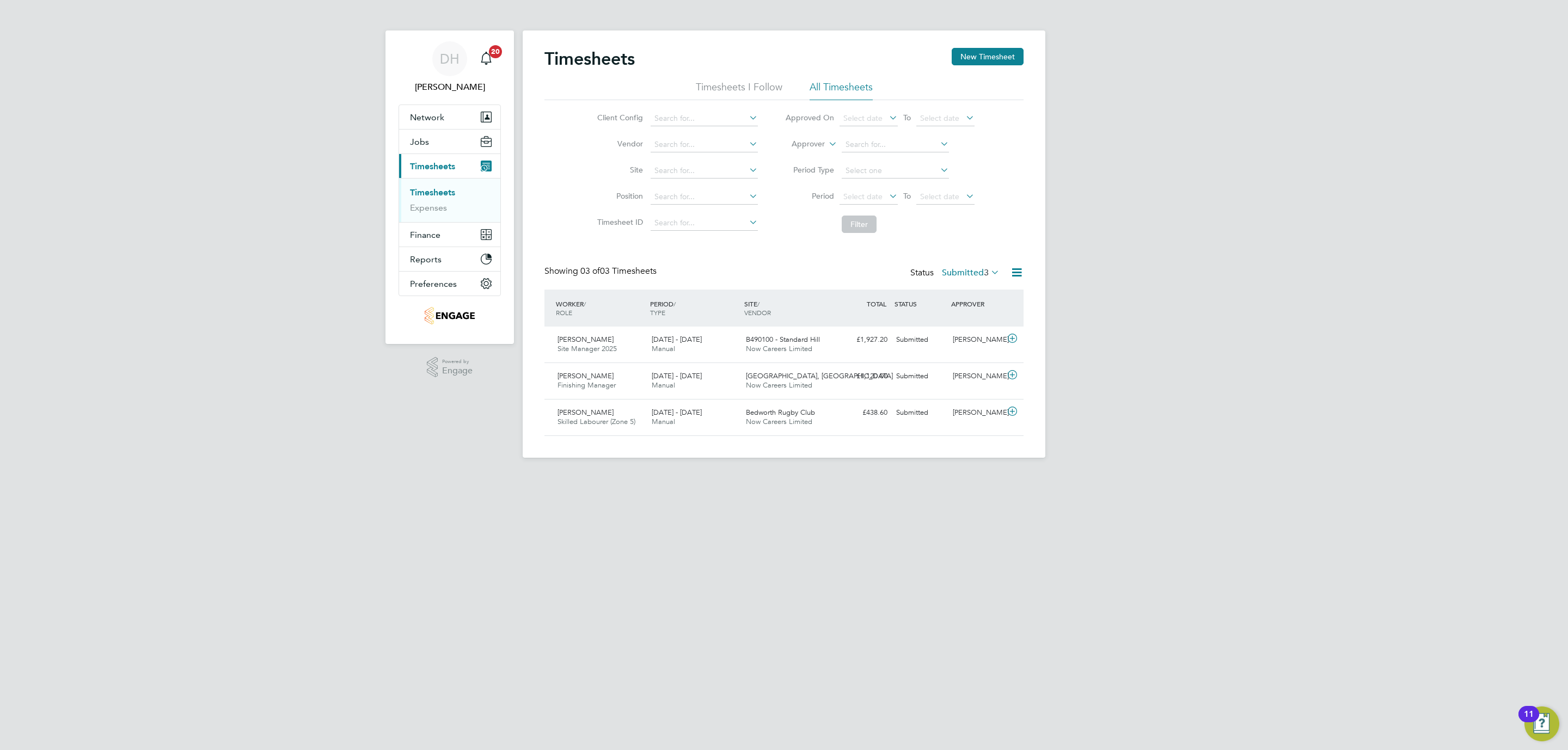
click at [1268, 342] on div "DH [PERSON_NAME] Notifications 20 Applications: Network Team Members Businesses…" at bounding box center [784, 237] width 1568 height 475
click at [603, 475] on html "DH Danielle Hughes Notifications 20 Applications: Network Team Members Business…" at bounding box center [784, 237] width 1568 height 475
click at [438, 449] on div "DH [PERSON_NAME] Notifications 20 Applications: Network Team Members Businesses…" at bounding box center [784, 237] width 1568 height 475
click at [941, 475] on html "DH Danielle Hughes Notifications 20 Applications: Network Team Members Business…" at bounding box center [784, 237] width 1568 height 475
click at [1254, 402] on div "DH [PERSON_NAME] Notifications 20 Applications: Network Team Members Businesses…" at bounding box center [784, 237] width 1568 height 475
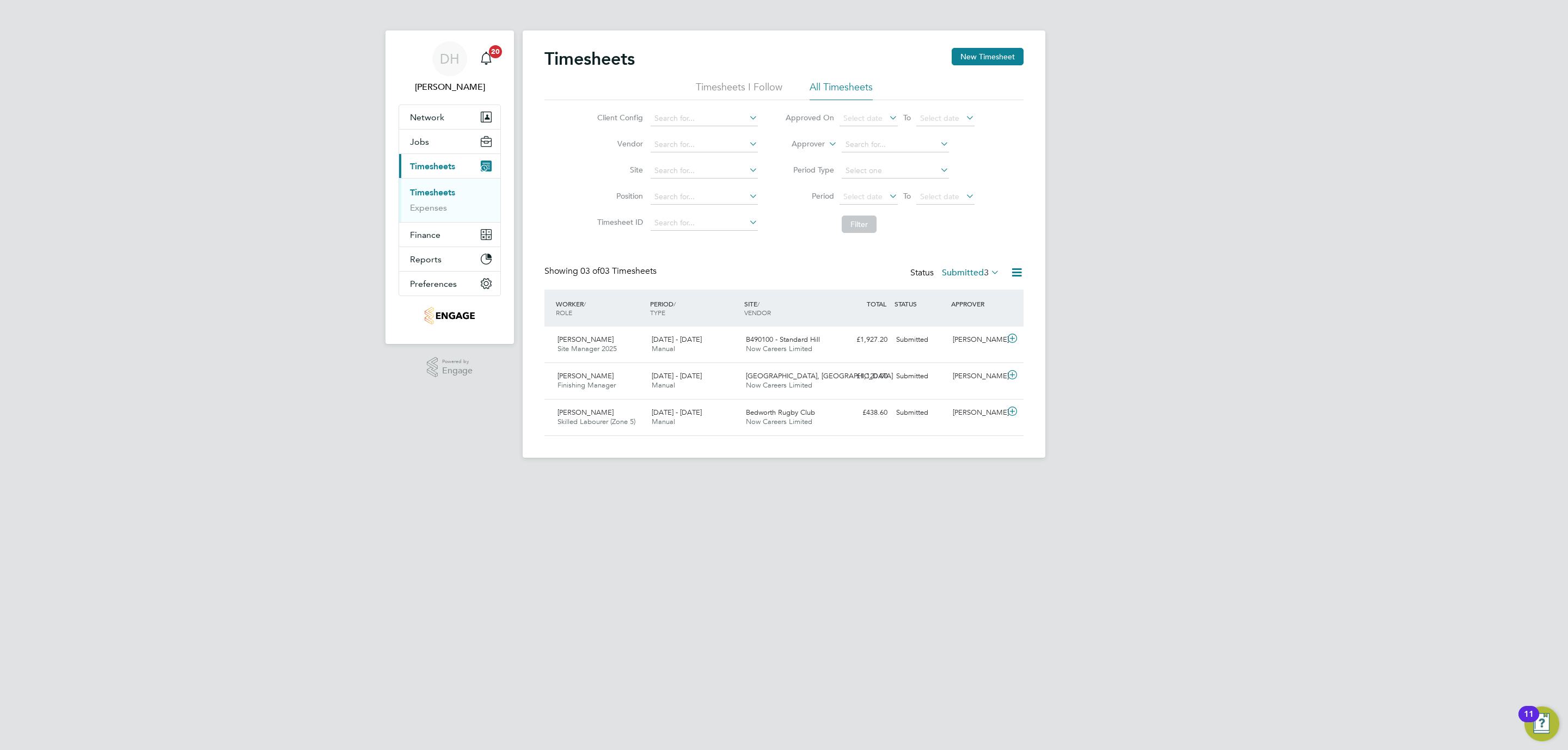
click at [1256, 382] on div "DH [PERSON_NAME] Notifications 20 Applications: Network Team Members Businesses…" at bounding box center [784, 237] width 1568 height 475
click at [582, 475] on html "DH Danielle Hughes Notifications 20 Applications: Network Team Members Business…" at bounding box center [784, 237] width 1568 height 475
click at [353, 462] on div "DH [PERSON_NAME] Notifications 20 Applications: Network Team Members Businesses…" at bounding box center [784, 237] width 1568 height 475
click at [367, 465] on div "DH [PERSON_NAME] Notifications 20 Applications: Network Team Members Businesses…" at bounding box center [784, 237] width 1568 height 475
click at [515, 475] on html "DH Danielle Hughes Notifications 20 Applications: Network Team Members Business…" at bounding box center [784, 237] width 1568 height 475
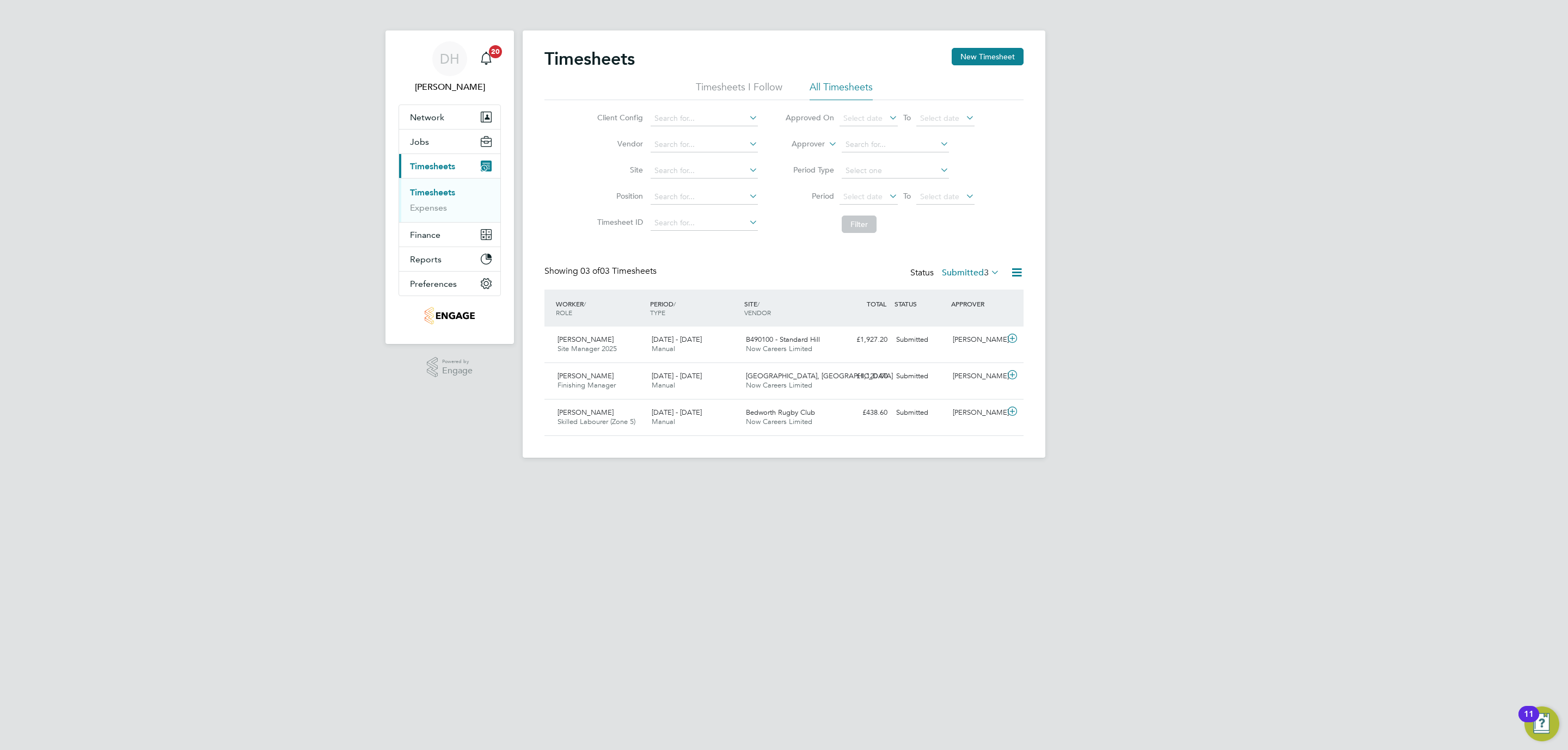
click at [384, 475] on html "DH Danielle Hughes Notifications 20 Applications: Network Team Members Business…" at bounding box center [784, 237] width 1568 height 475
click at [633, 379] on div "Nick Church Finishing Manager 25 - 31 Aug 2025" at bounding box center [600, 381] width 94 height 27
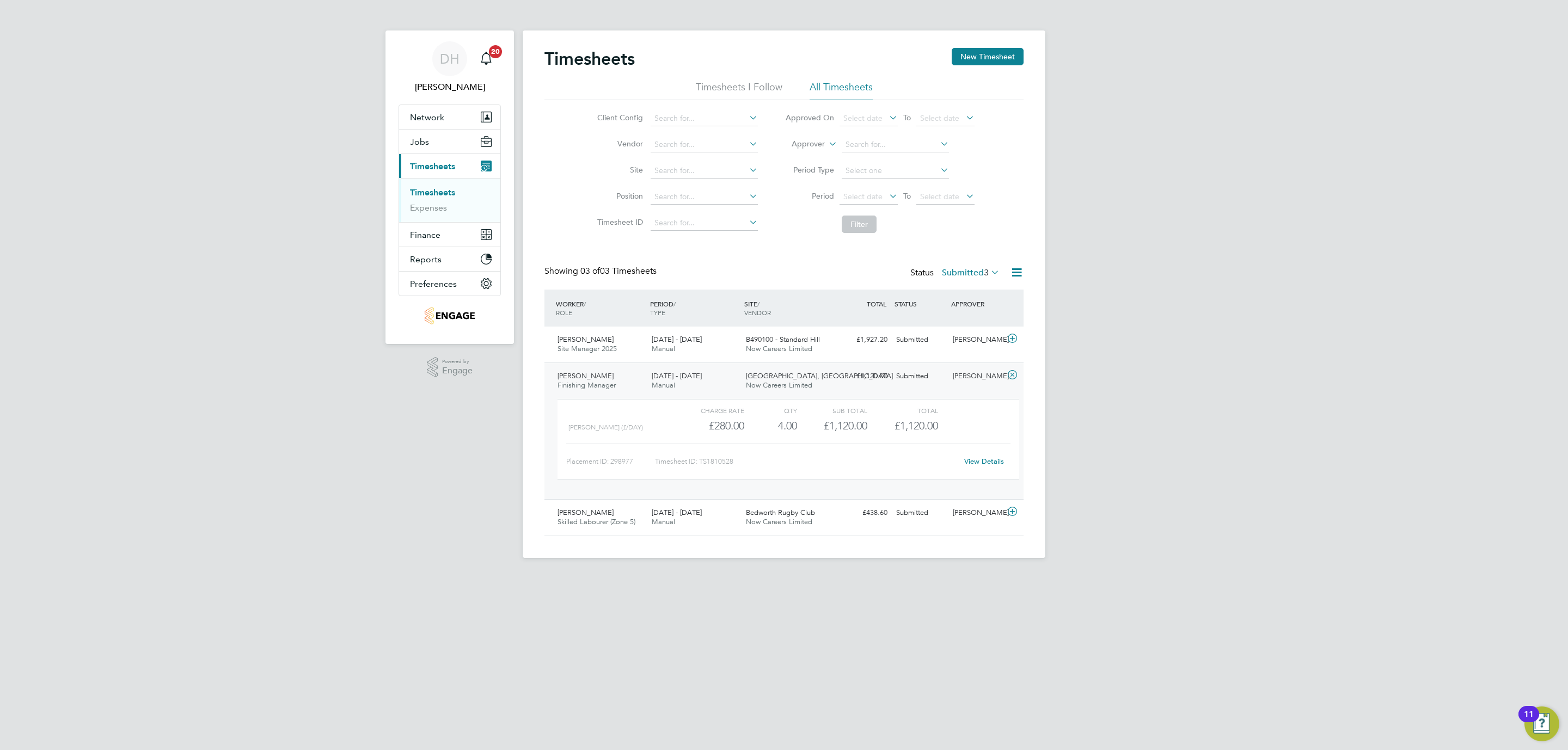
click at [997, 460] on link "View Details" at bounding box center [983, 461] width 40 height 9
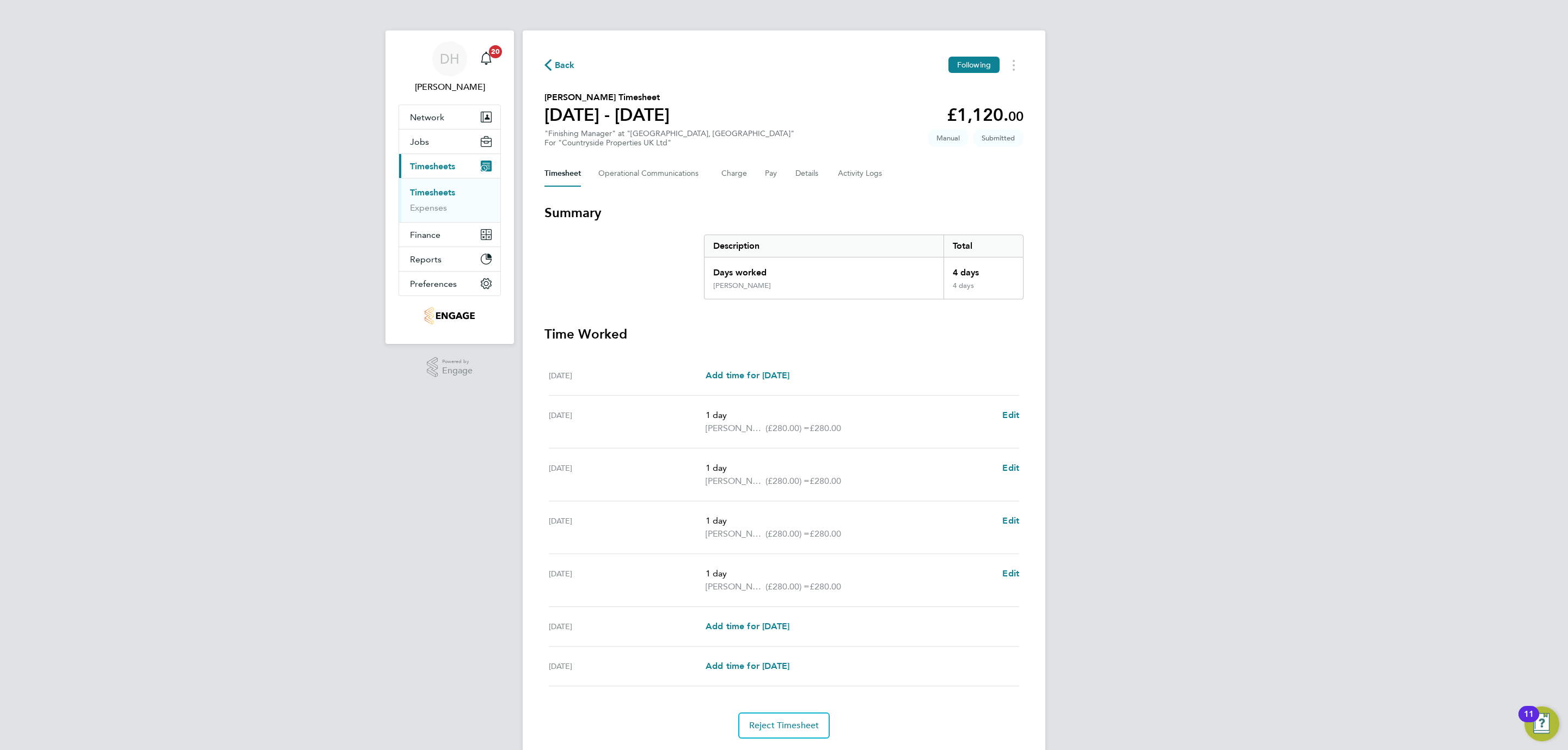
click at [444, 196] on link "Timesheets" at bounding box center [432, 192] width 45 height 10
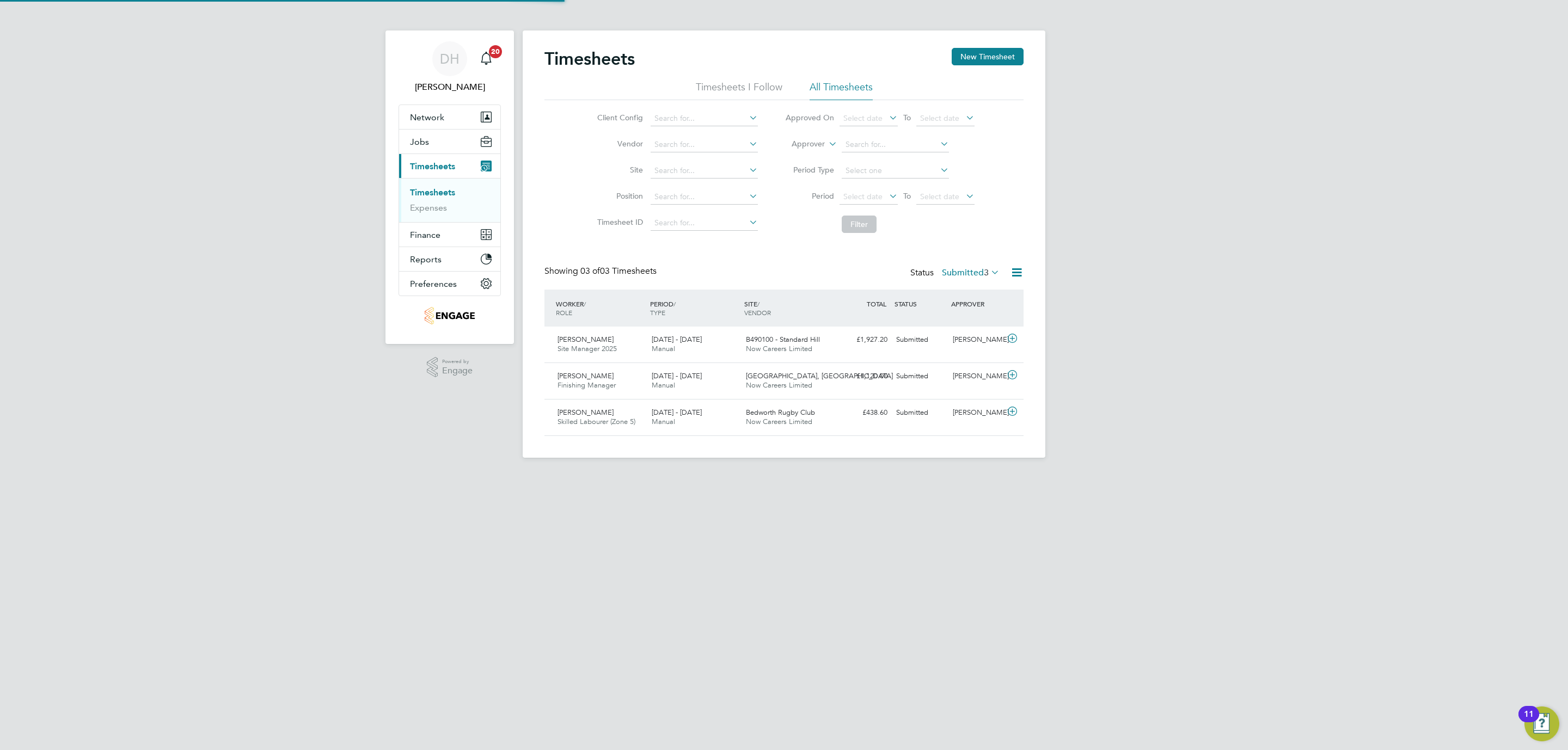
click at [428, 475] on div "DH [PERSON_NAME] Notifications 20 Applications: Network Team Members Businesses…" at bounding box center [784, 237] width 1568 height 475
click at [975, 271] on label "Submitted 3" at bounding box center [971, 273] width 58 height 11
click at [944, 294] on li "All" at bounding box center [956, 293] width 50 height 15
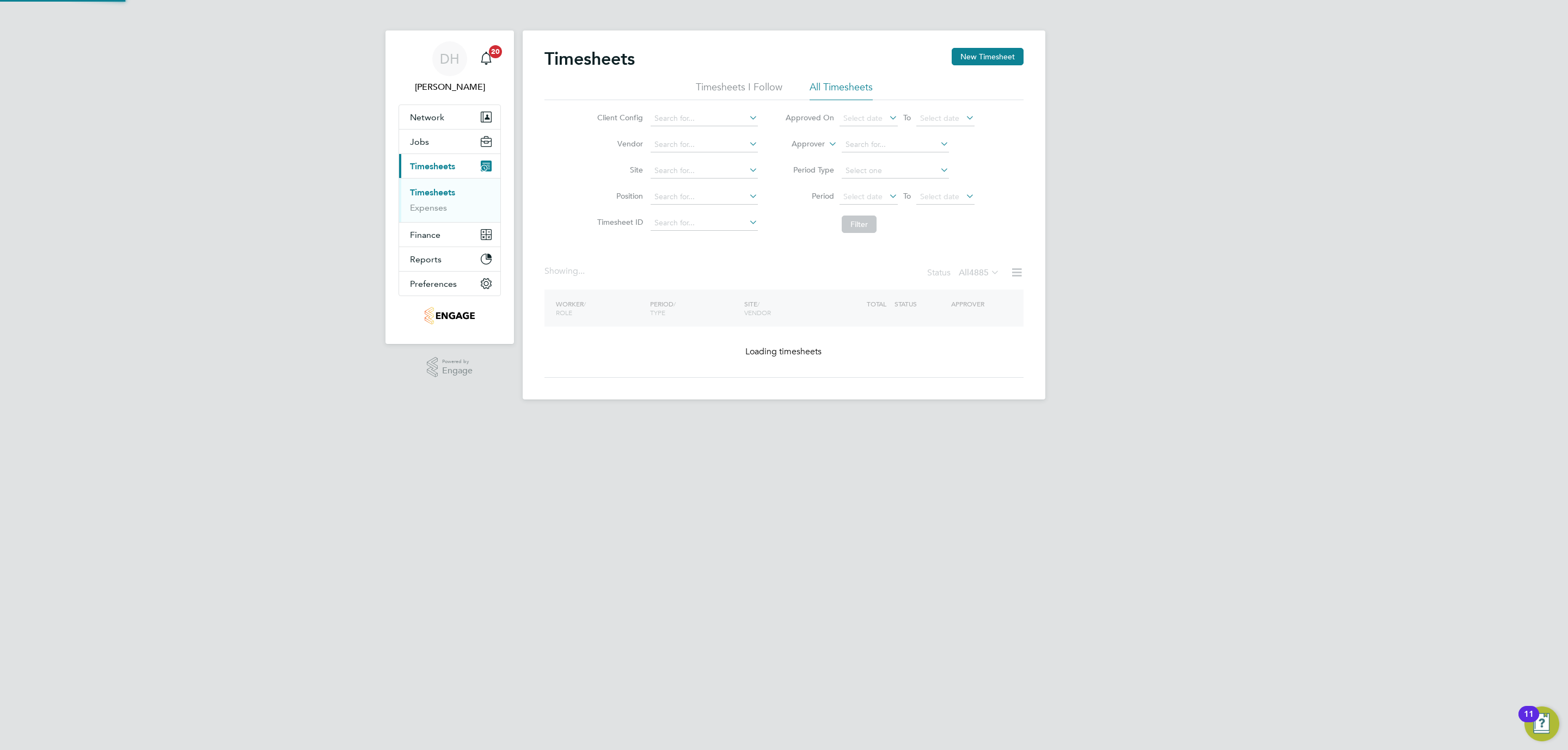
click at [1164, 333] on div "DH Danielle Hughes Notifications 20 Applications: Network Team Members Business…" at bounding box center [784, 208] width 1568 height 417
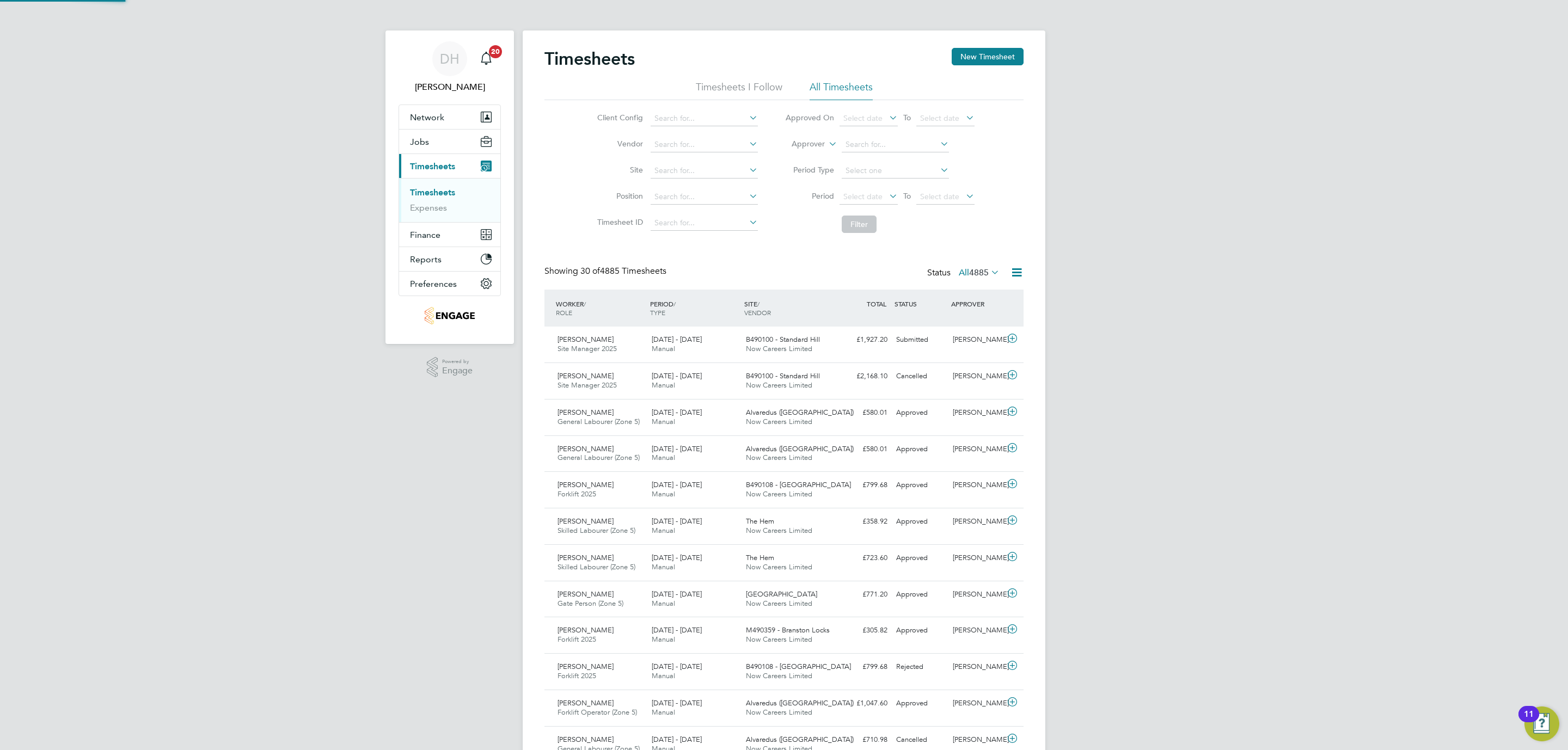
scroll to position [27, 95]
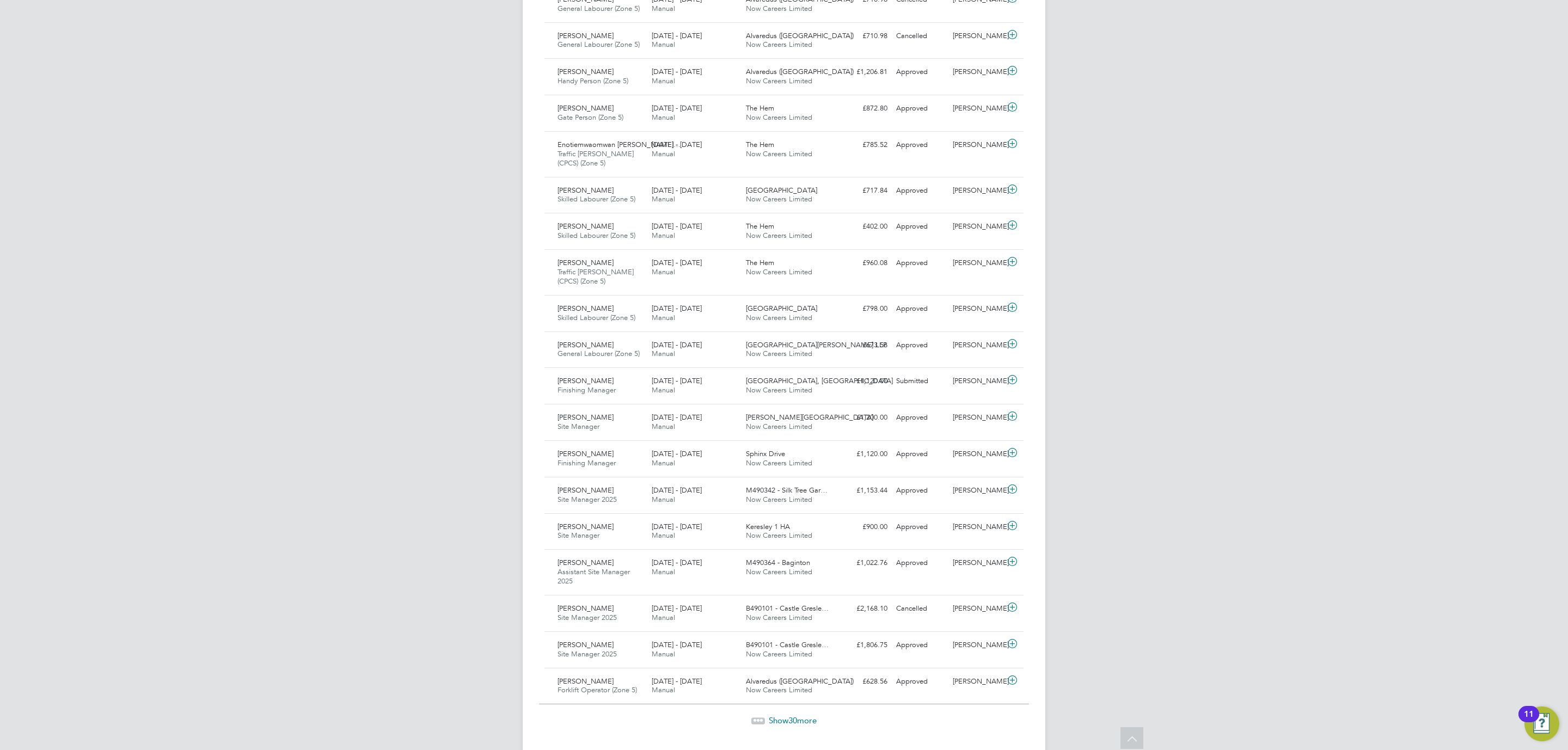
click at [769, 725] on span "Show 30 more" at bounding box center [792, 720] width 48 height 10
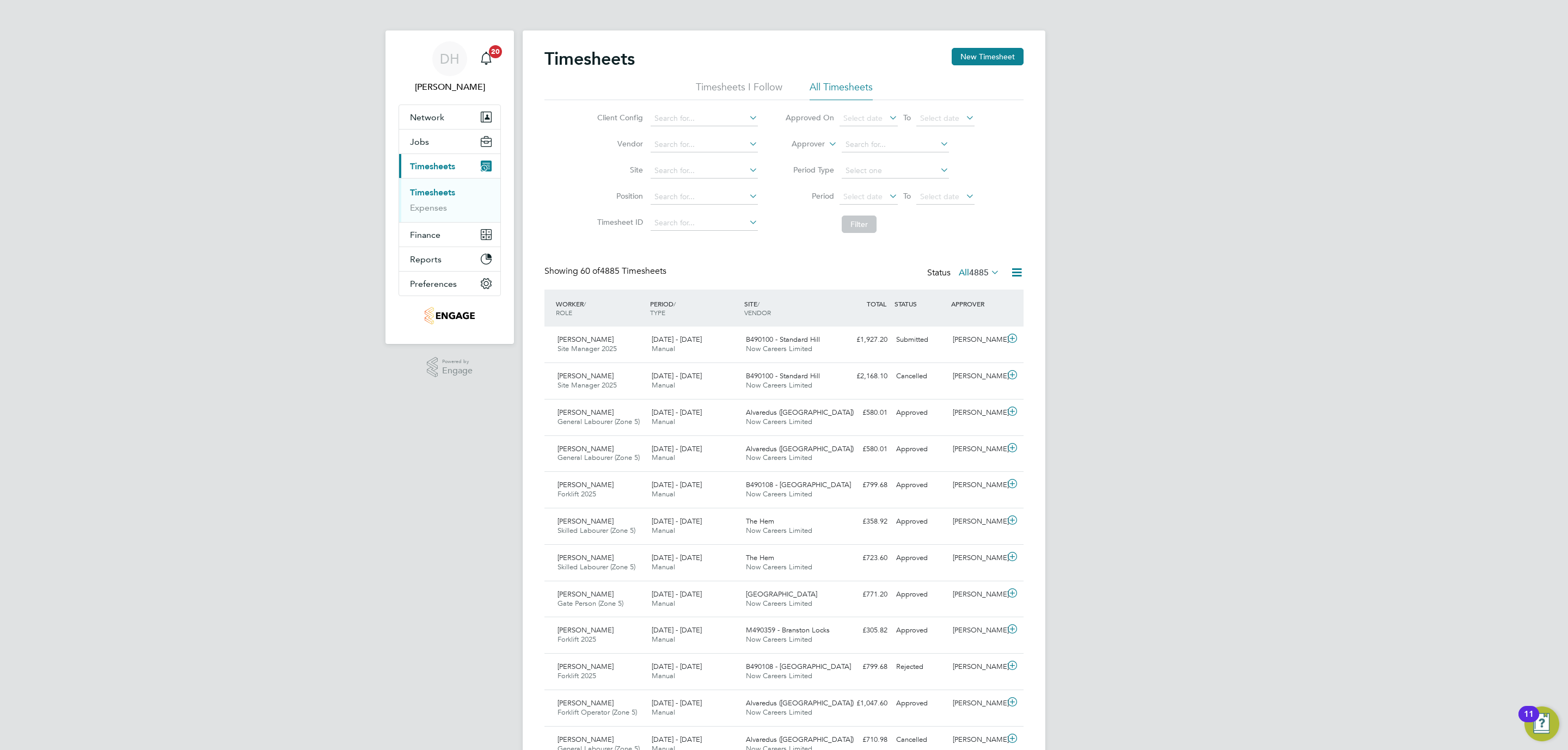
click at [971, 278] on div "Status All 4885" at bounding box center [964, 273] width 74 height 15
click at [972, 270] on span "4885" at bounding box center [978, 273] width 19 height 11
click at [974, 323] on li "Submitted" at bounding box center [963, 323] width 50 height 15
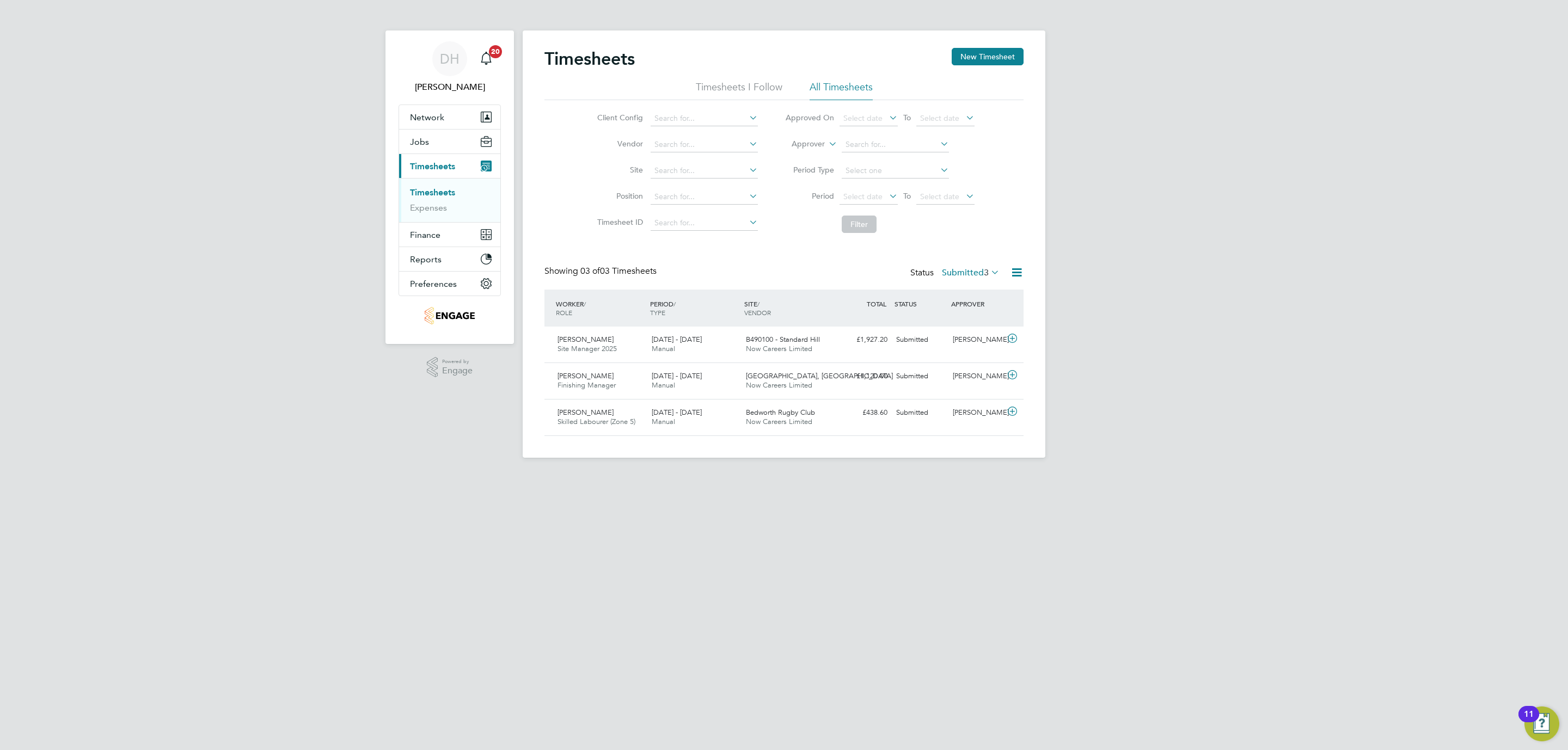
click at [397, 438] on div "DH [PERSON_NAME] Notifications 20 Applications: Network Team Members Businesses…" at bounding box center [784, 237] width 1568 height 475
click at [665, 381] on span "[DATE] - [DATE]" at bounding box center [676, 376] width 50 height 9
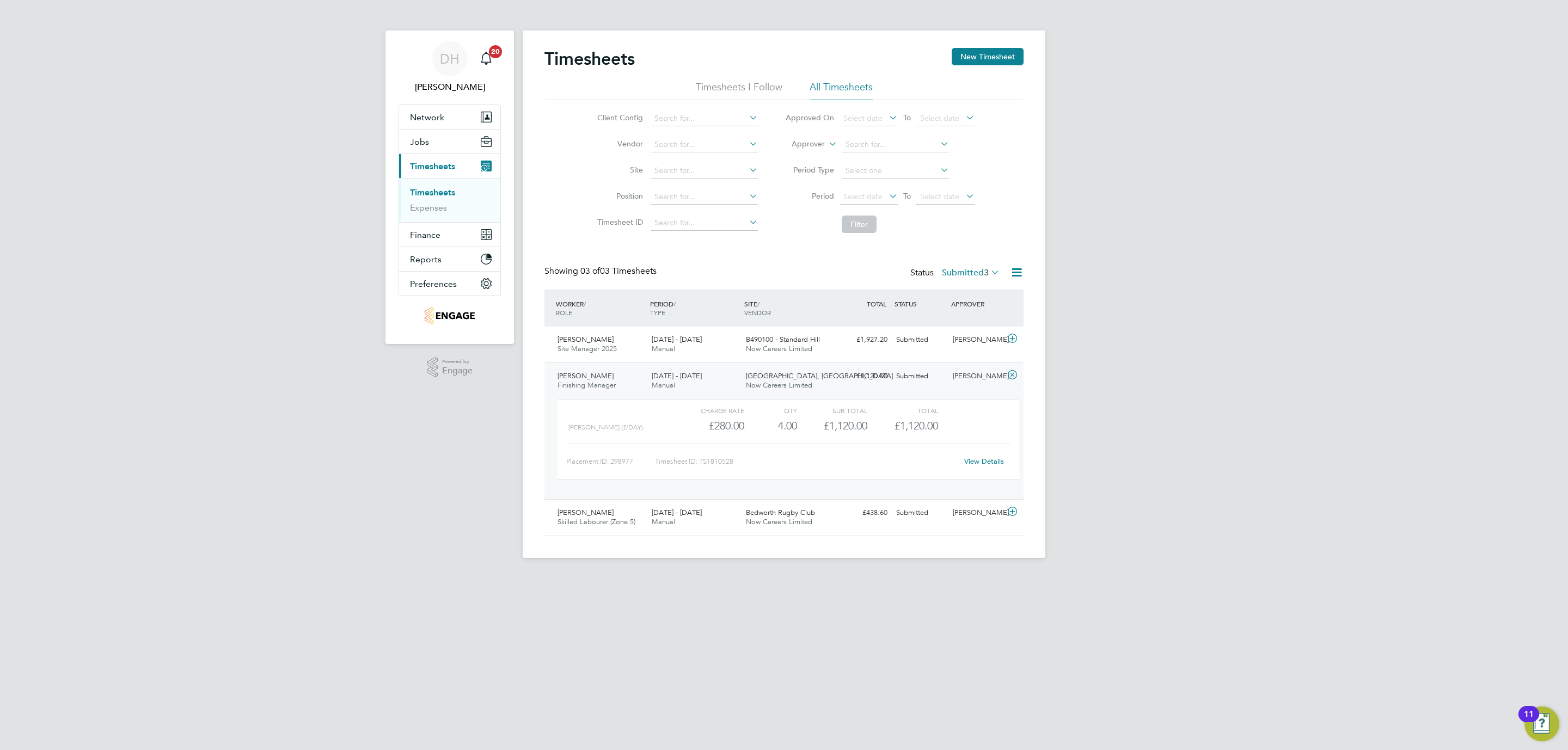
click at [995, 467] on div "View Details" at bounding box center [984, 462] width 54 height 17
click at [992, 466] on link "View Details" at bounding box center [983, 461] width 40 height 9
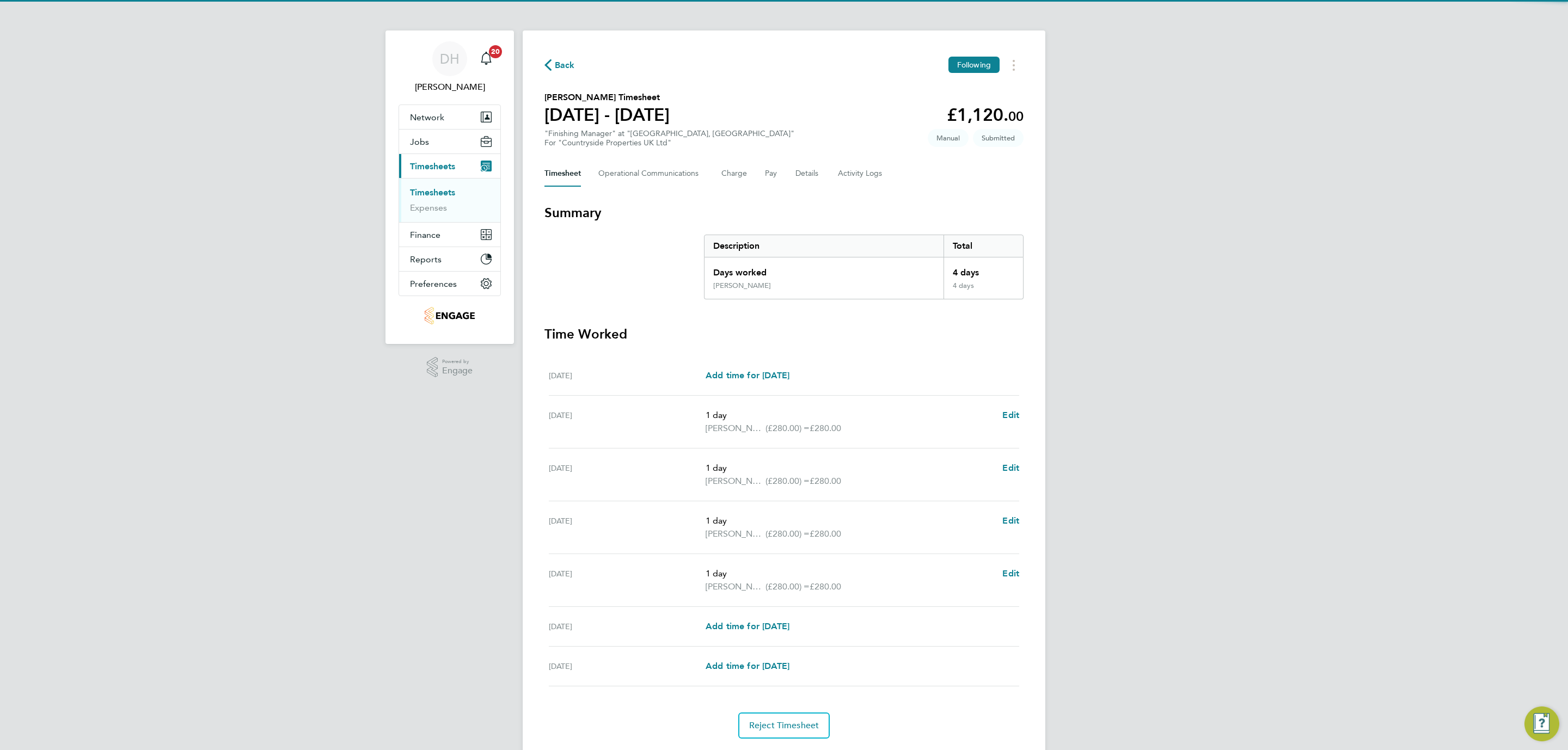
click at [260, 448] on div "DH [PERSON_NAME] Notifications 20 Applications: Network Team Members Businesses…" at bounding box center [784, 391] width 1568 height 782
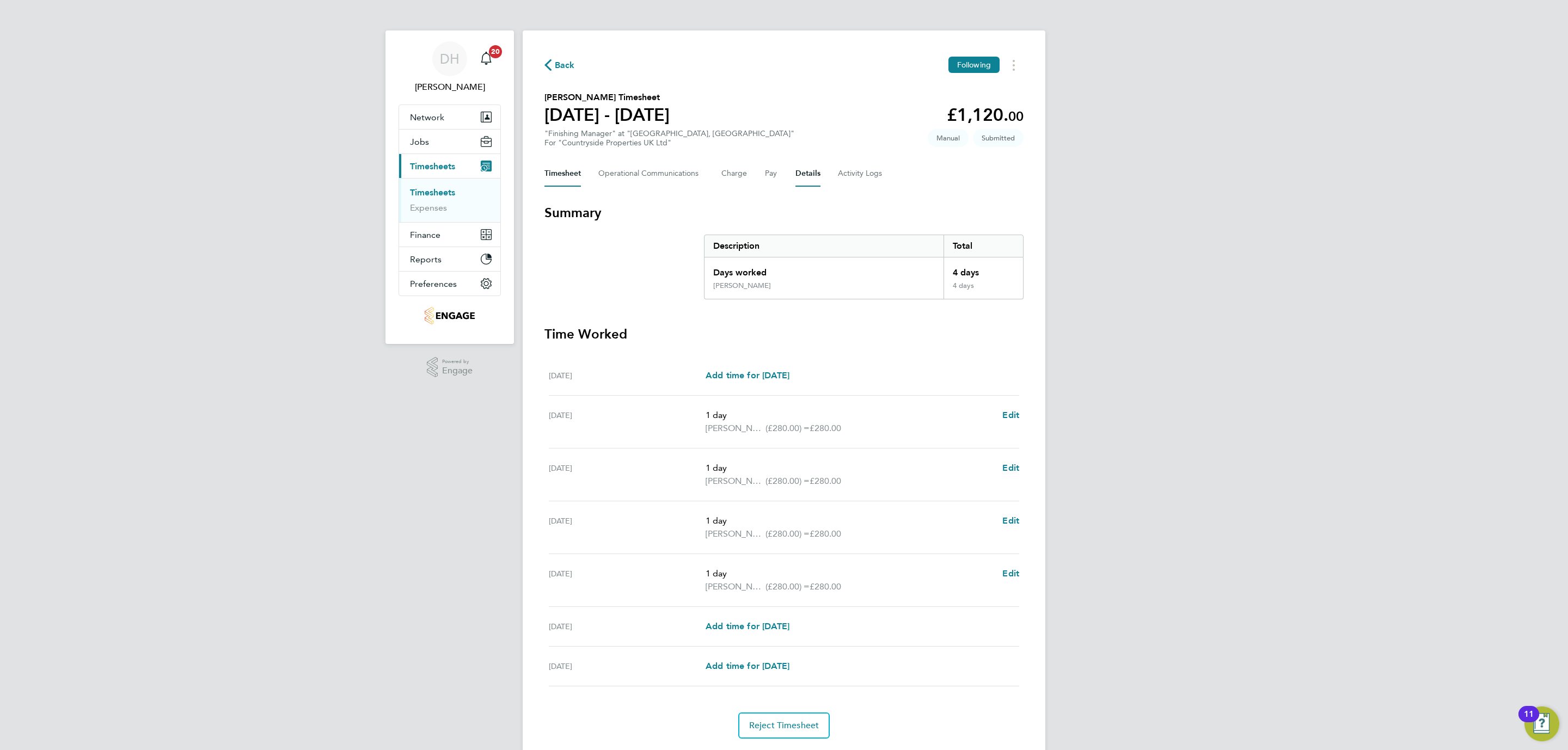
click at [806, 175] on button "Details" at bounding box center [807, 174] width 25 height 26
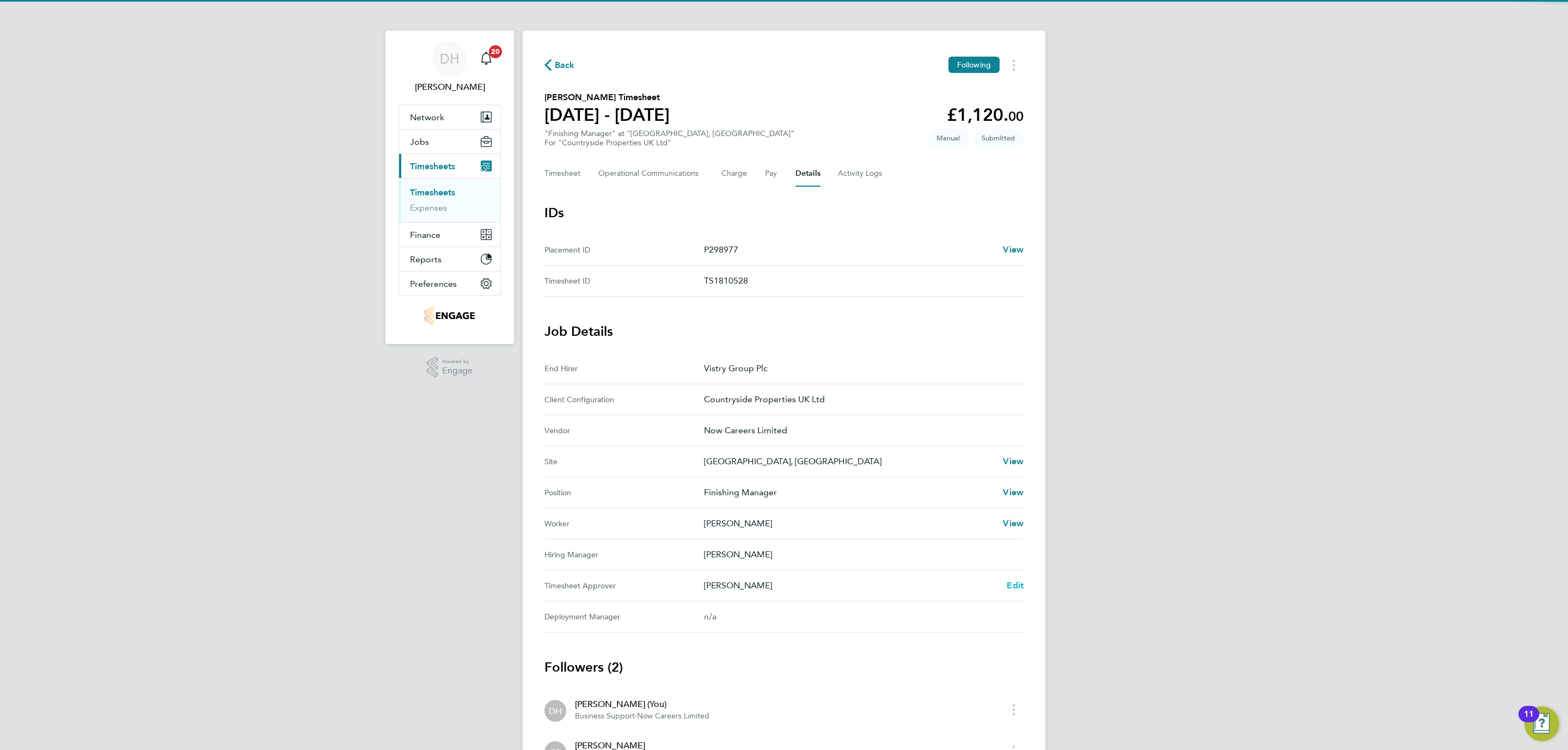
click at [1018, 586] on span "Edit" at bounding box center [1015, 585] width 17 height 10
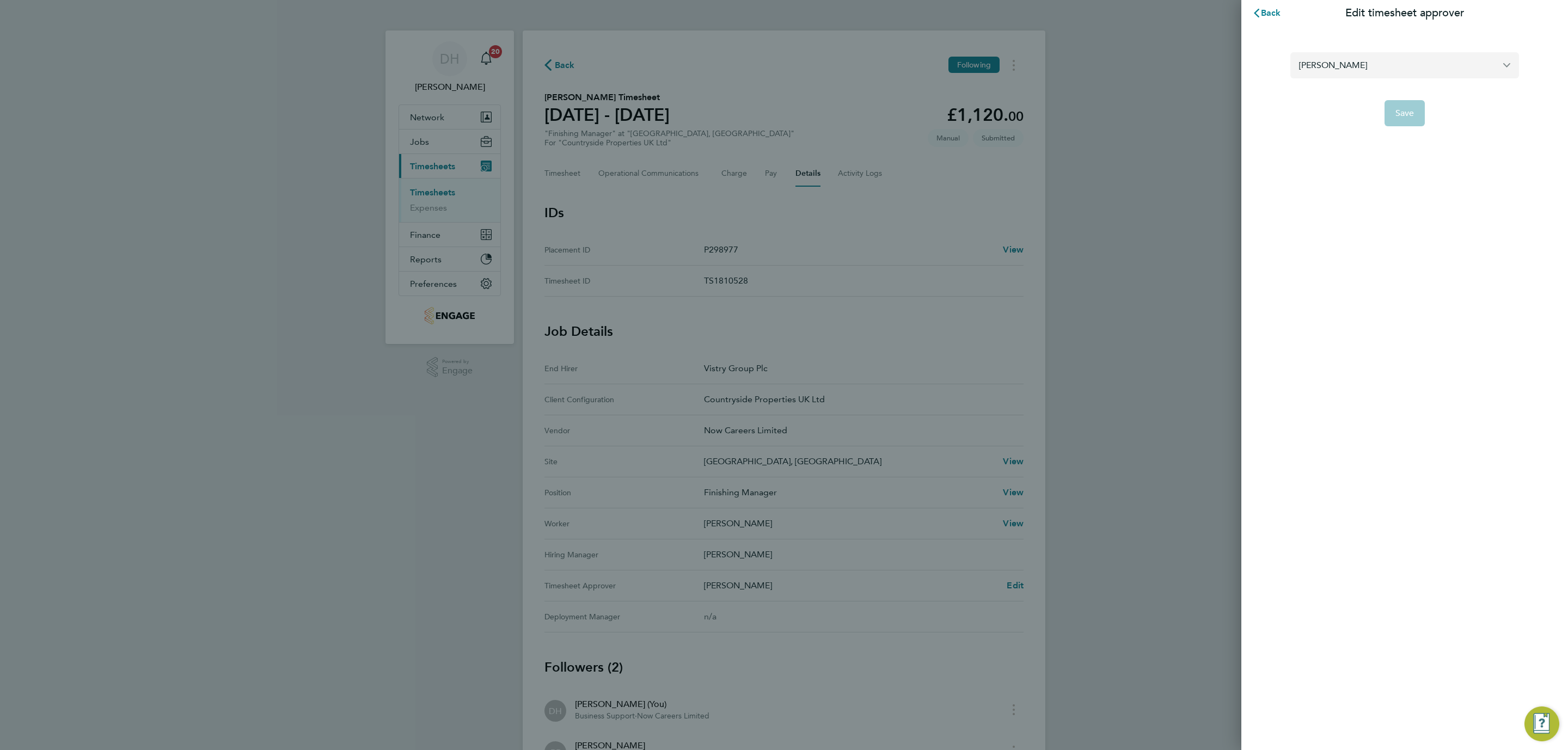
click at [1376, 61] on input "[PERSON_NAME]" at bounding box center [1404, 65] width 229 height 25
click at [1389, 93] on li "Olly Kitchener" at bounding box center [1404, 92] width 229 height 27
type input "Olly Kitchener"
click at [1404, 119] on button "Save" at bounding box center [1404, 113] width 41 height 26
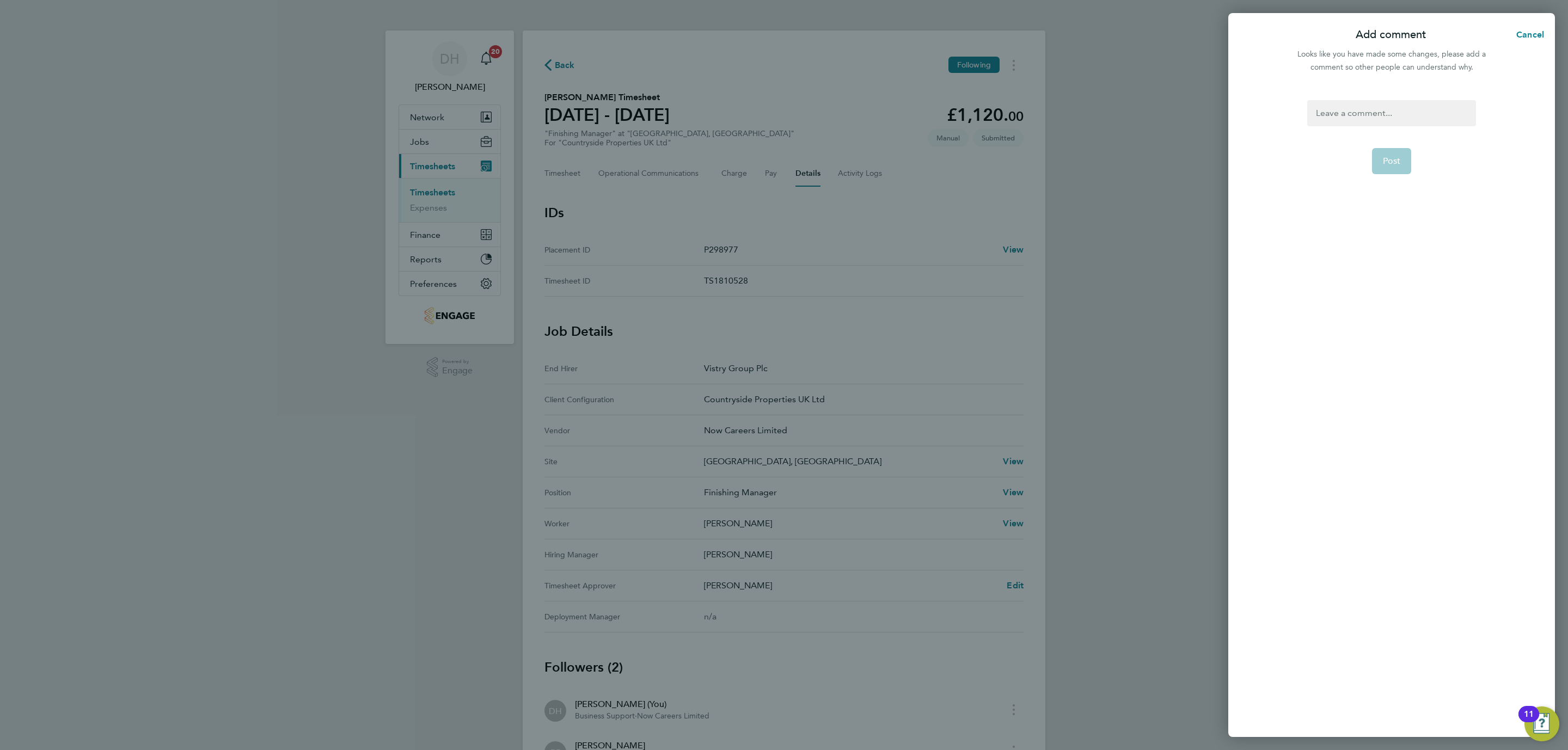
click at [1354, 123] on div at bounding box center [1391, 113] width 168 height 26
click at [1344, 115] on div at bounding box center [1391, 113] width 168 height 26
click at [1398, 135] on p "Olly Kitchener" at bounding box center [1401, 135] width 87 height 13
click at [1400, 182] on span "Post" at bounding box center [1392, 187] width 18 height 11
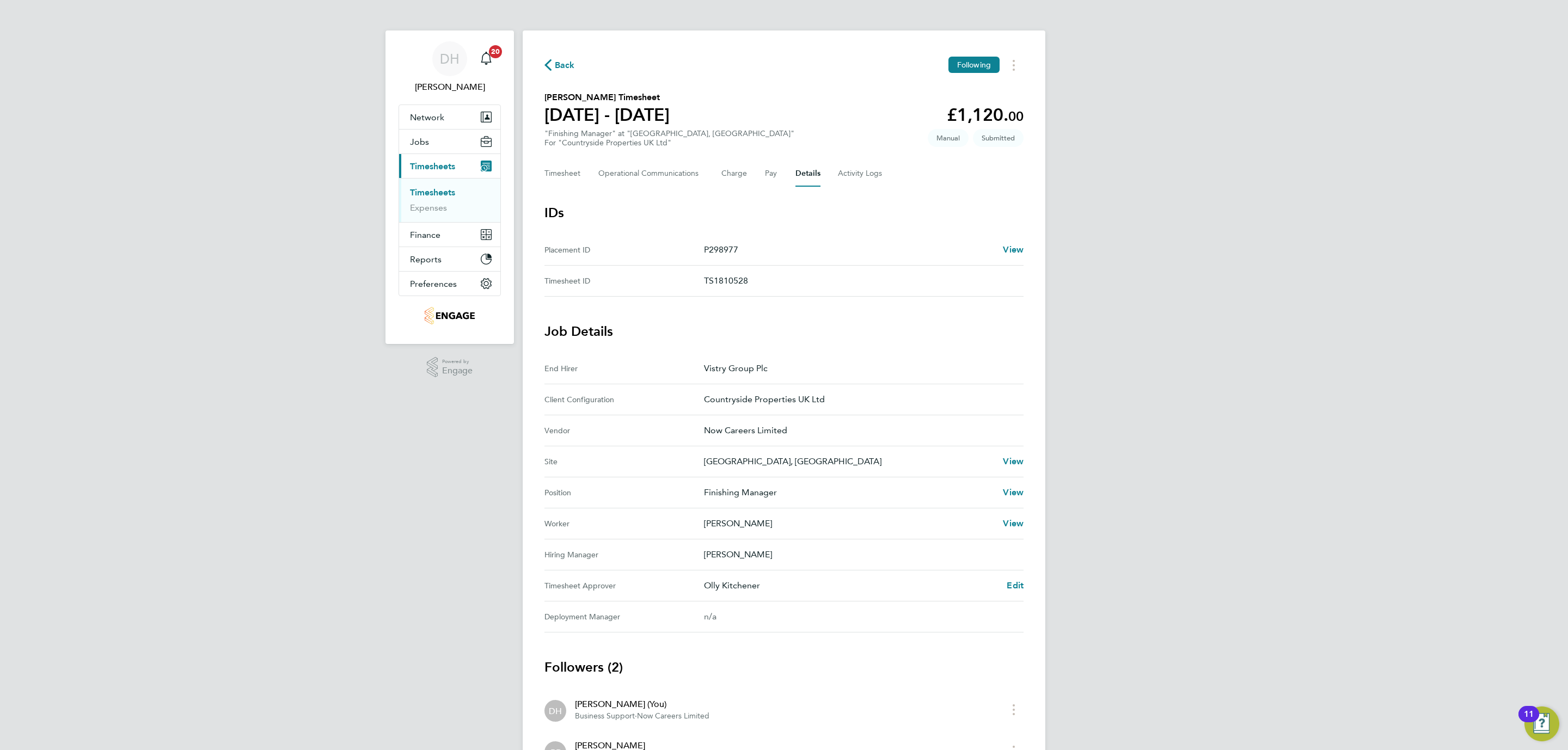
click at [418, 186] on ul "Timesheets Expenses" at bounding box center [449, 200] width 101 height 44
click at [432, 192] on link "Timesheets" at bounding box center [432, 192] width 45 height 10
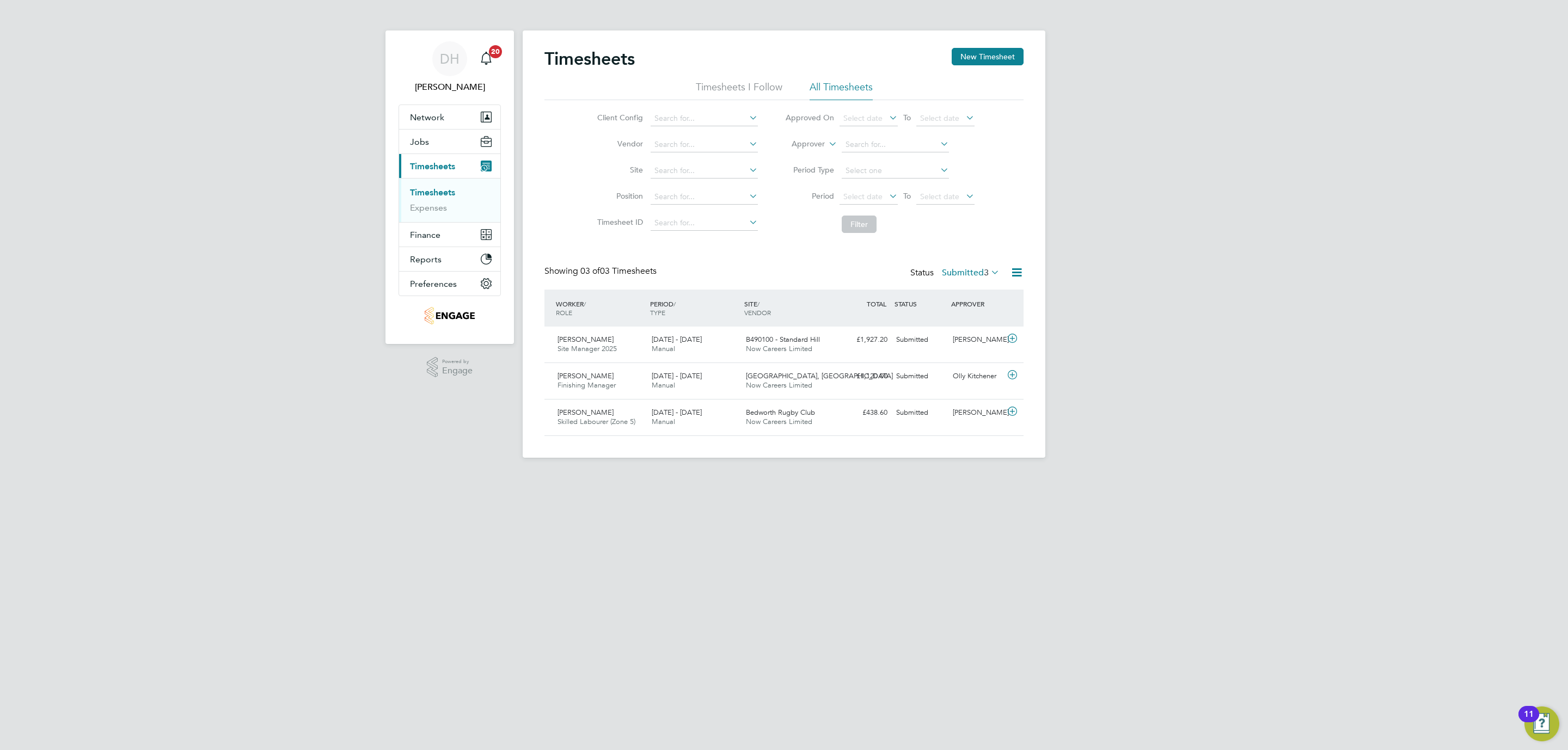
click at [300, 296] on div "DH [PERSON_NAME] Notifications 20 Applications: Network Team Members Businesses…" at bounding box center [784, 237] width 1568 height 475
